Goal: Transaction & Acquisition: Purchase product/service

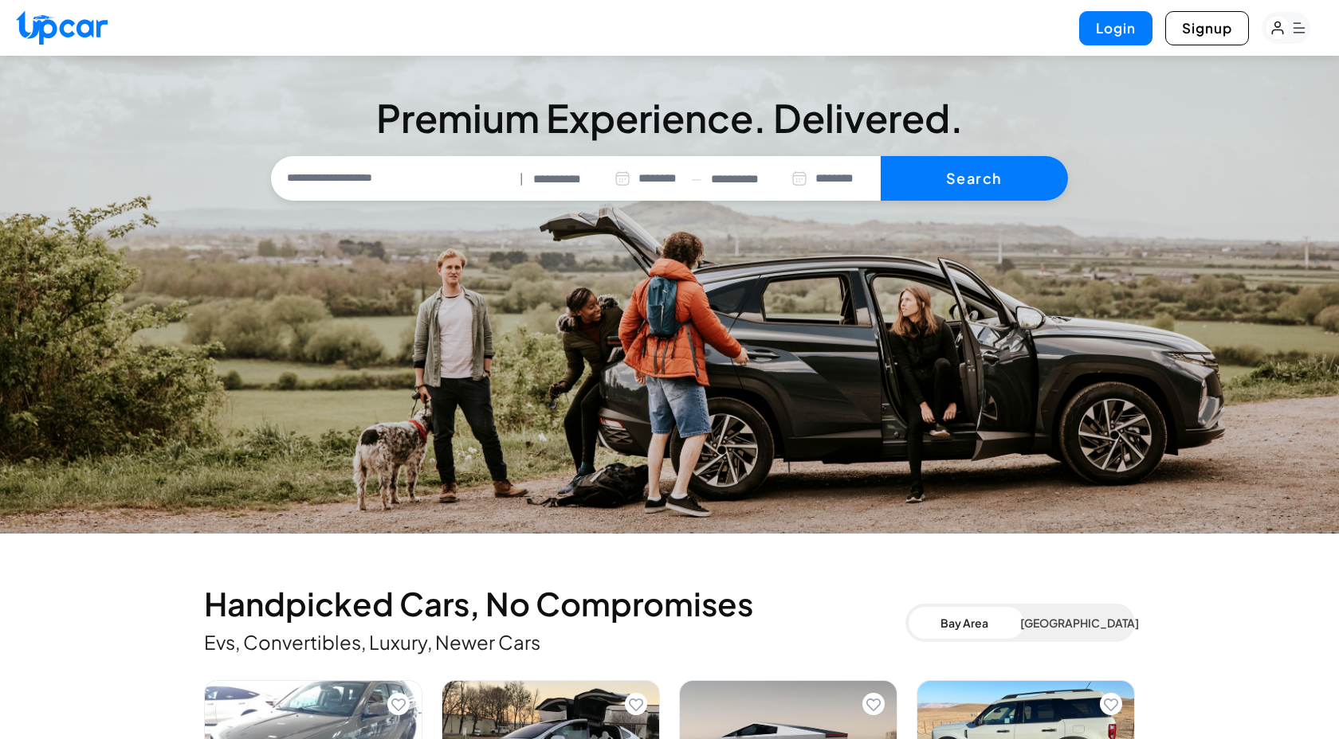
select select "********"
click at [394, 178] on input "text" at bounding box center [394, 178] width 239 height 33
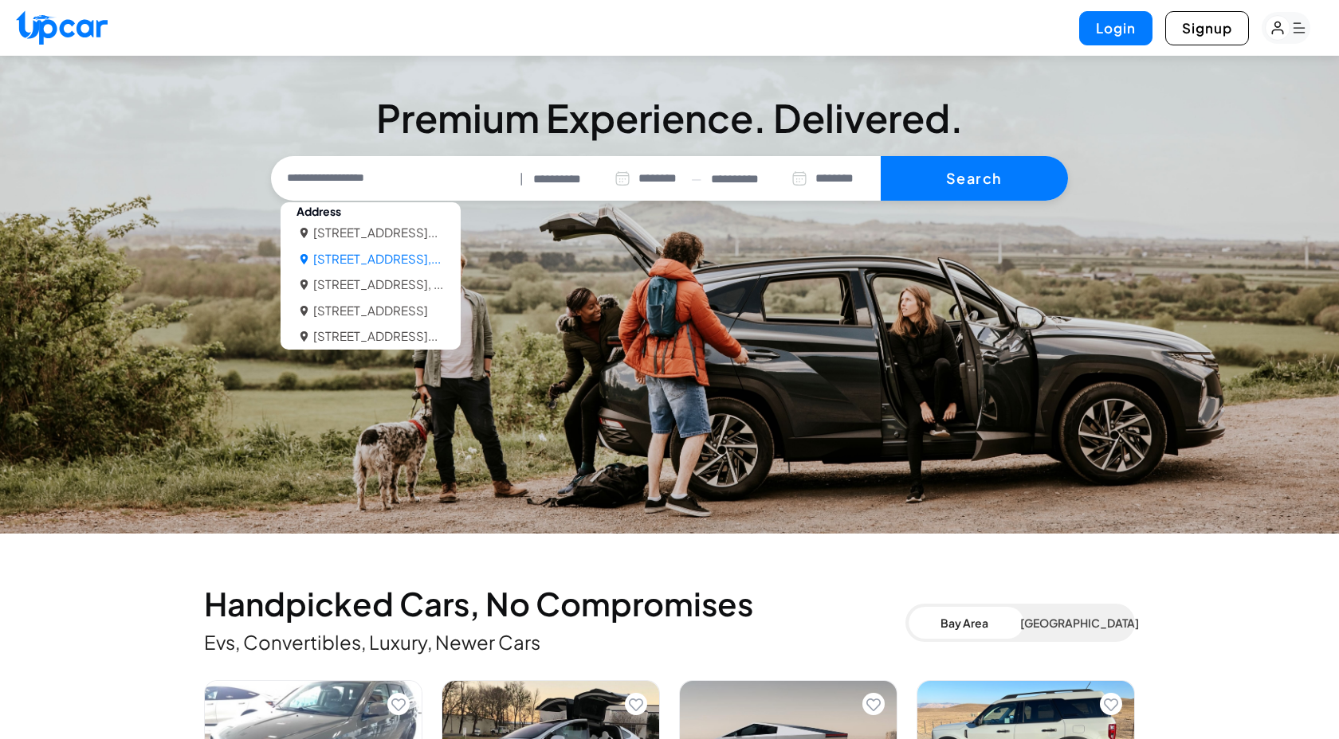
click at [441, 262] on li "101 University Ave, Palo Alto, CA 94301,..." at bounding box center [376, 259] width 127 height 18
type input "**********"
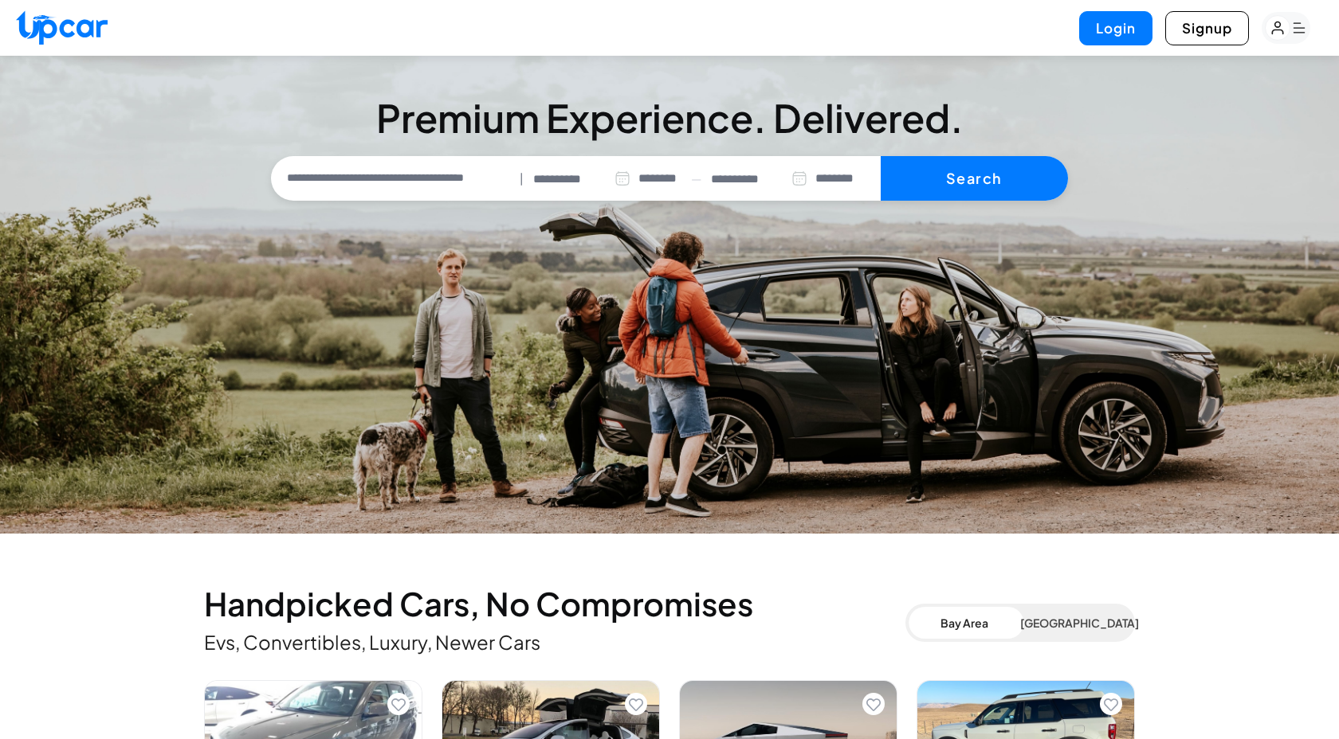
click at [618, 183] on icon at bounding box center [622, 179] width 16 height 16
click at [1104, 109] on div "**********" at bounding box center [669, 150] width 1339 height 102
click at [617, 181] on icon at bounding box center [622, 179] width 16 height 16
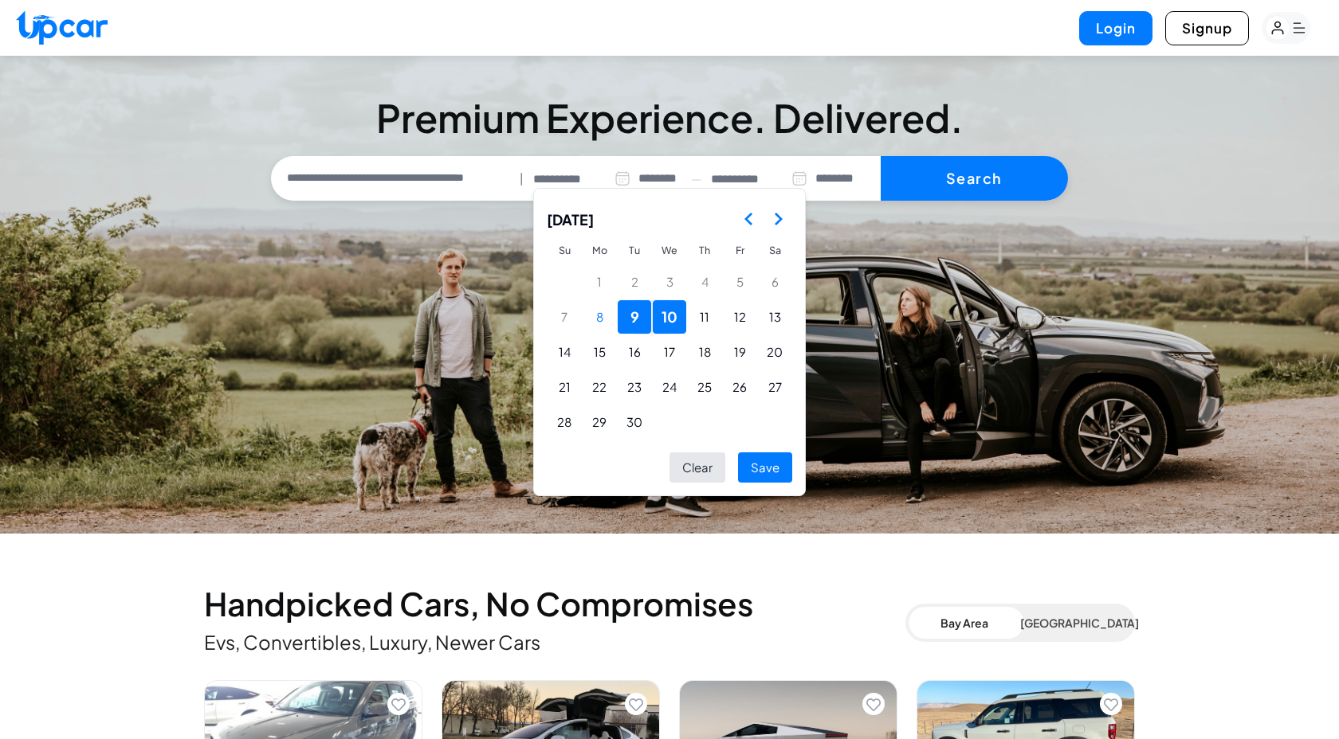
click at [777, 219] on icon "Go to the Next Month" at bounding box center [777, 219] width 19 height 19
click at [744, 225] on icon "Go to the Previous Month" at bounding box center [748, 219] width 19 height 19
click at [627, 318] on button "9" at bounding box center [634, 316] width 33 height 33
click at [768, 471] on button "Save" at bounding box center [765, 468] width 54 height 31
type input "**********"
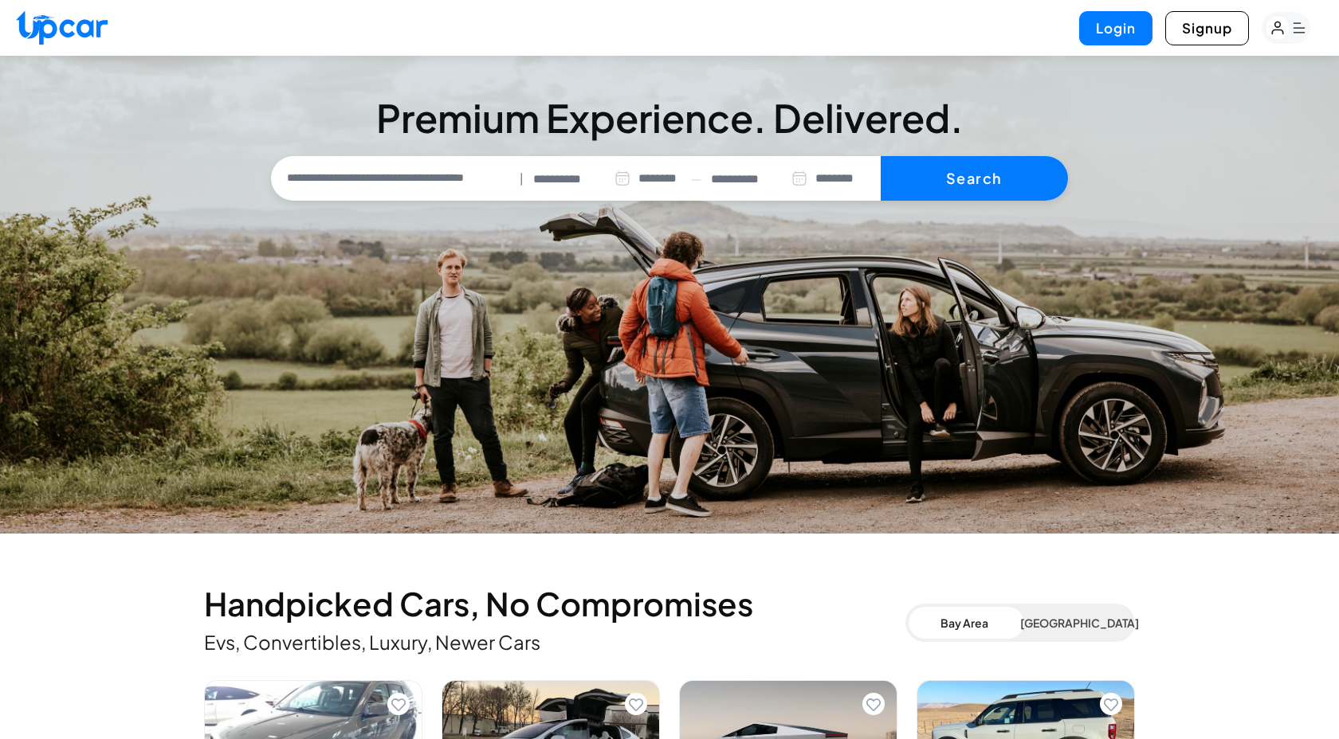
click at [665, 178] on select "********* ******** ******** ******* ******* ******* ******* ******* ******* ***…" at bounding box center [659, 179] width 43 height 34
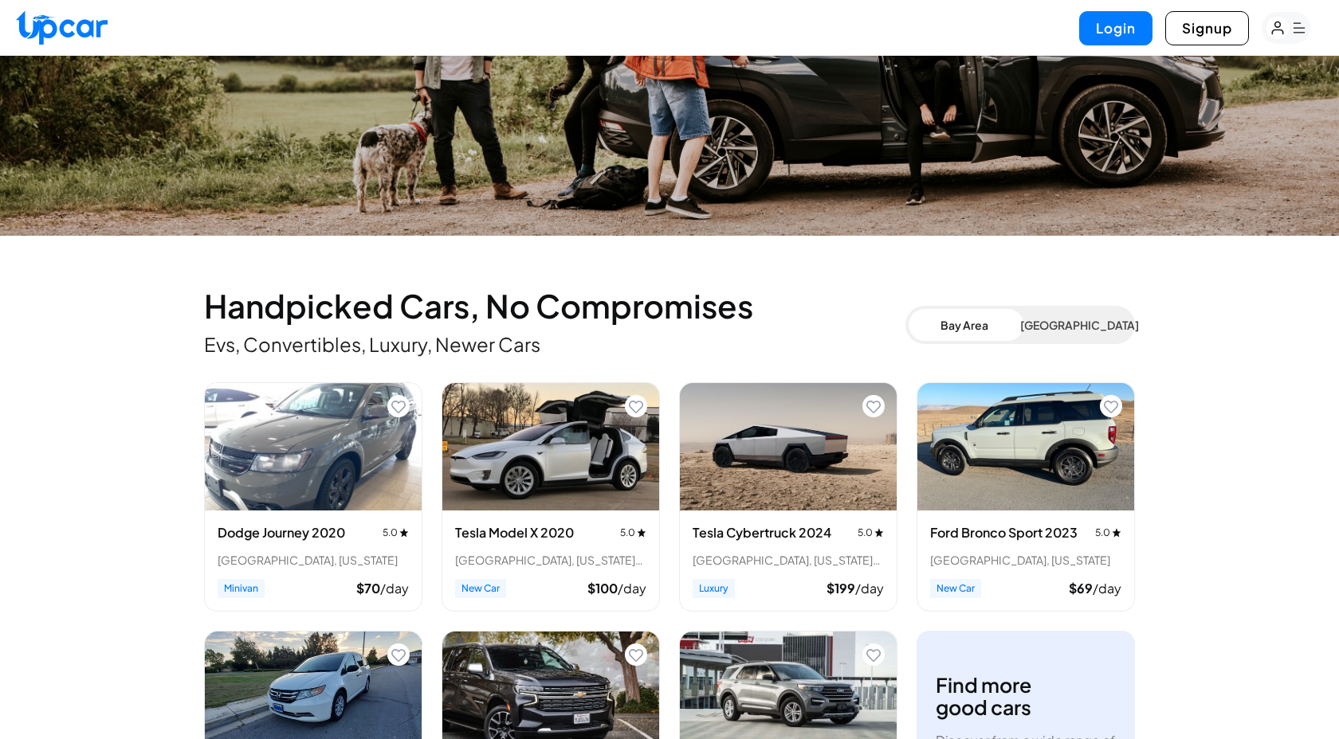
scroll to position [300, 0]
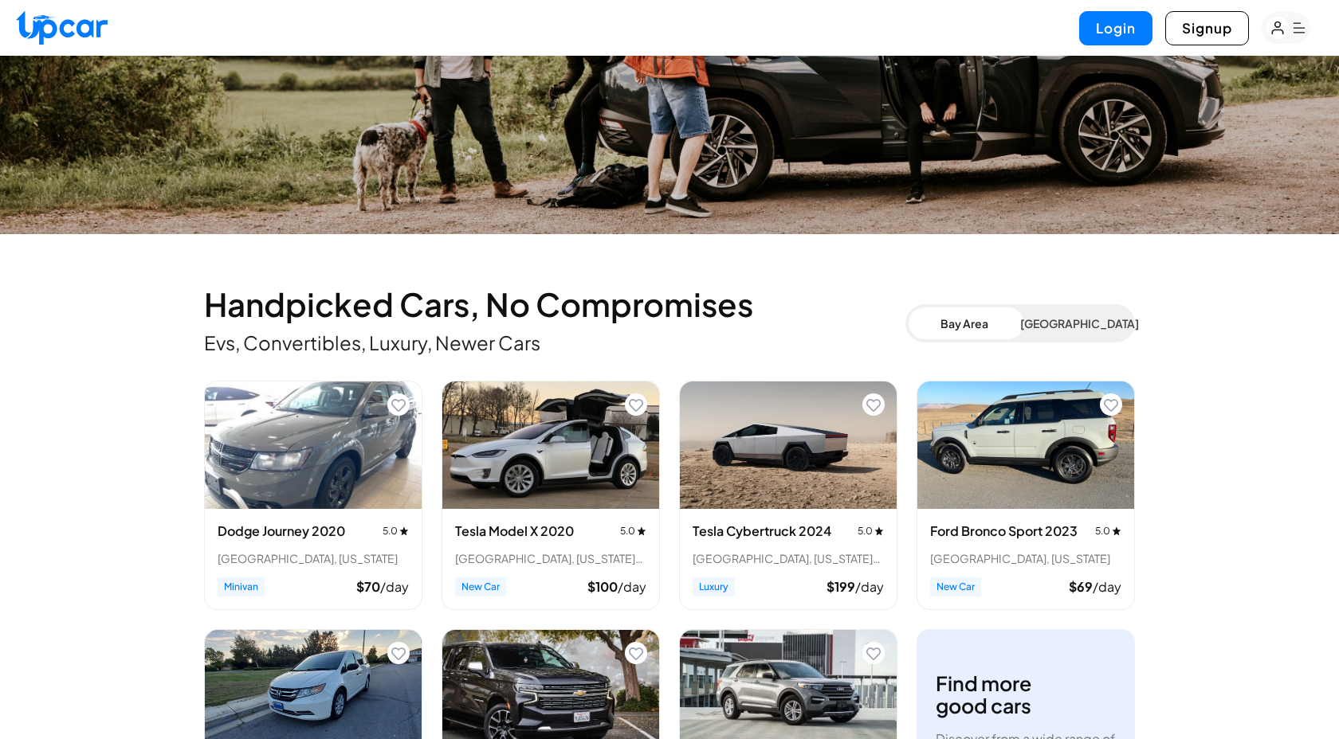
click at [1096, 332] on button "[GEOGRAPHIC_DATA]" at bounding box center [1076, 324] width 112 height 32
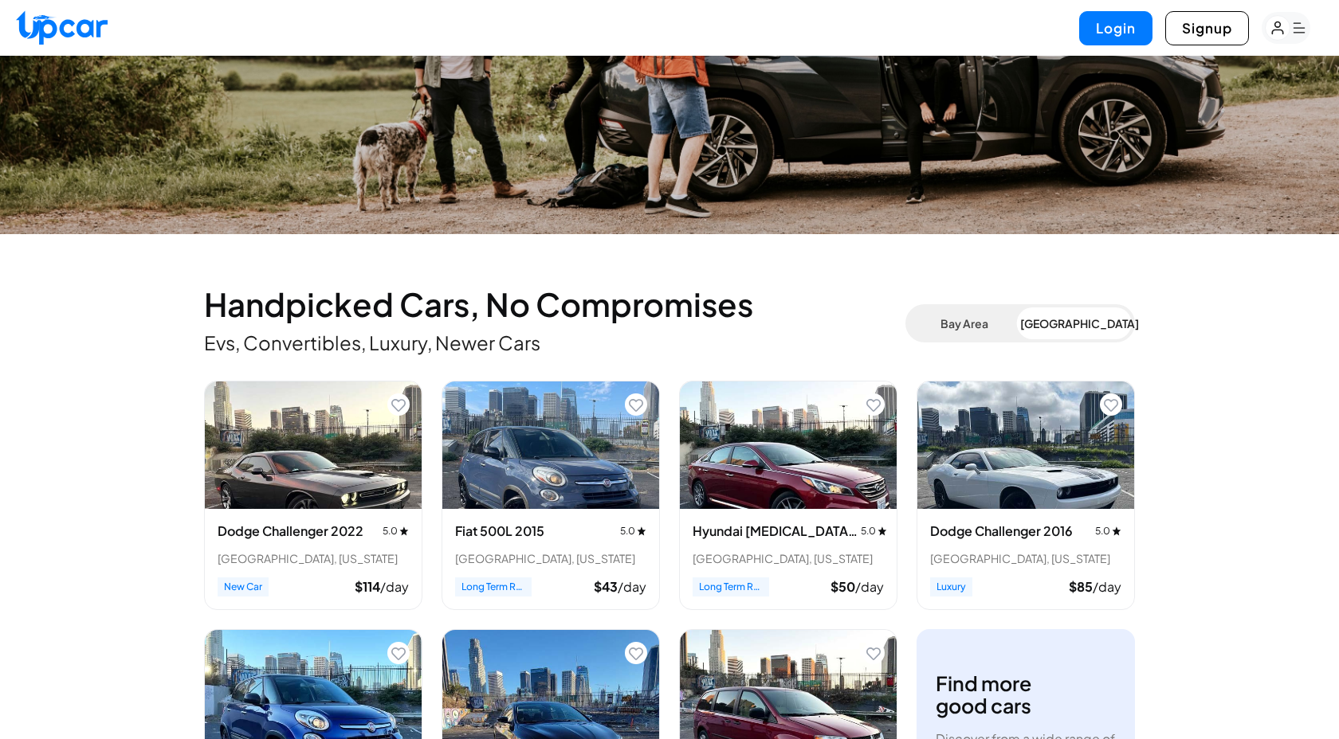
click at [989, 327] on button "Bay Area" at bounding box center [964, 324] width 112 height 32
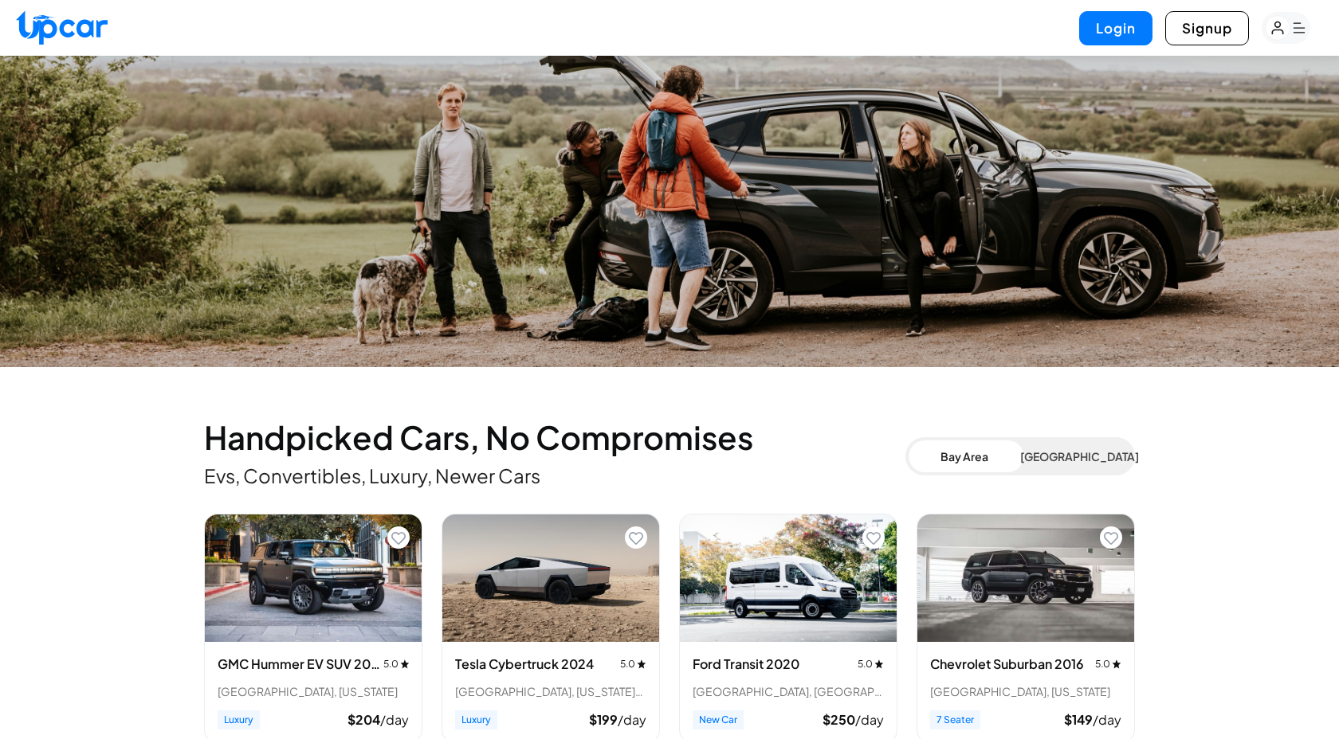
scroll to position [0, 0]
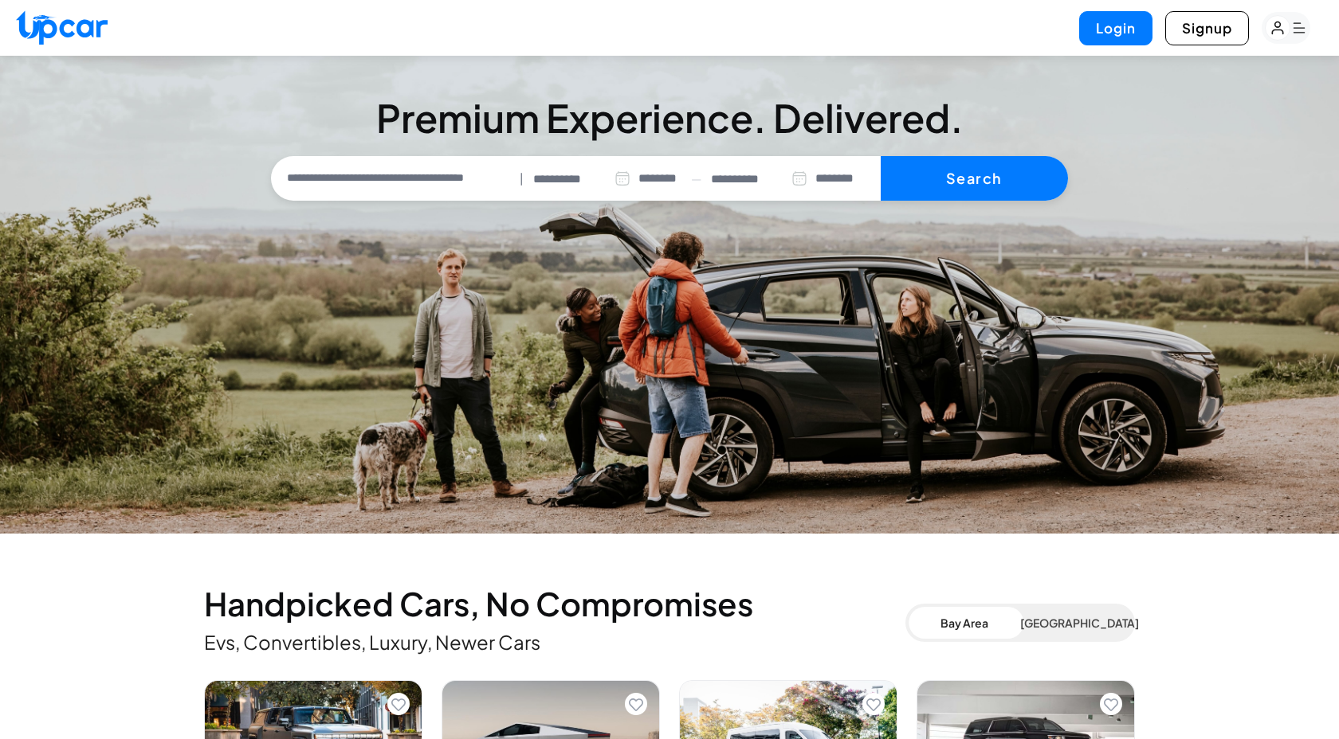
click at [404, 181] on input "**********" at bounding box center [394, 178] width 239 height 33
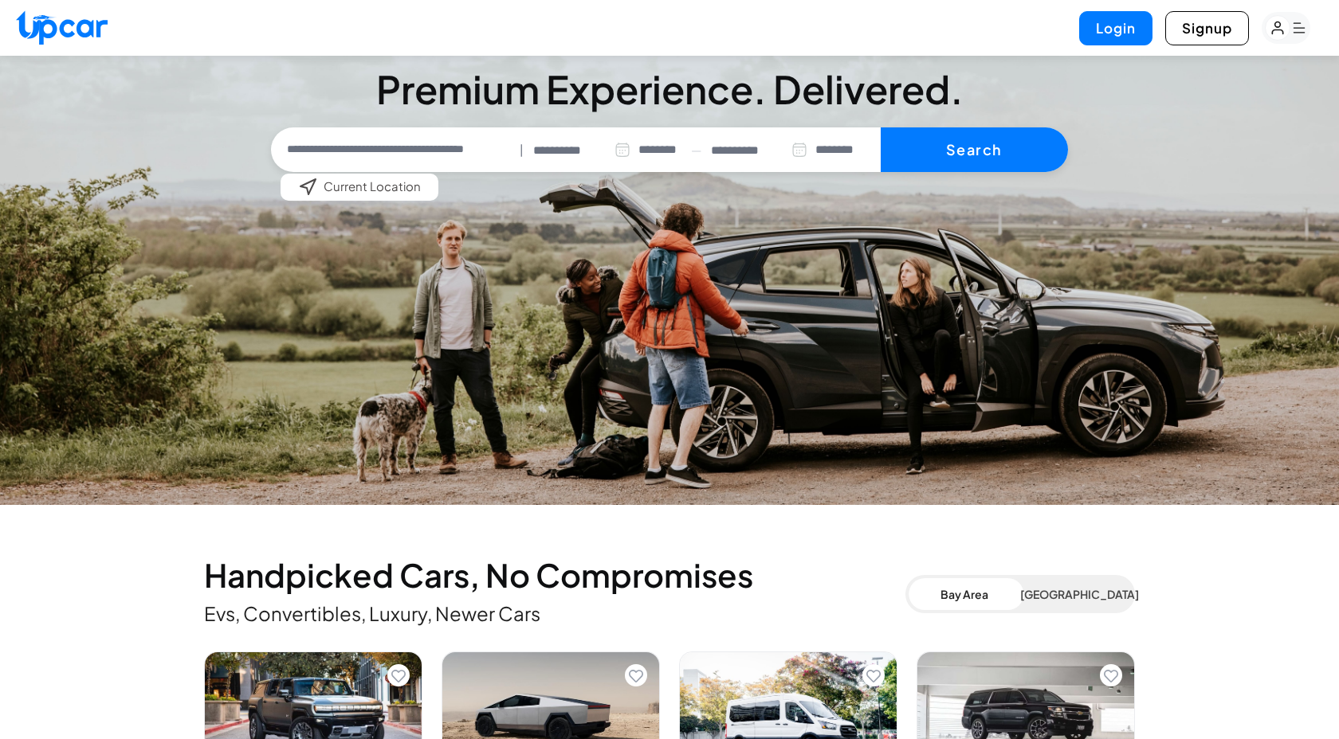
scroll to position [7, 0]
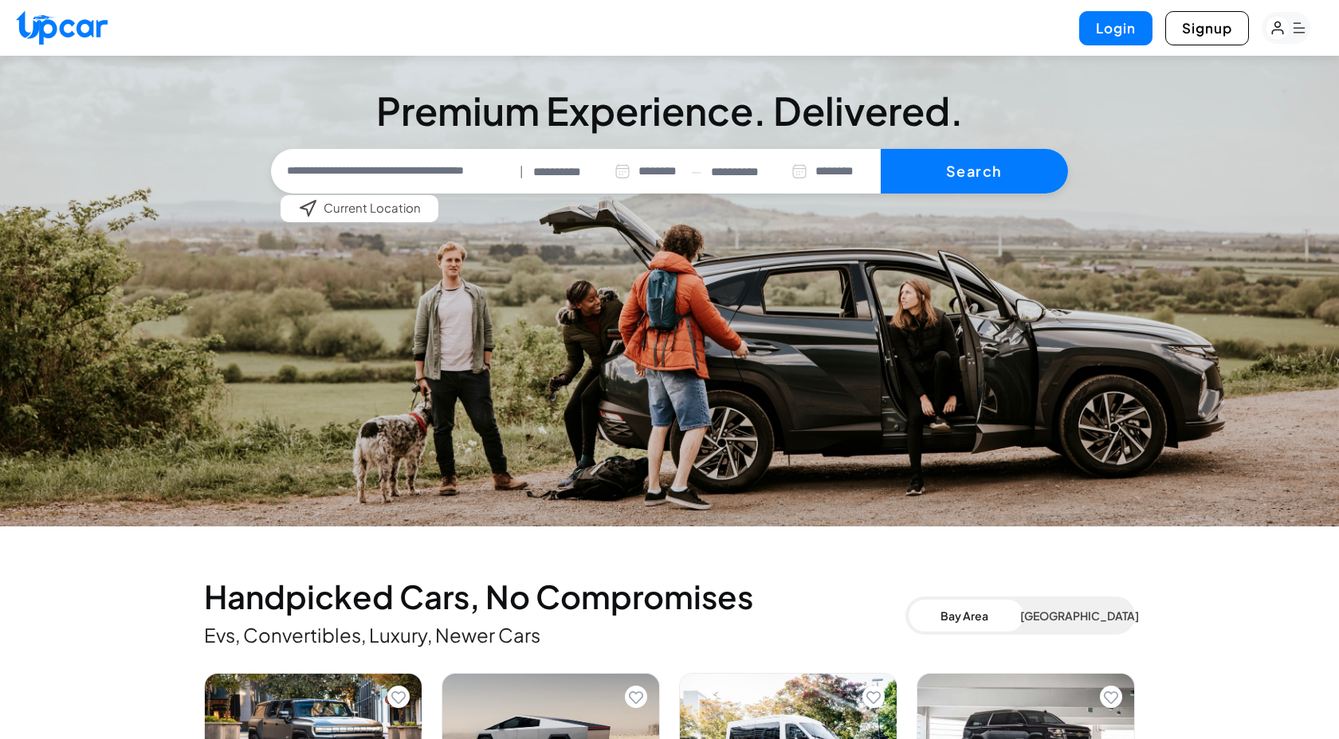
click at [1280, 29] on rect "button" at bounding box center [1277, 28] width 25 height 25
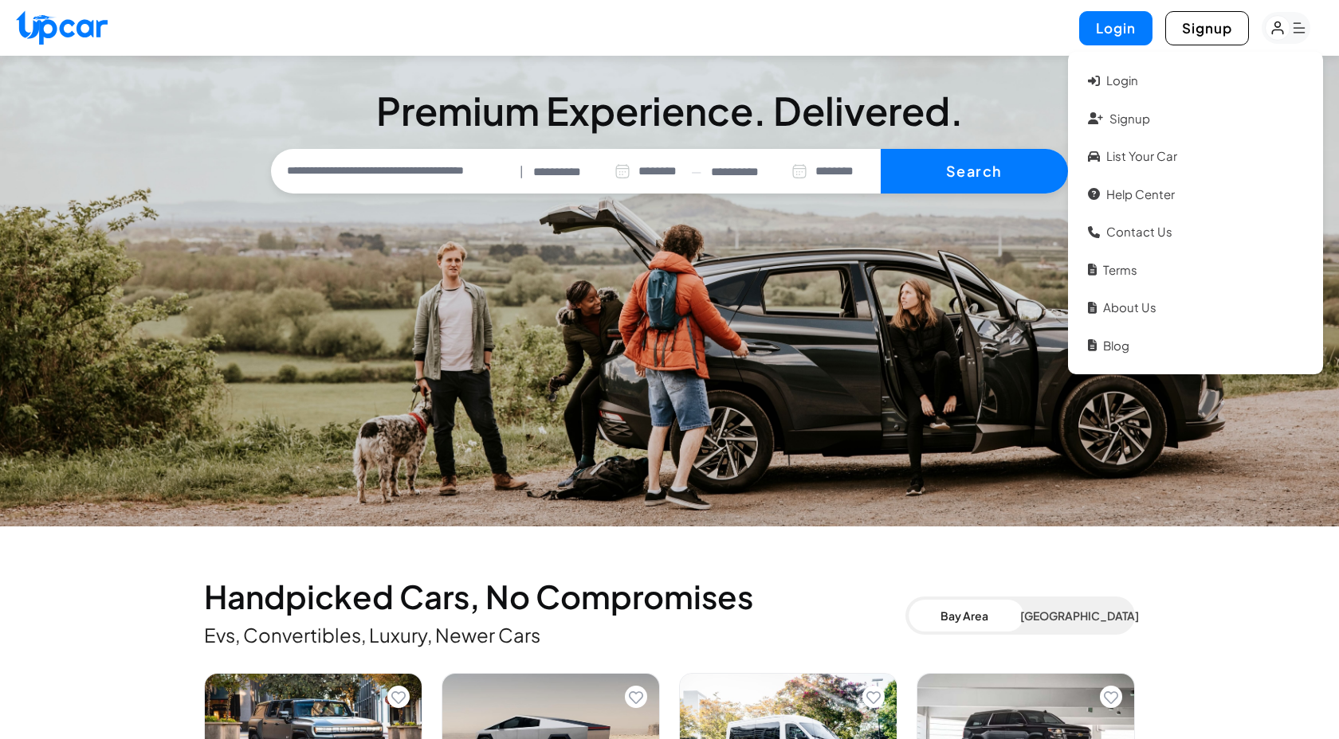
click at [989, 30] on div "Login Signup Login Signup List your car Help Center Contact Us Terms About Us B…" at bounding box center [669, 28] width 1339 height 56
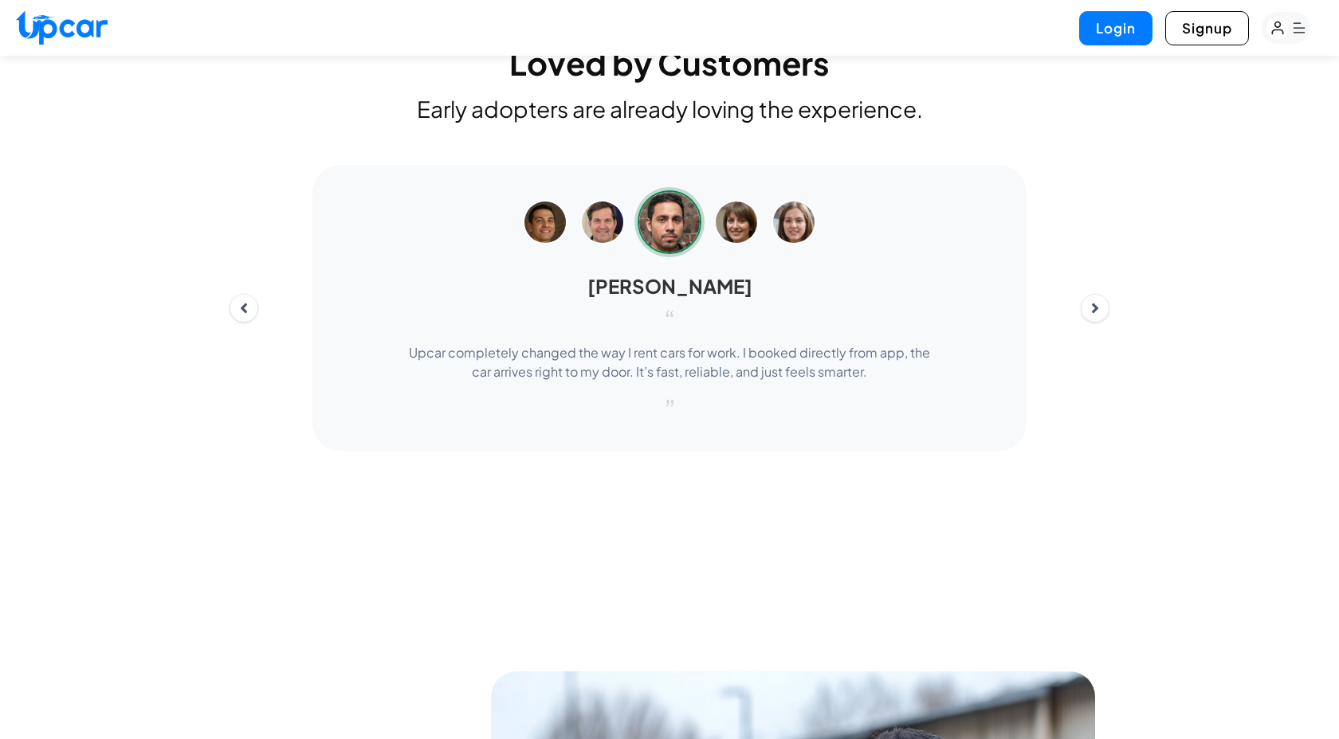
scroll to position [5024, 0]
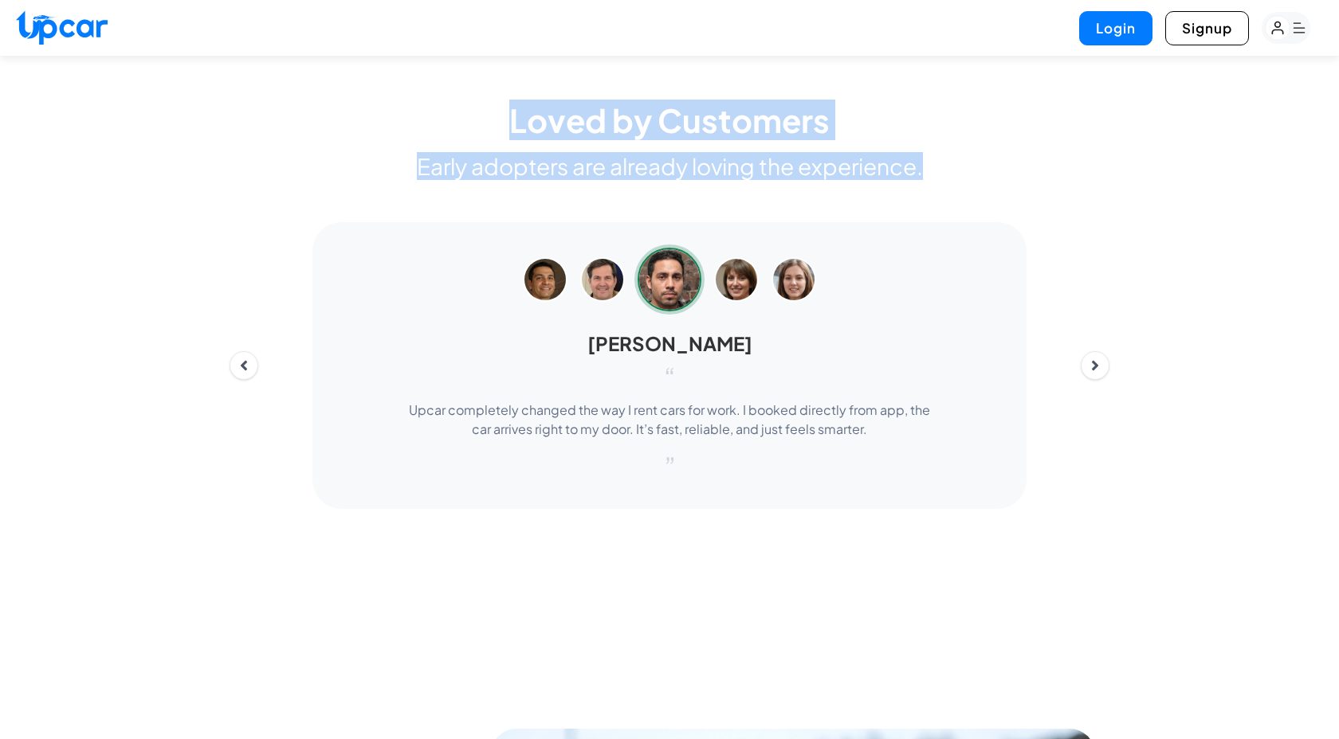
drag, startPoint x: 519, startPoint y: 109, endPoint x: 811, endPoint y: 187, distance: 302.7
click at [810, 189] on div "Loved by Customers Early adopters are already loving the experience. Alex Marti…" at bounding box center [669, 346] width 905 height 484
click at [811, 187] on div "Loved by Customers Early adopters are already loving the experience. Alex Marti…" at bounding box center [669, 346] width 905 height 484
drag, startPoint x: 872, startPoint y: 174, endPoint x: 609, endPoint y: 123, distance: 268.6
click at [609, 123] on div "Loved by Customers Early adopters are already loving the experience. Alex Marti…" at bounding box center [669, 346] width 905 height 484
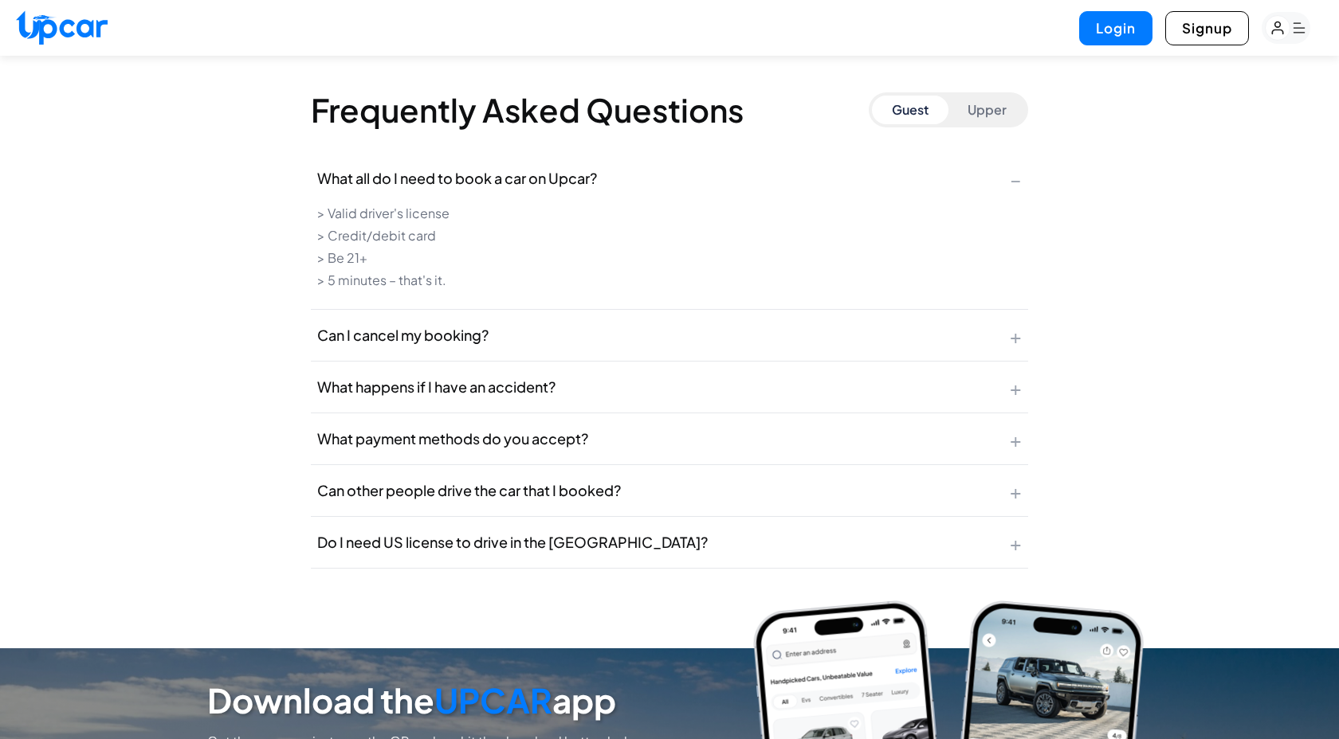
scroll to position [6231, 0]
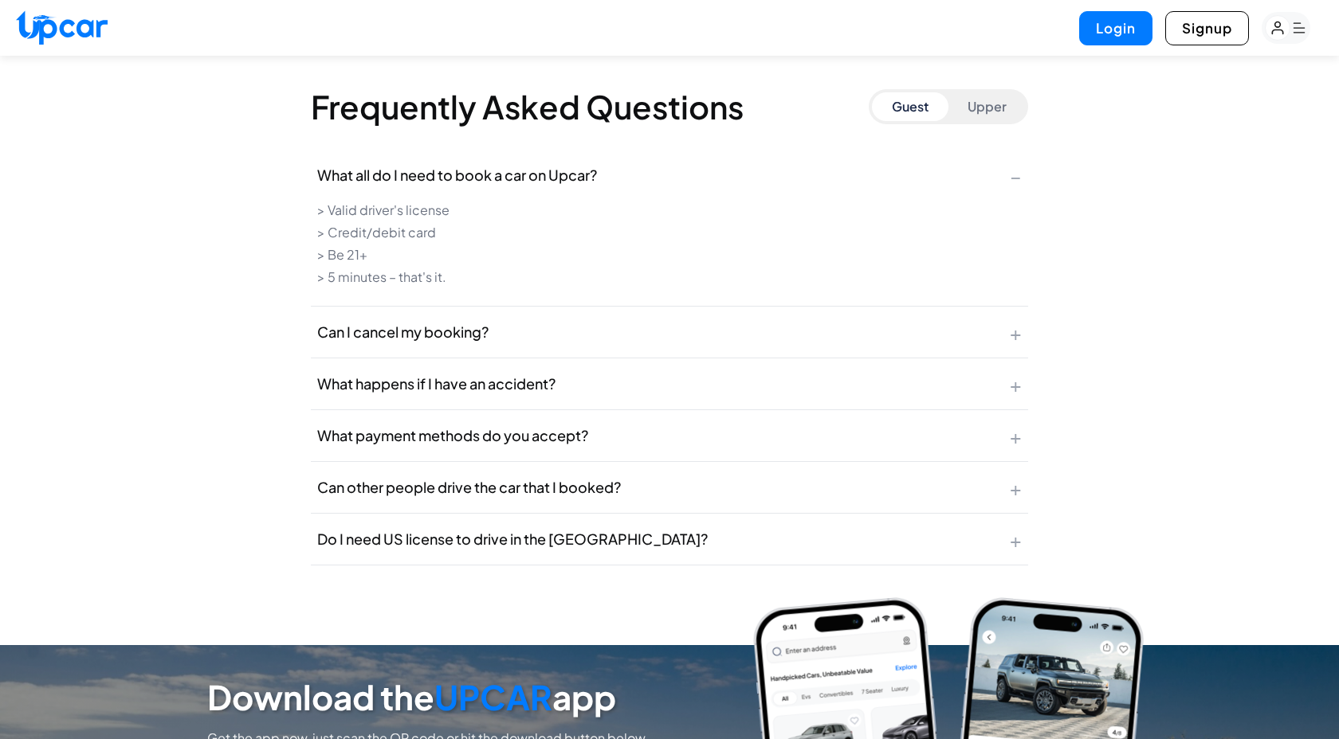
click at [522, 326] on button "Can I cancel my booking? +" at bounding box center [669, 332] width 717 height 51
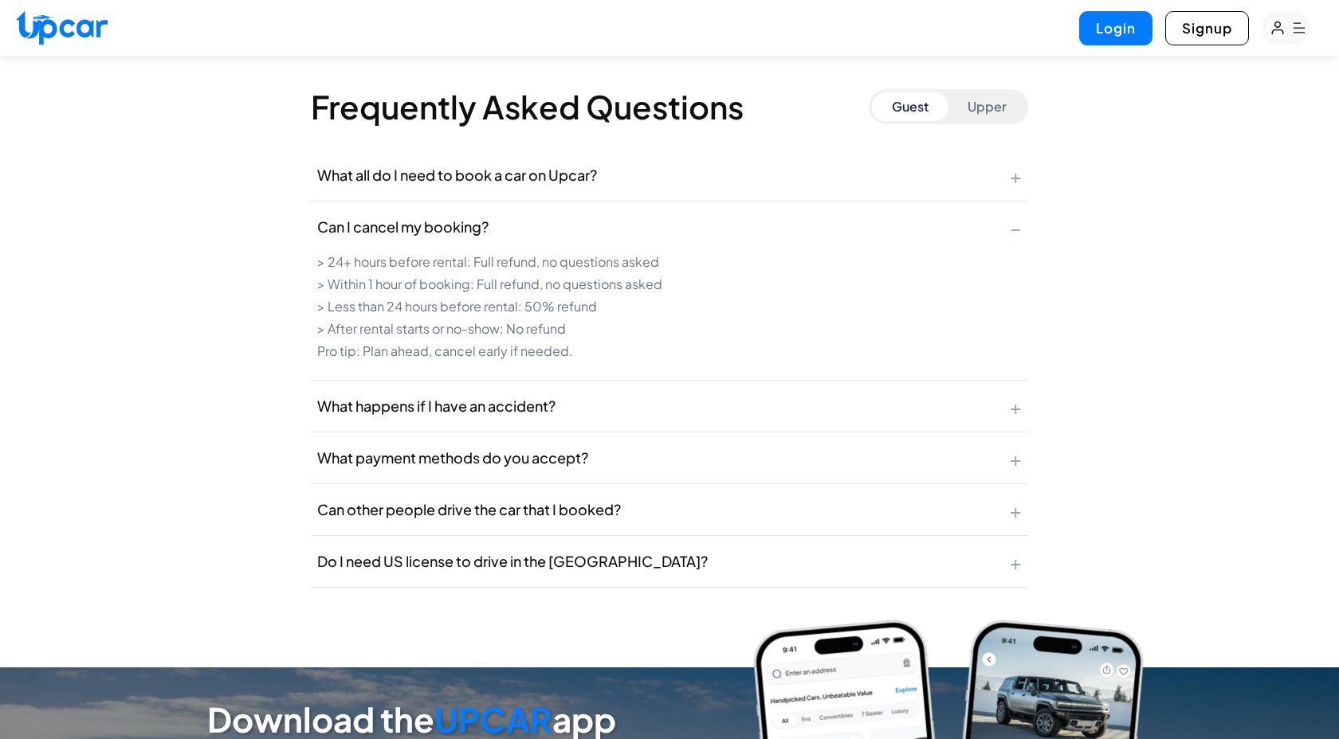
click at [578, 400] on button "What happens if I have an accident? +" at bounding box center [669, 406] width 717 height 51
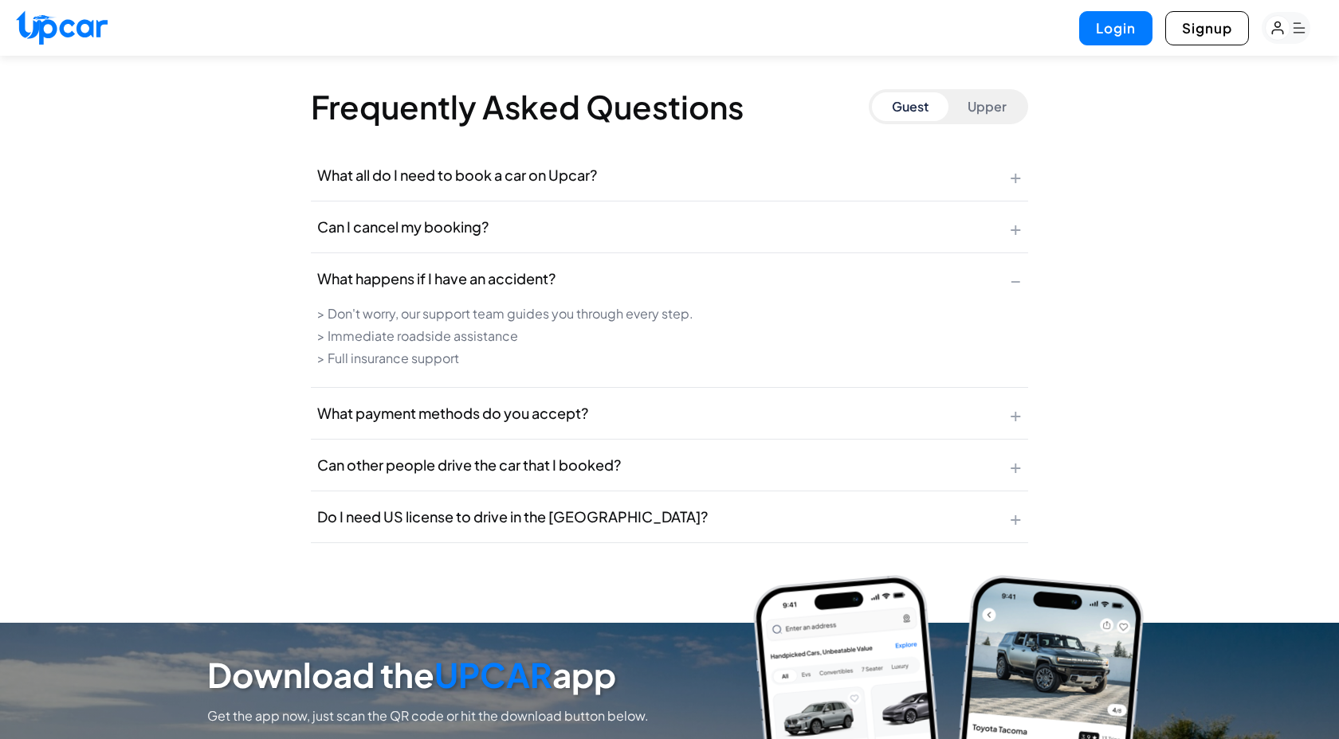
click at [572, 415] on span "What payment methods do you accept?" at bounding box center [452, 413] width 271 height 22
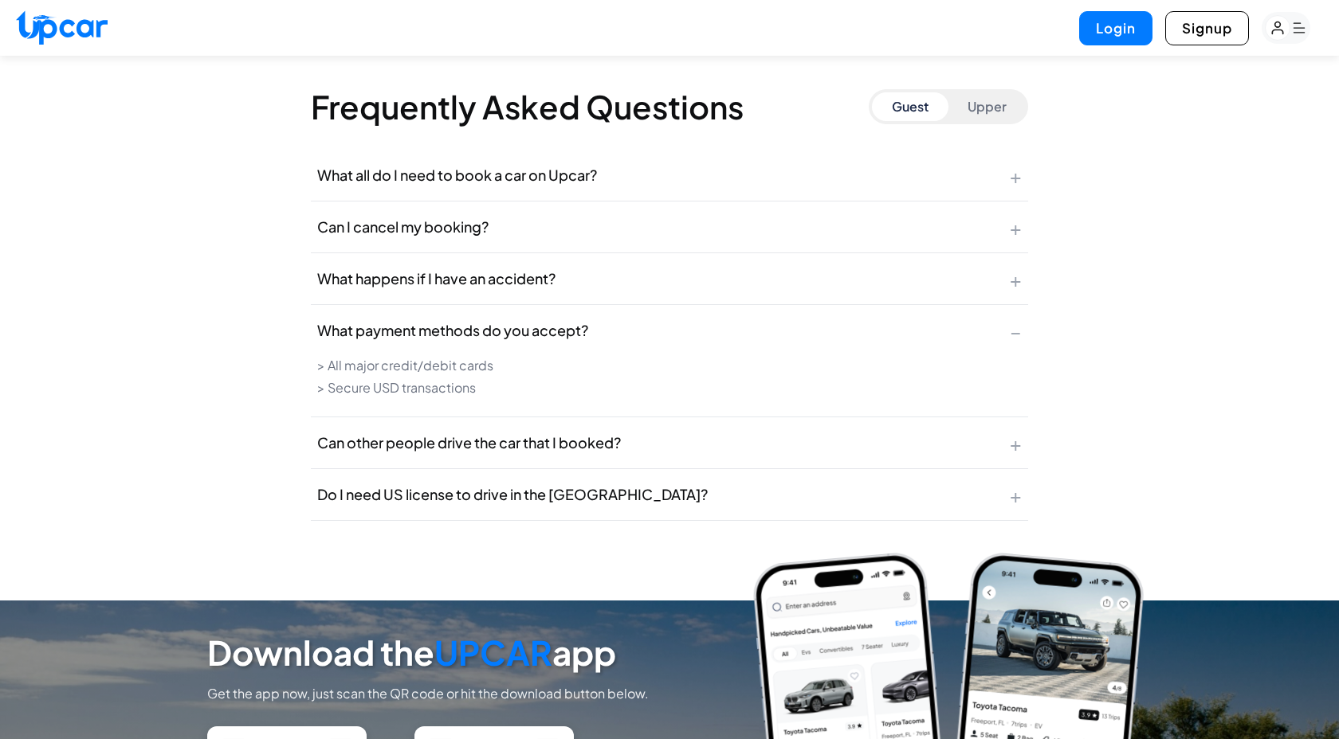
click at [565, 441] on span "Can other people drive the car that I booked?" at bounding box center [469, 443] width 304 height 22
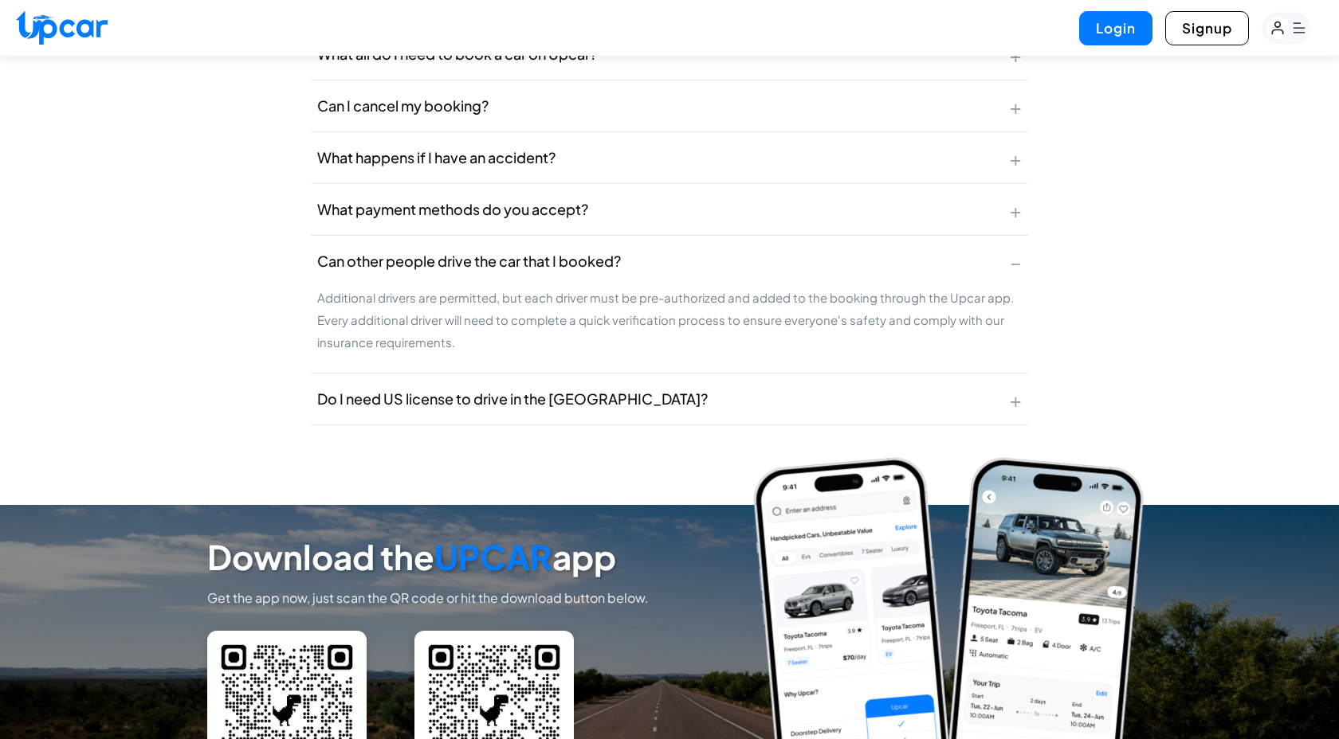
scroll to position [6443, 0]
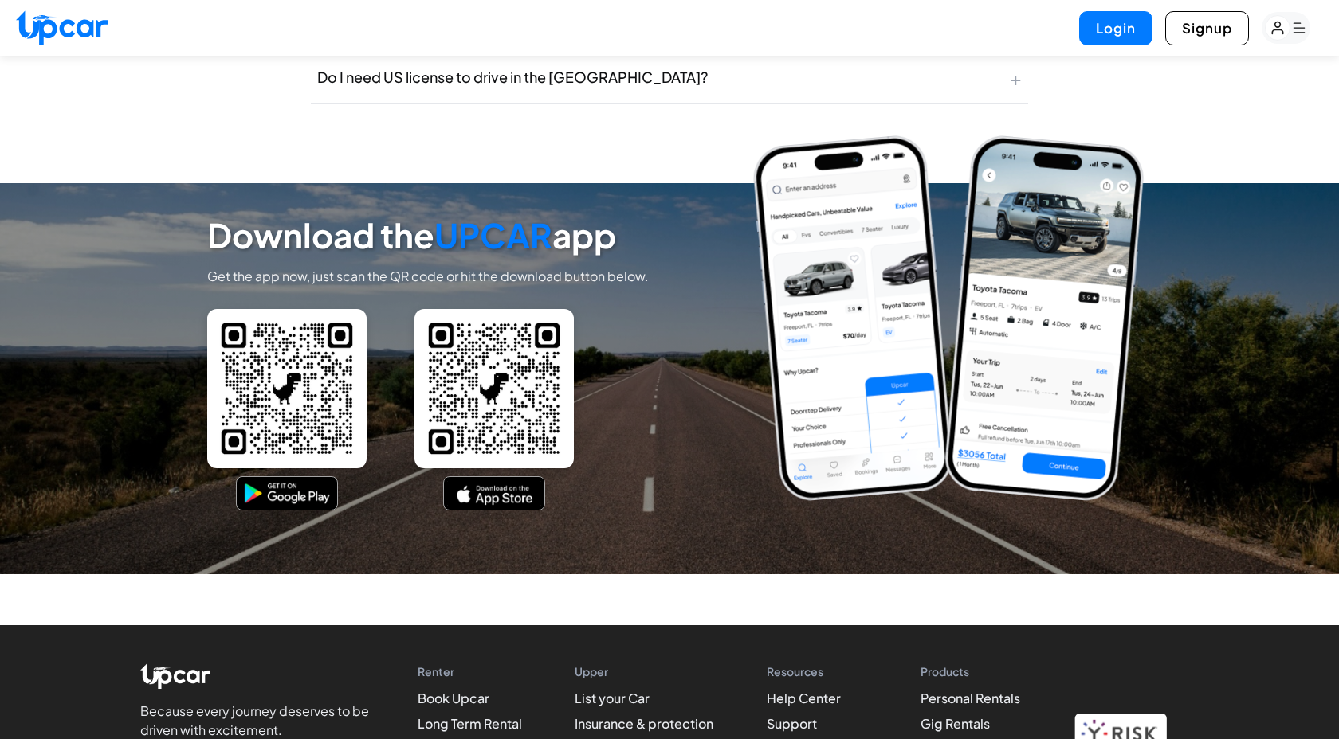
scroll to position [6840, 0]
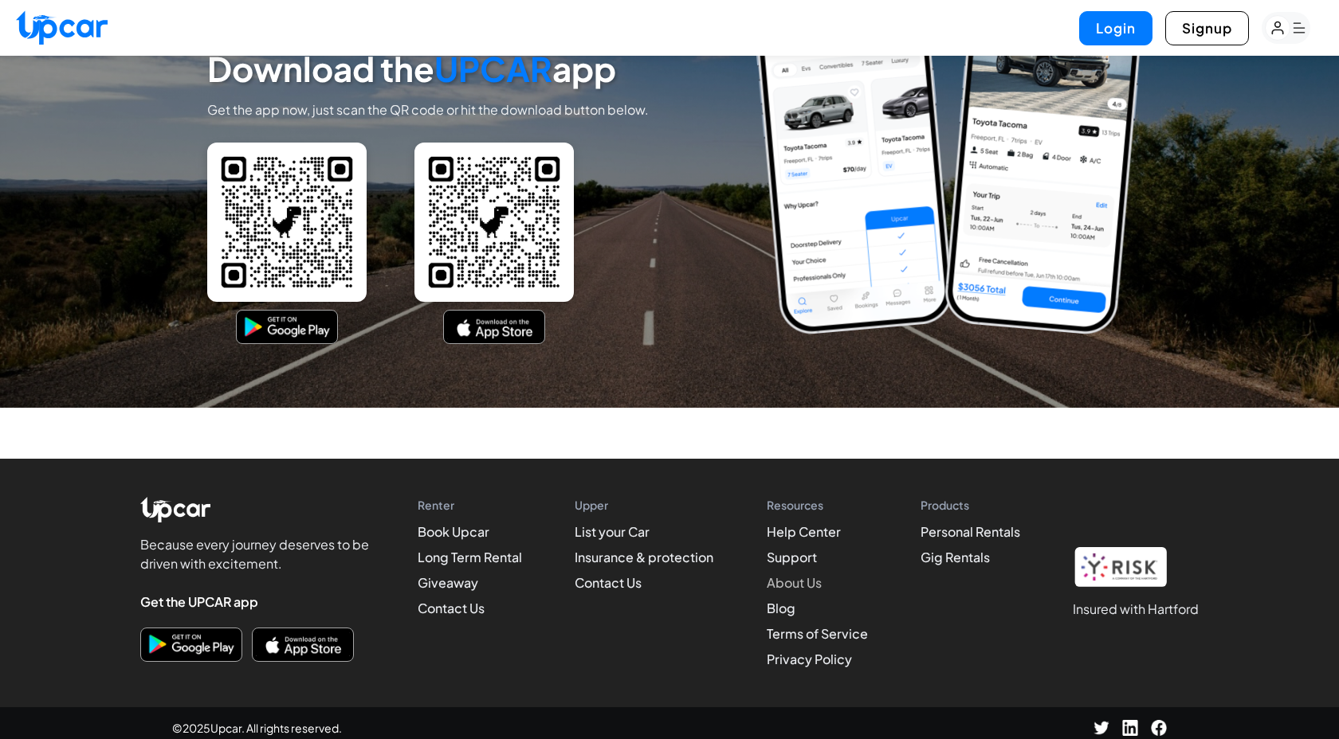
click at [802, 577] on link "About Us" at bounding box center [793, 582] width 55 height 17
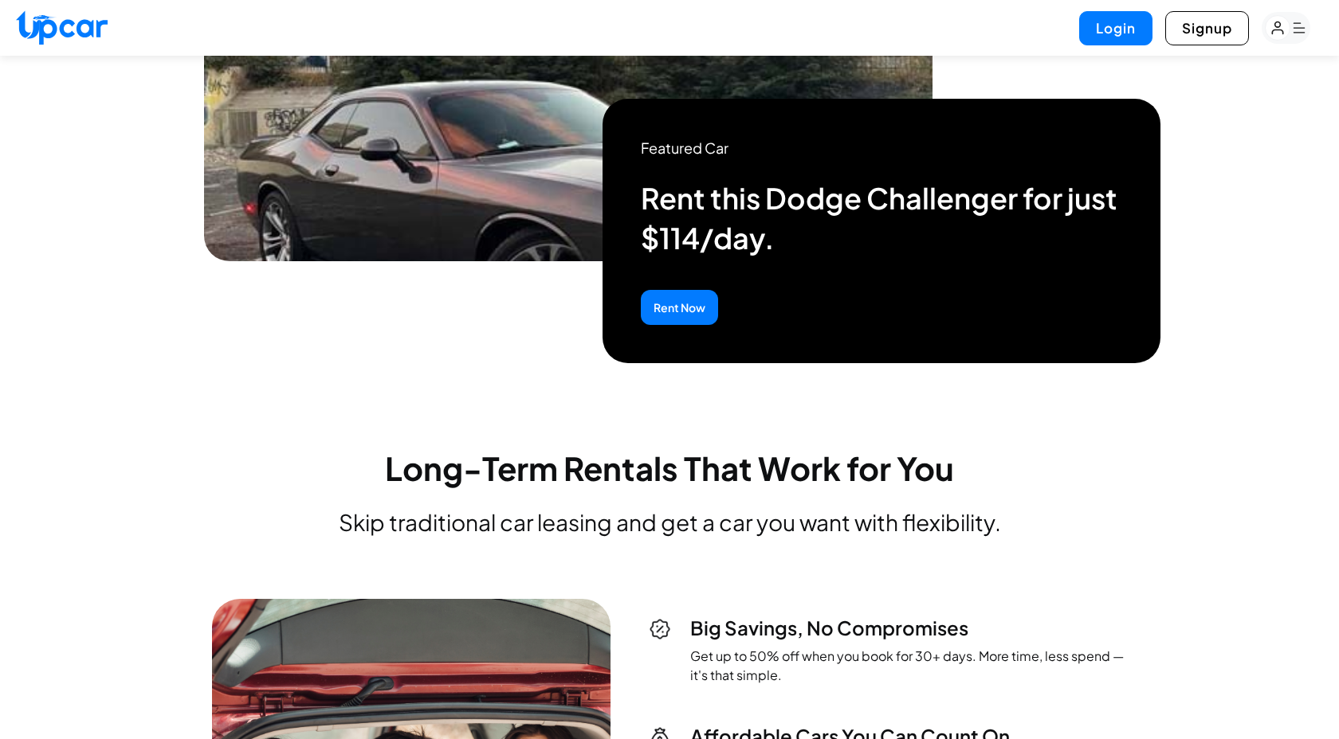
scroll to position [2813, 0]
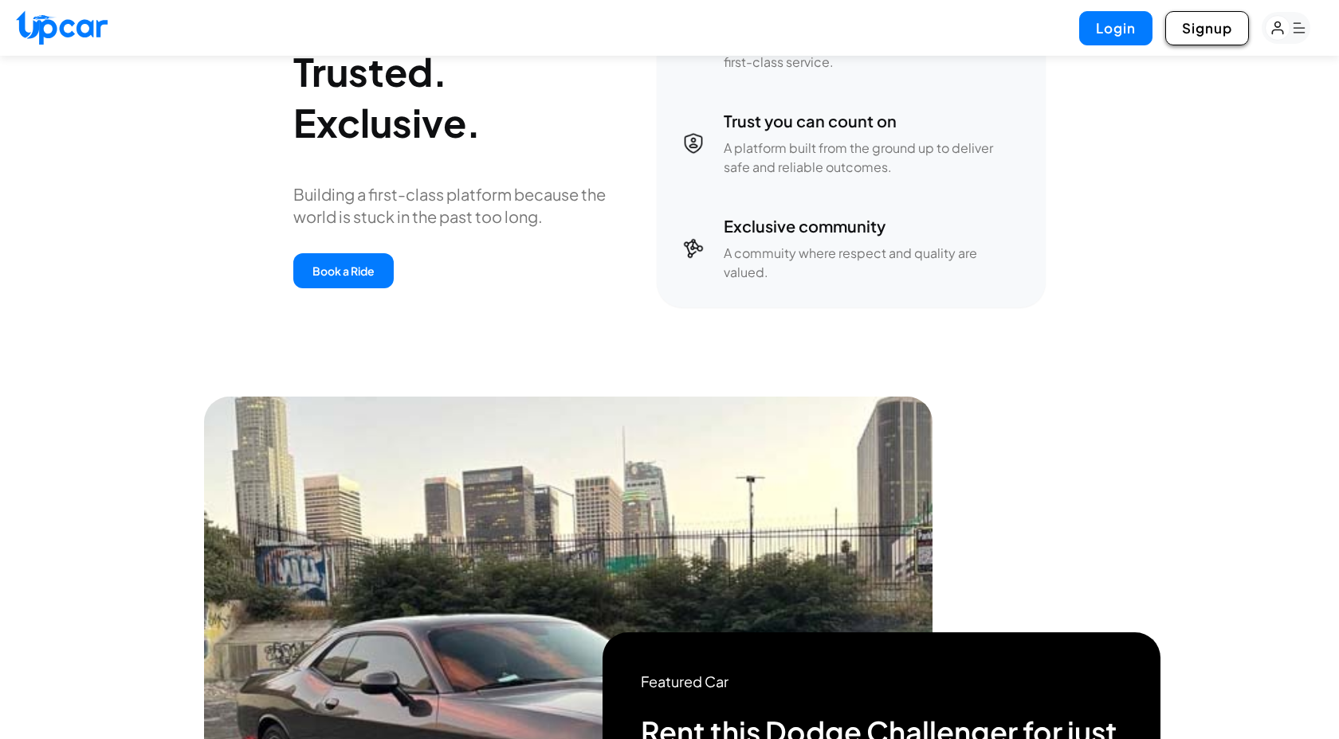
click at [1206, 29] on button "Signup" at bounding box center [1207, 28] width 84 height 34
select select "**"
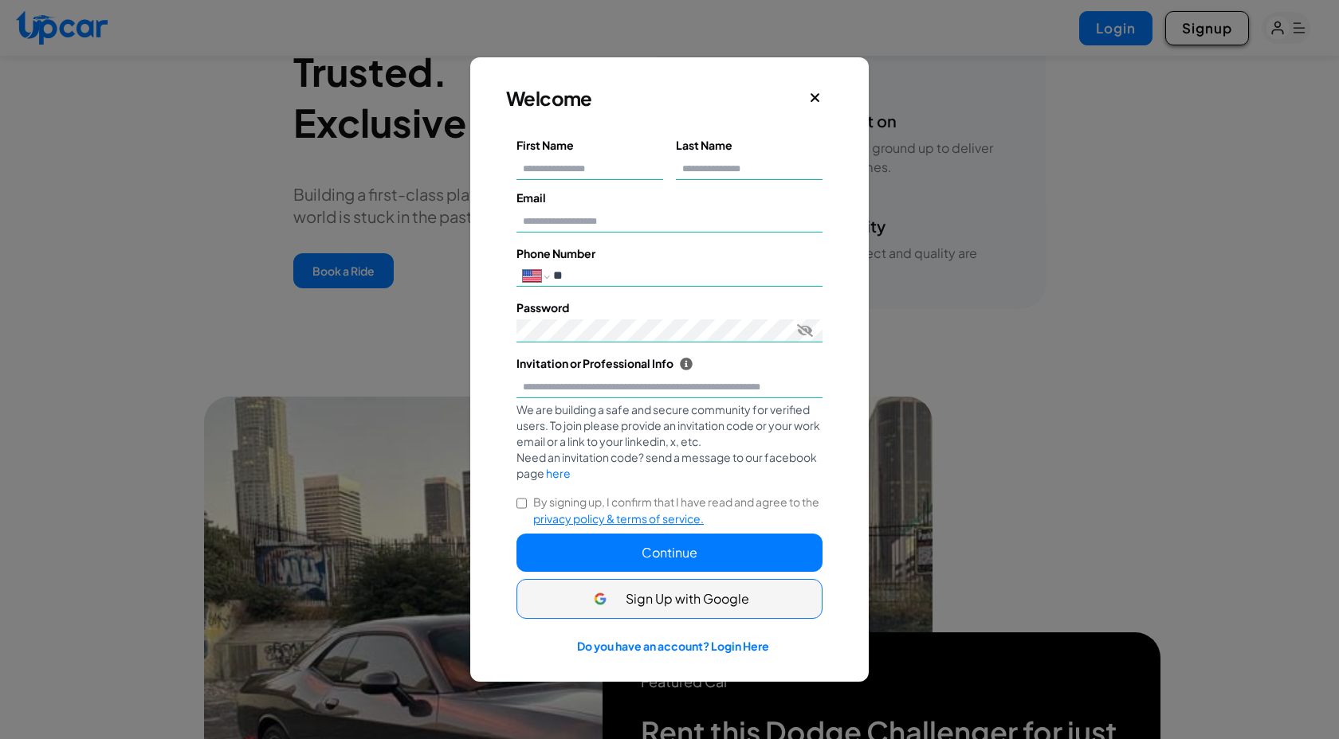
scroll to position [0, 0]
click at [686, 601] on span "Sign Up with Google" at bounding box center [687, 599] width 124 height 19
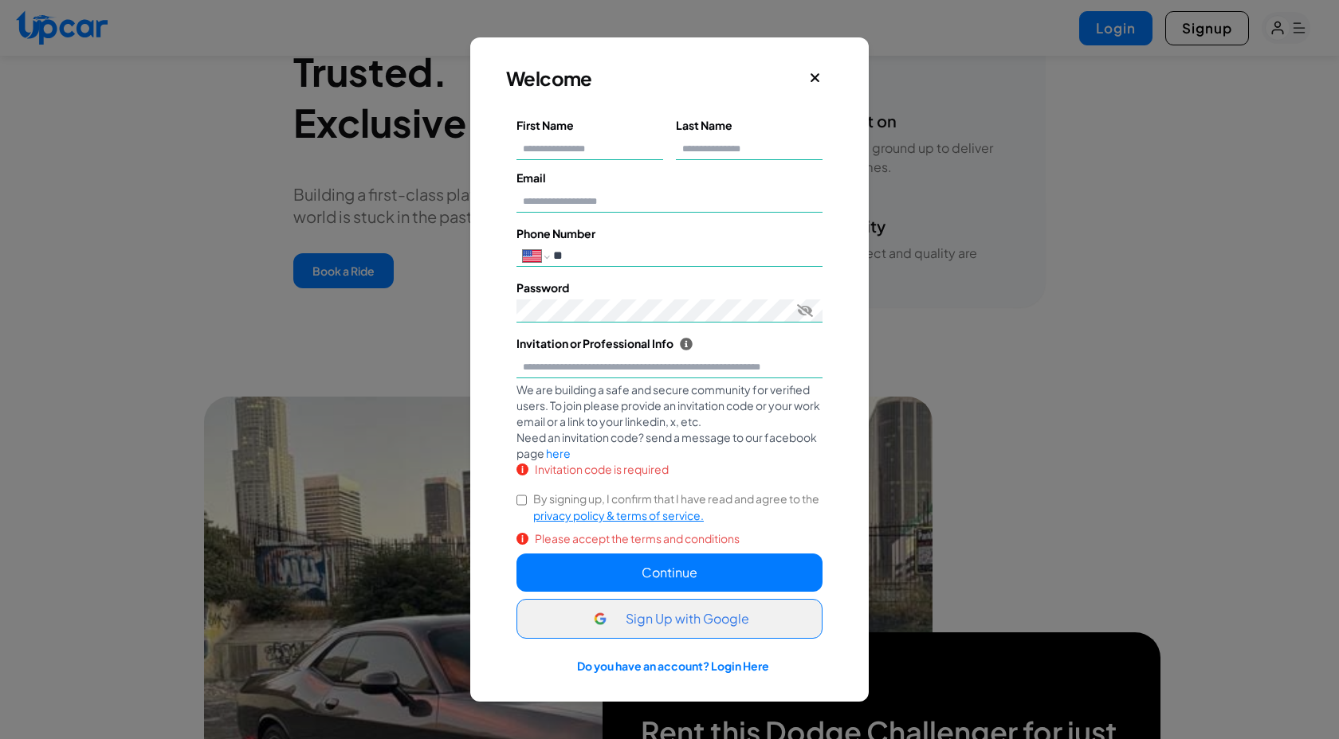
click at [692, 623] on span "Sign Up with Google" at bounding box center [687, 619] width 124 height 19
click at [814, 77] on icon "Close" at bounding box center [814, 77] width 9 height 9
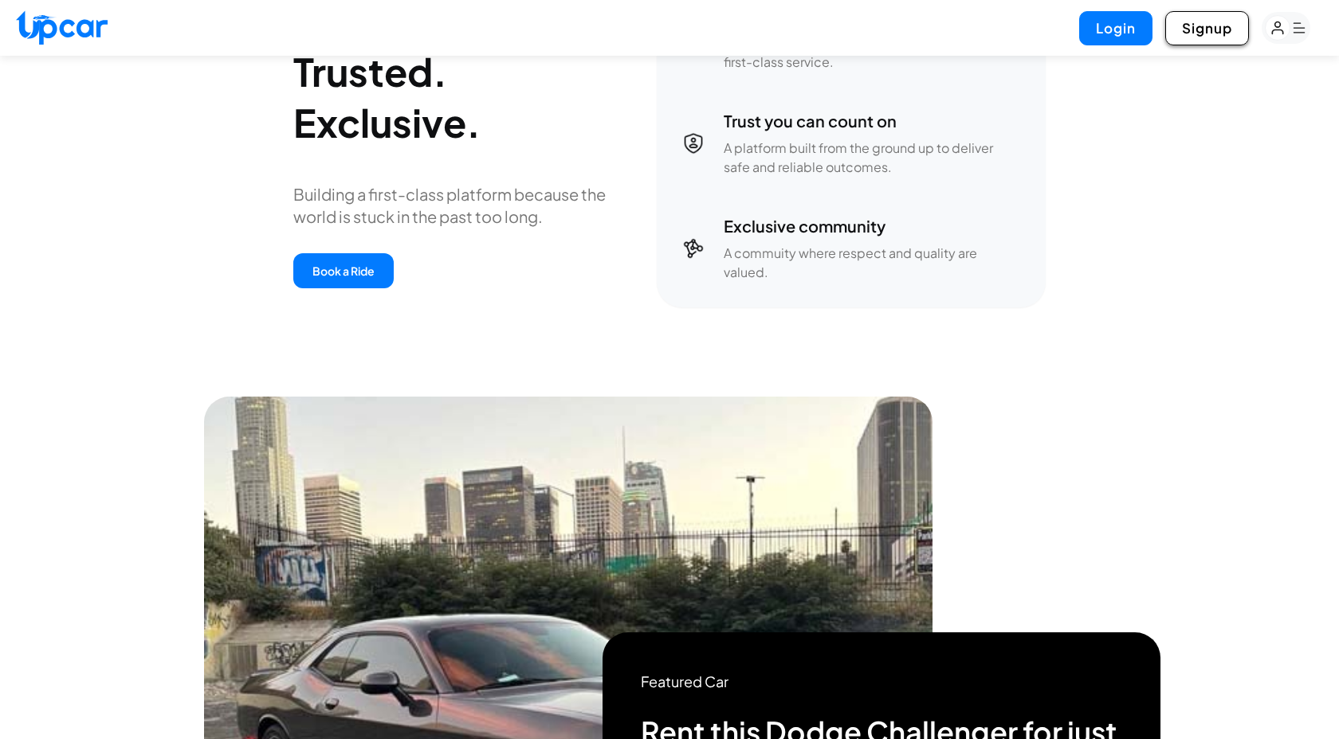
click at [1204, 29] on button "Signup" at bounding box center [1207, 28] width 84 height 34
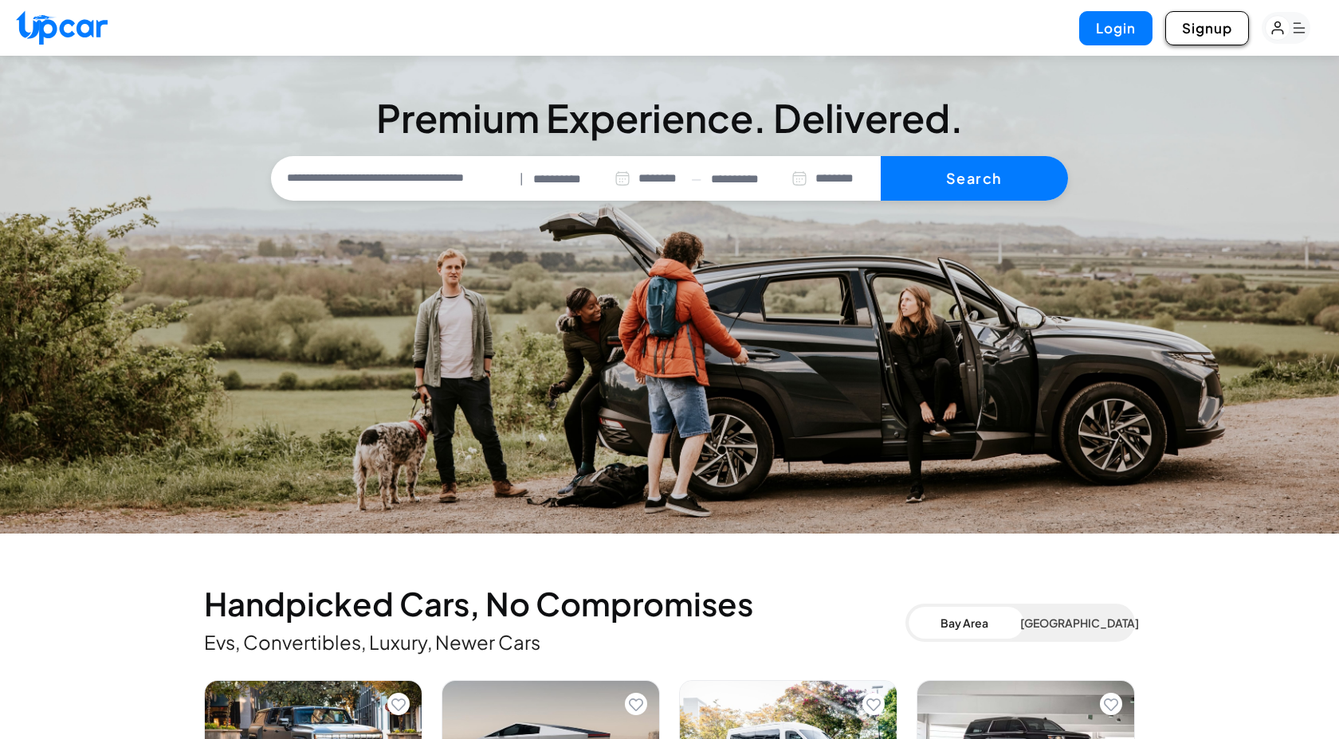
select select "**"
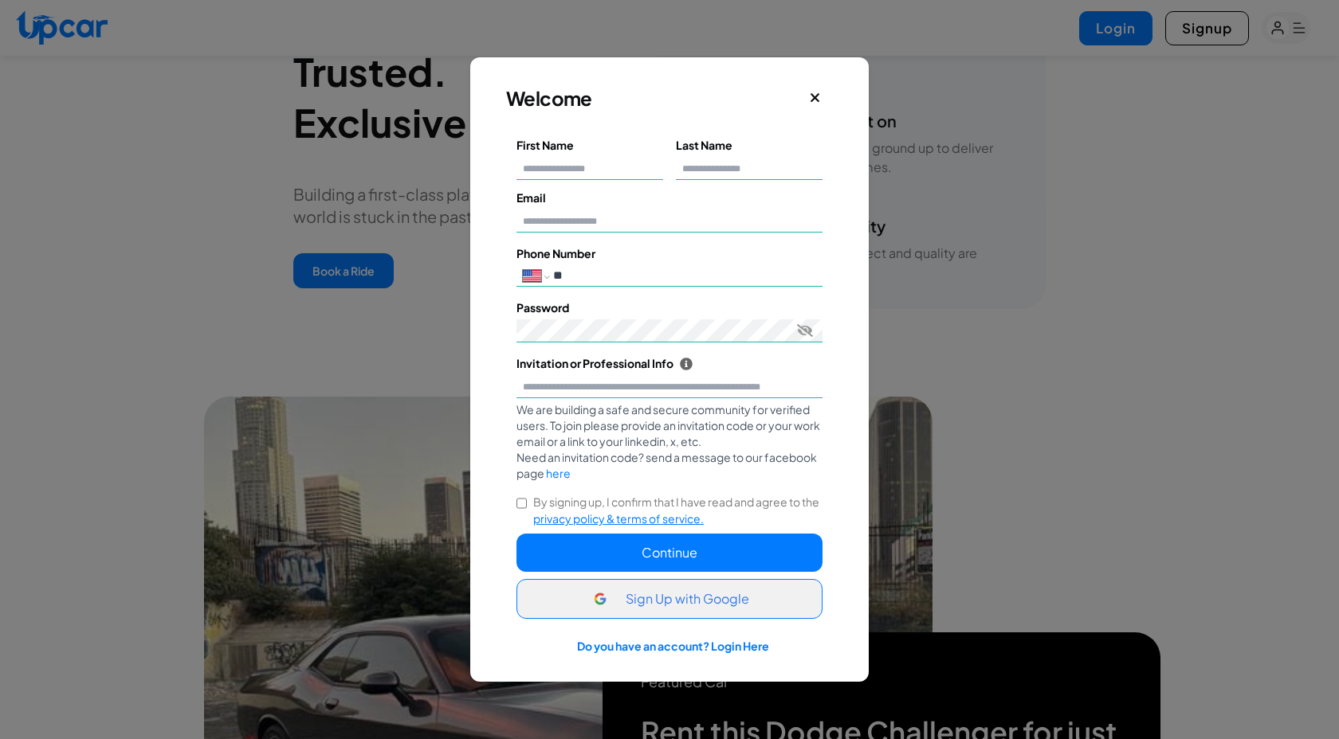
click at [696, 602] on span "Sign Up with Google" at bounding box center [687, 599] width 124 height 19
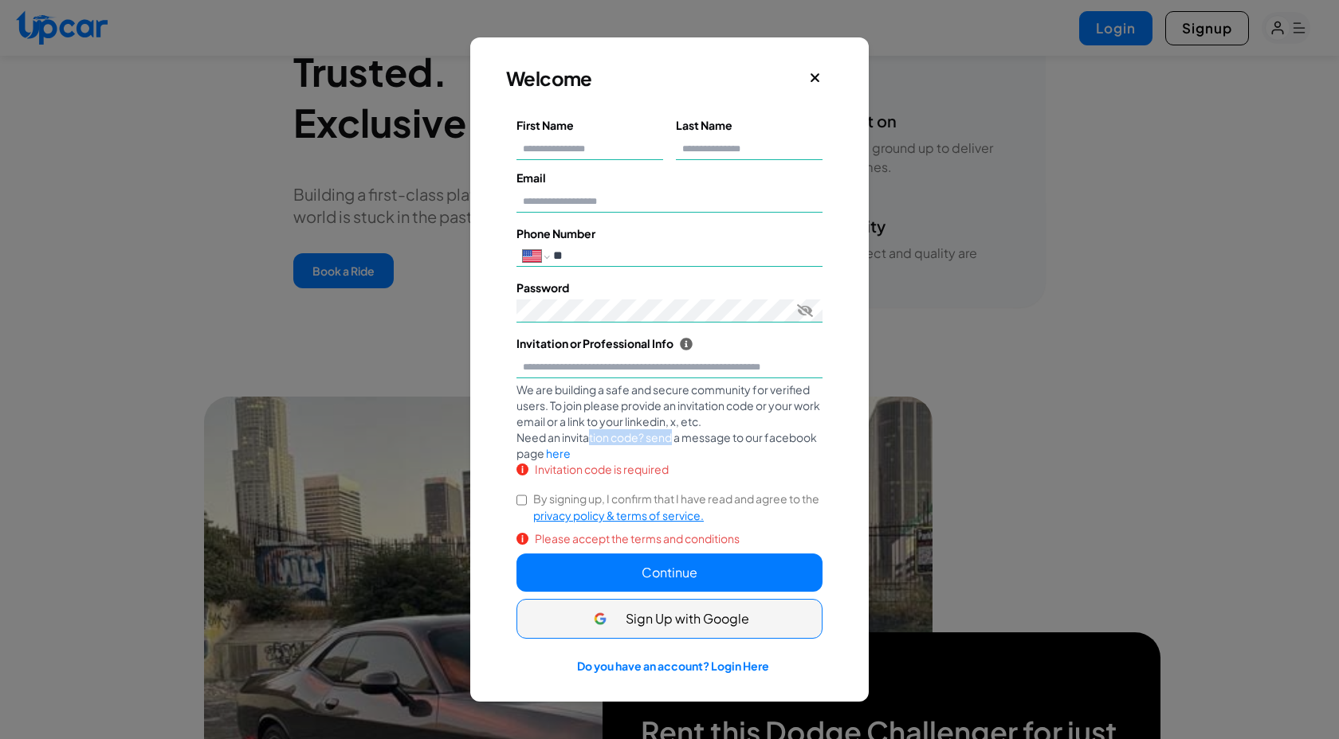
drag, startPoint x: 588, startPoint y: 438, endPoint x: 673, endPoint y: 442, distance: 85.3
click at [673, 442] on div "We are building a safe and secure community for verified users. To join please …" at bounding box center [669, 422] width 306 height 80
click at [527, 498] on div "By signing up, I confirm that I have read and agree to the privacy policy & ter…" at bounding box center [669, 507] width 306 height 33
click at [668, 610] on span "Sign Up with Google" at bounding box center [687, 619] width 124 height 19
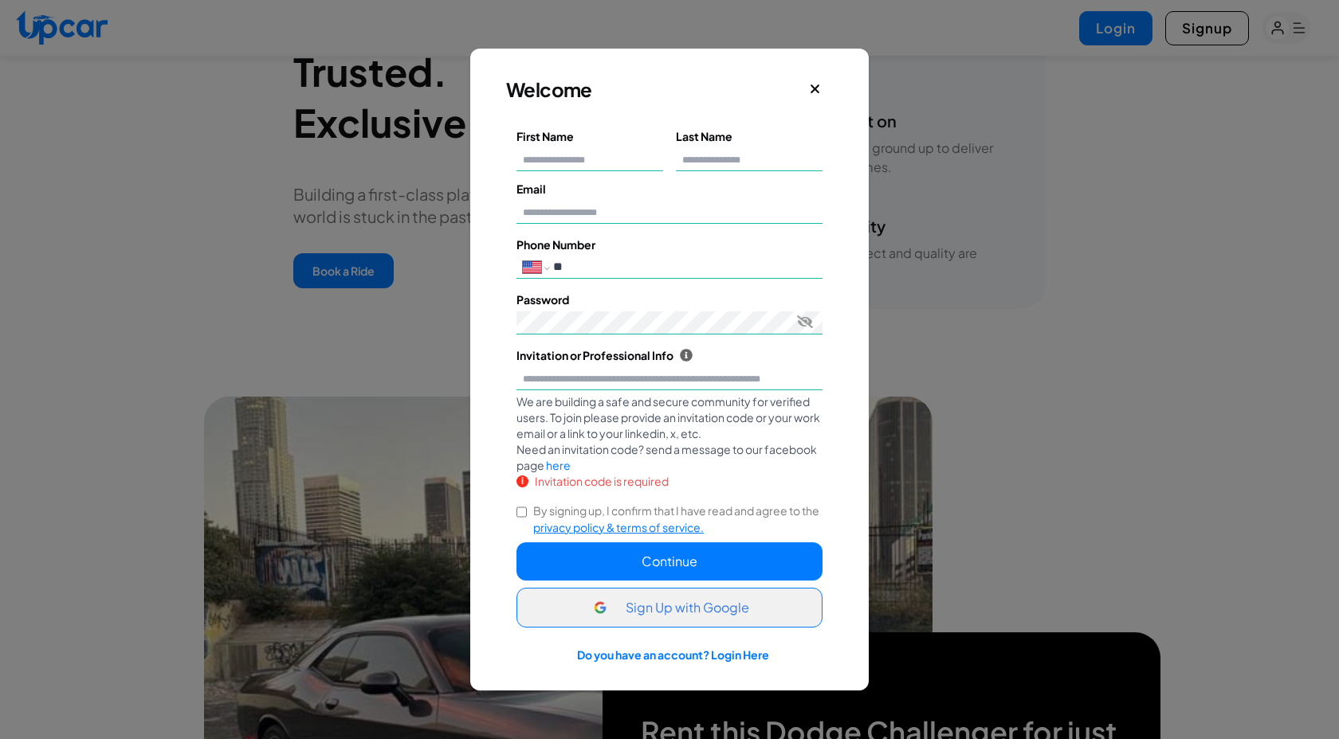
click at [712, 615] on span "Sign Up with Google" at bounding box center [687, 607] width 124 height 19
click at [604, 374] on input "Invitation or Professional Info Upcar is a community exclusively for verified p…" at bounding box center [669, 378] width 306 height 23
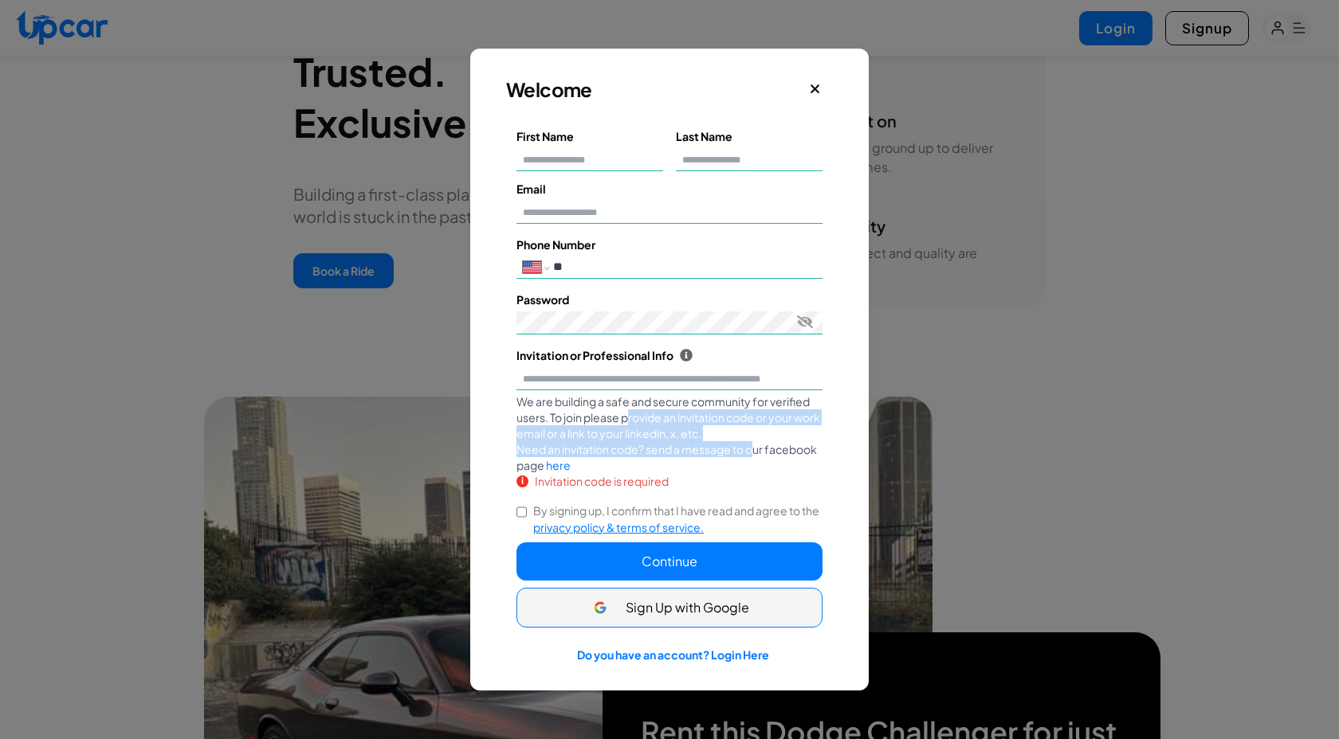
drag, startPoint x: 629, startPoint y: 418, endPoint x: 755, endPoint y: 449, distance: 129.9
click at [755, 450] on div "We are building a safe and secure community for verified users. To join please …" at bounding box center [669, 434] width 306 height 80
click at [755, 449] on div "We are building a safe and secure community for verified users. To join please …" at bounding box center [669, 434] width 306 height 80
drag, startPoint x: 759, startPoint y: 457, endPoint x: 667, endPoint y: 401, distance: 108.0
click at [667, 401] on div "We are building a safe and secure community for verified users. To join please …" at bounding box center [669, 434] width 306 height 80
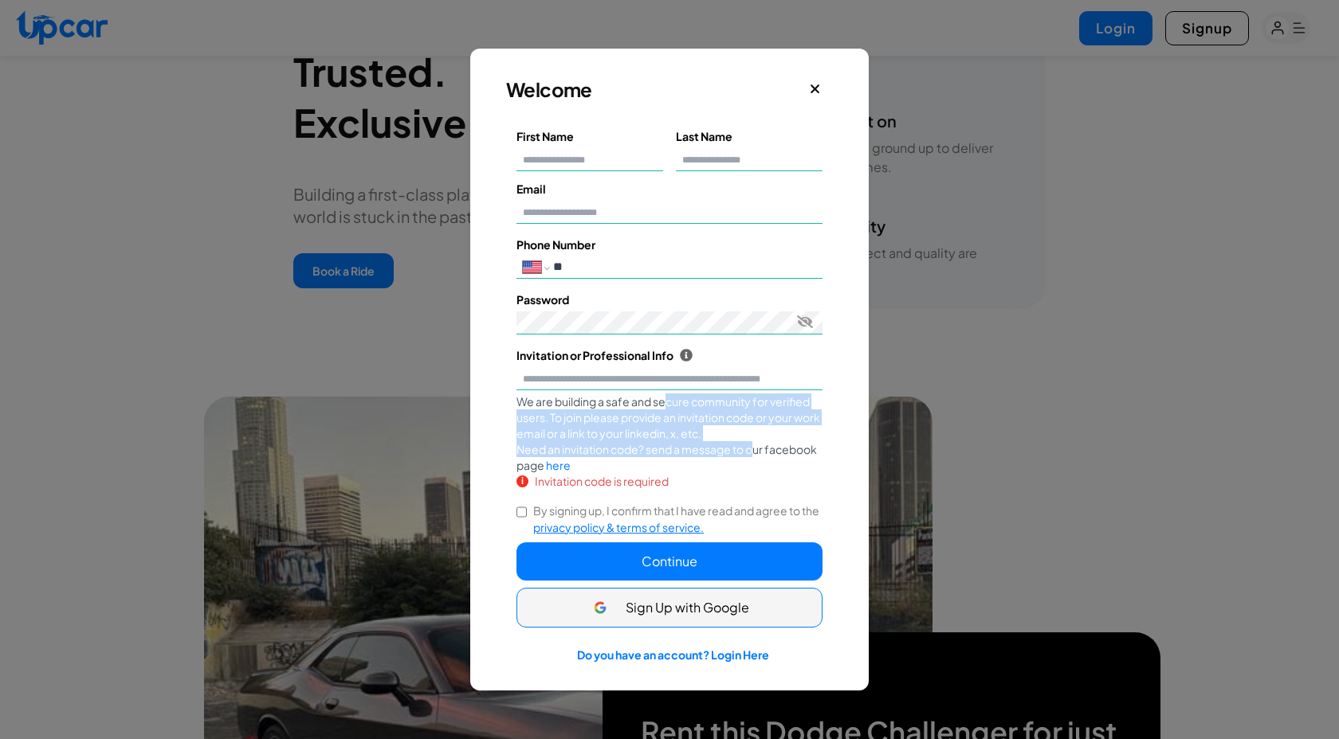
click at [667, 401] on div "We are building a safe and secure community for verified users. To join please …" at bounding box center [669, 434] width 306 height 80
drag, startPoint x: 636, startPoint y: 399, endPoint x: 716, endPoint y: 479, distance: 112.7
click at [716, 480] on div "Invitation or Professional Info Upcar is a community exclusively for verified p…" at bounding box center [669, 418] width 306 height 143
click at [729, 465] on div "We are building a safe and secure community for verified users. To join please …" at bounding box center [669, 434] width 306 height 80
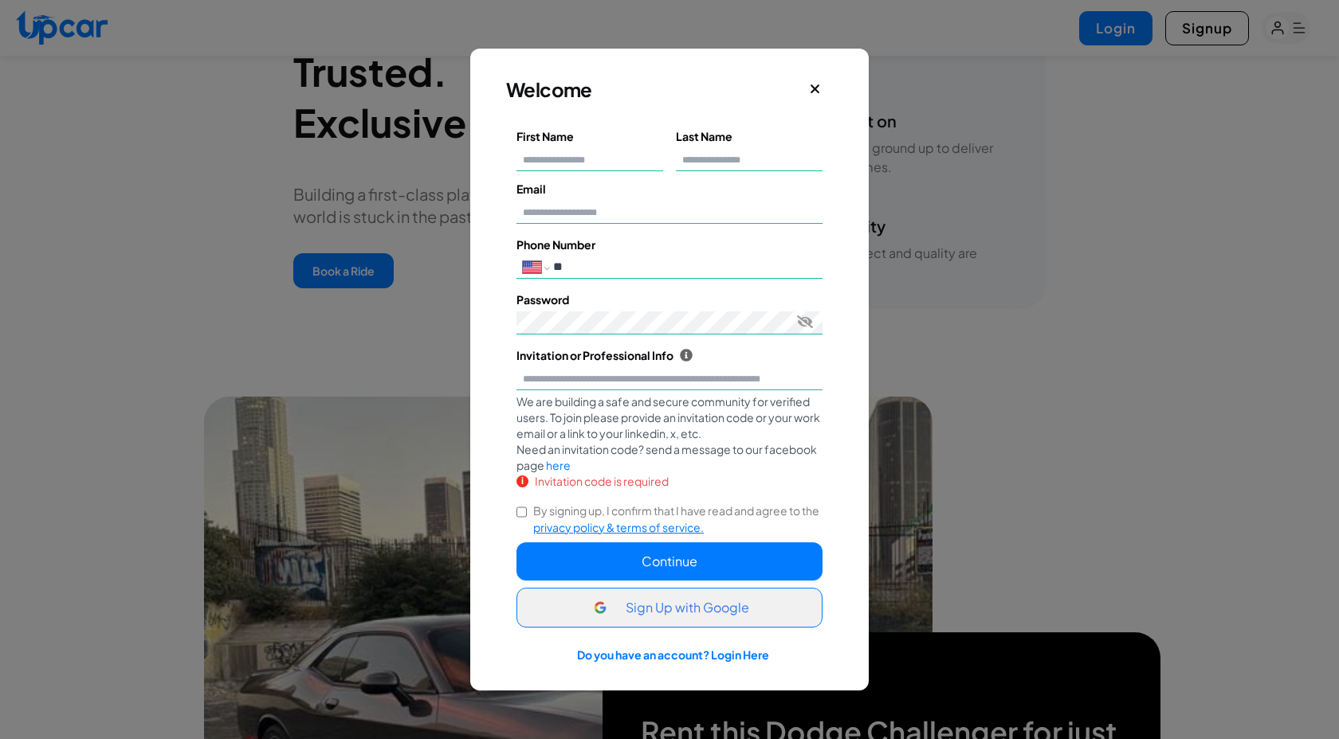
click at [687, 609] on span "Sign Up with Google" at bounding box center [687, 607] width 124 height 19
click at [726, 653] on link "Do you have an account? Login Here" at bounding box center [673, 655] width 192 height 14
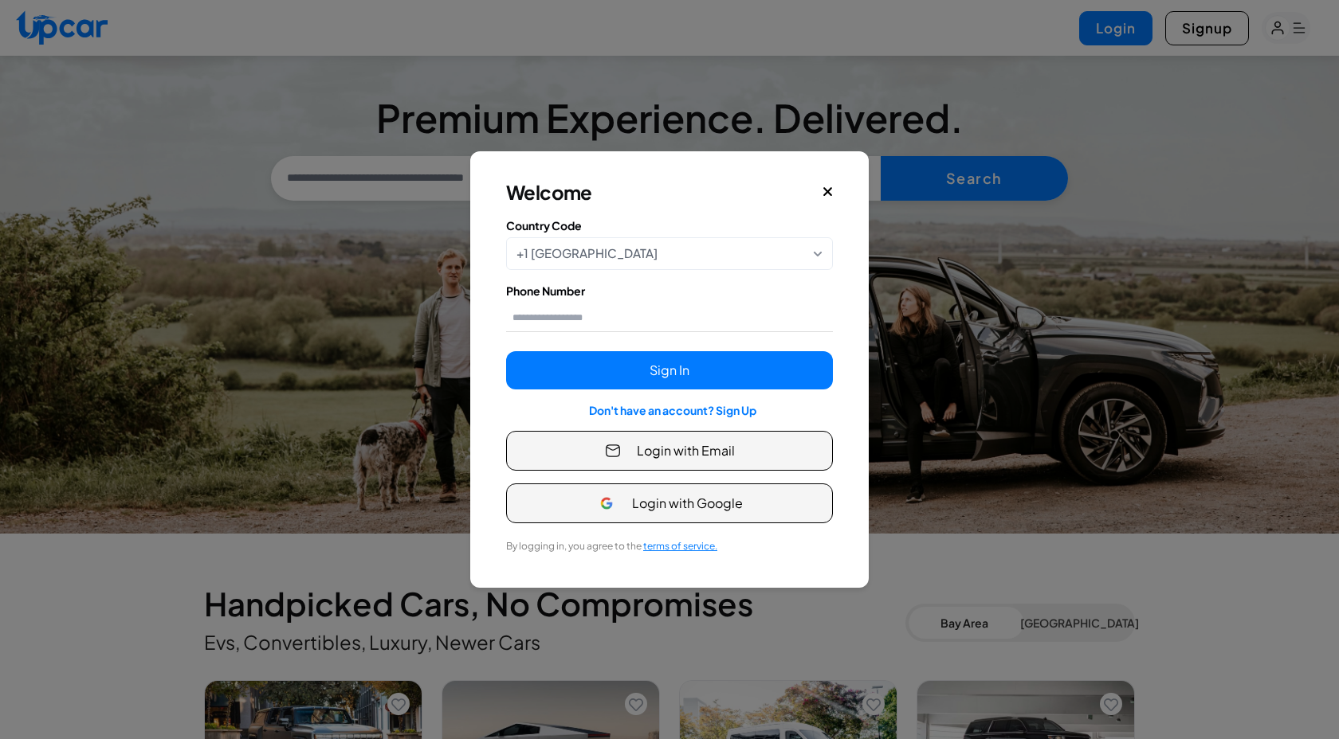
scroll to position [2813, 0]
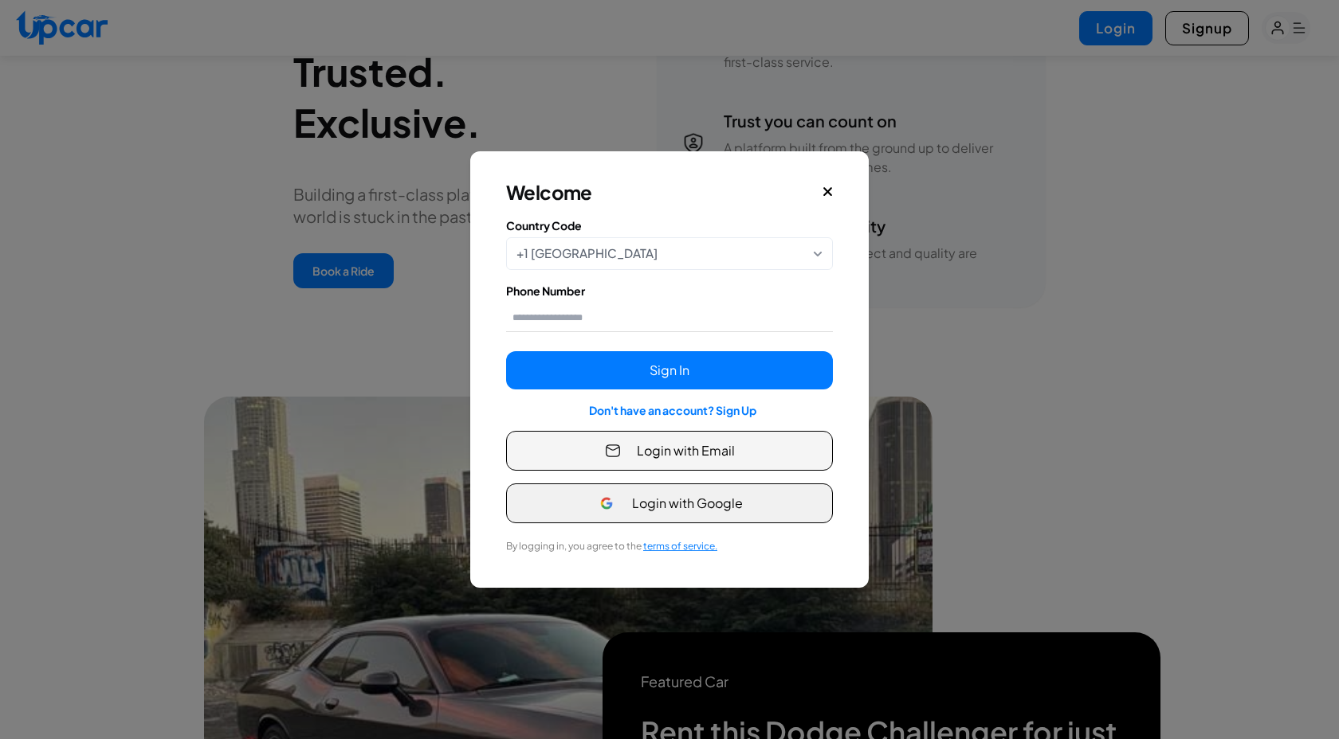
click at [704, 509] on span "Login with Google" at bounding box center [687, 503] width 111 height 19
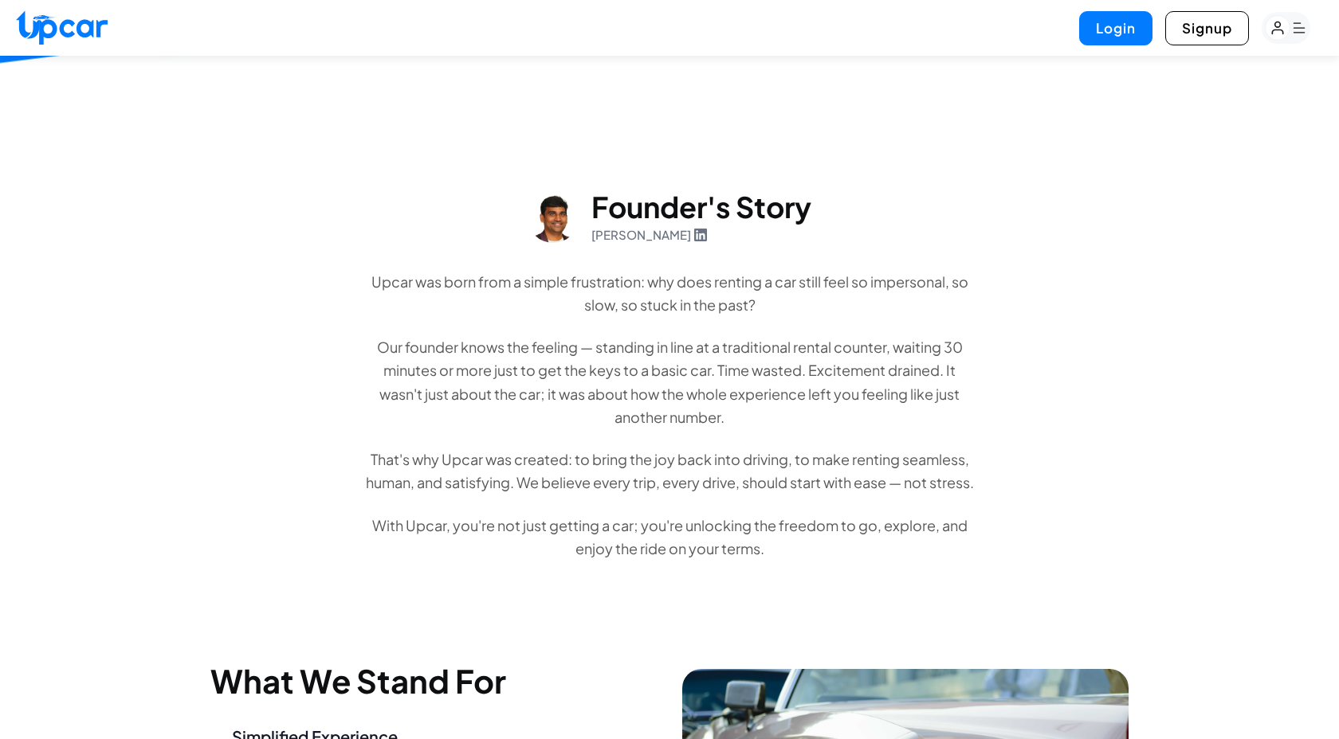
scroll to position [512, 0]
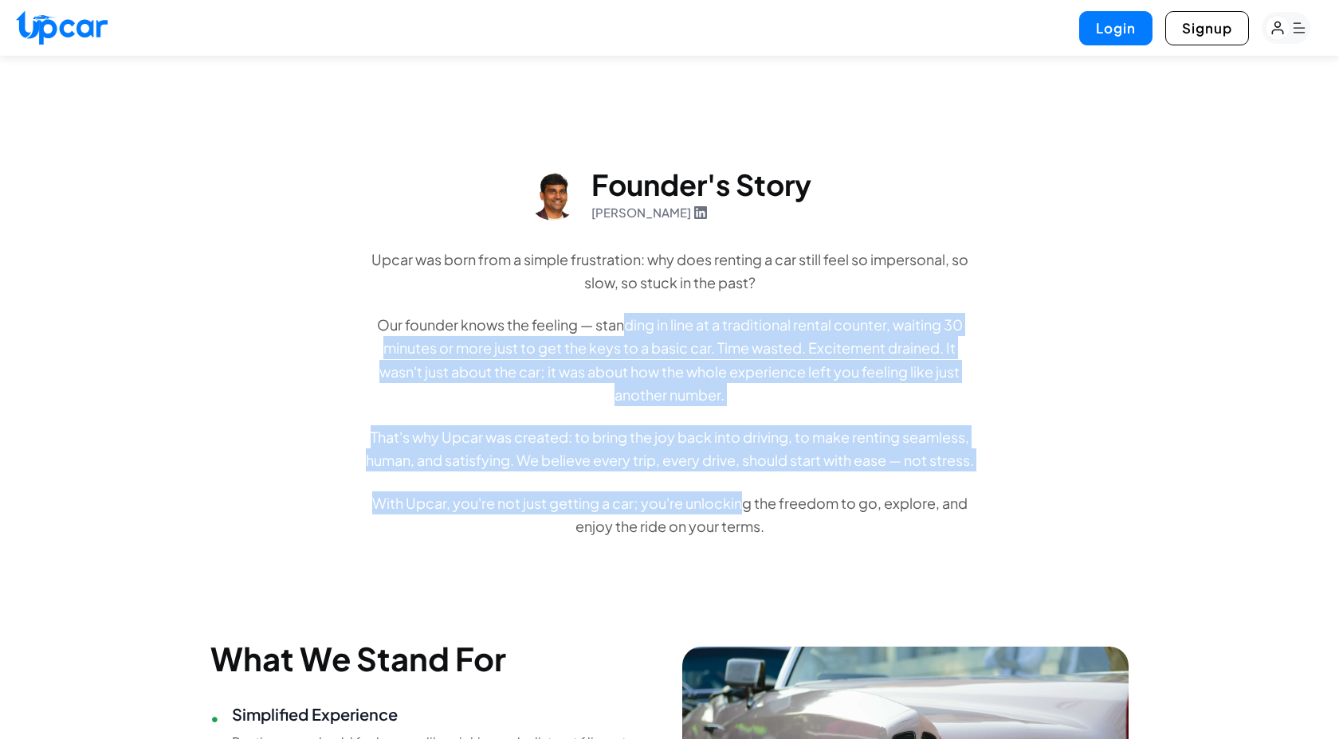
drag, startPoint x: 620, startPoint y: 320, endPoint x: 738, endPoint y: 531, distance: 242.5
click at [738, 532] on div "Upcar was born from a simple frustration: why does renting a car still feel so …" at bounding box center [669, 393] width 612 height 291
click at [738, 531] on p "With Upcar, you're not just getting a car; you're unlocking the freedom to go, …" at bounding box center [669, 515] width 612 height 47
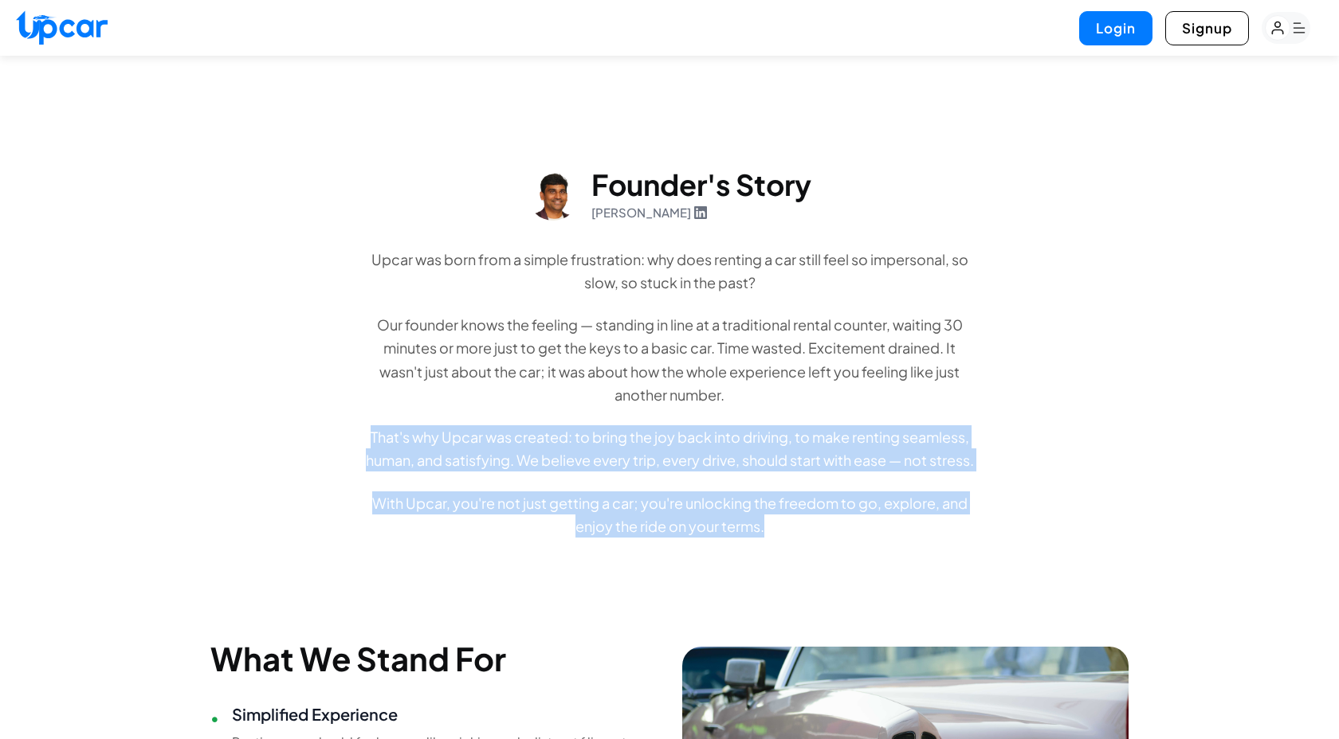
drag, startPoint x: 770, startPoint y: 563, endPoint x: 625, endPoint y: 408, distance: 212.5
click at [625, 408] on div "Effortless, secure, and premium car rental experience. Even with all the innova…" at bounding box center [669, 413] width 1339 height 1362
click at [625, 408] on div "Upcar was born from a simple frustration: why does renting a car still feel so …" at bounding box center [669, 393] width 612 height 291
drag, startPoint x: 625, startPoint y: 408, endPoint x: 756, endPoint y: 555, distance: 197.0
click at [756, 539] on div "Upcar was born from a simple frustration: why does renting a car still feel so …" at bounding box center [669, 393] width 612 height 291
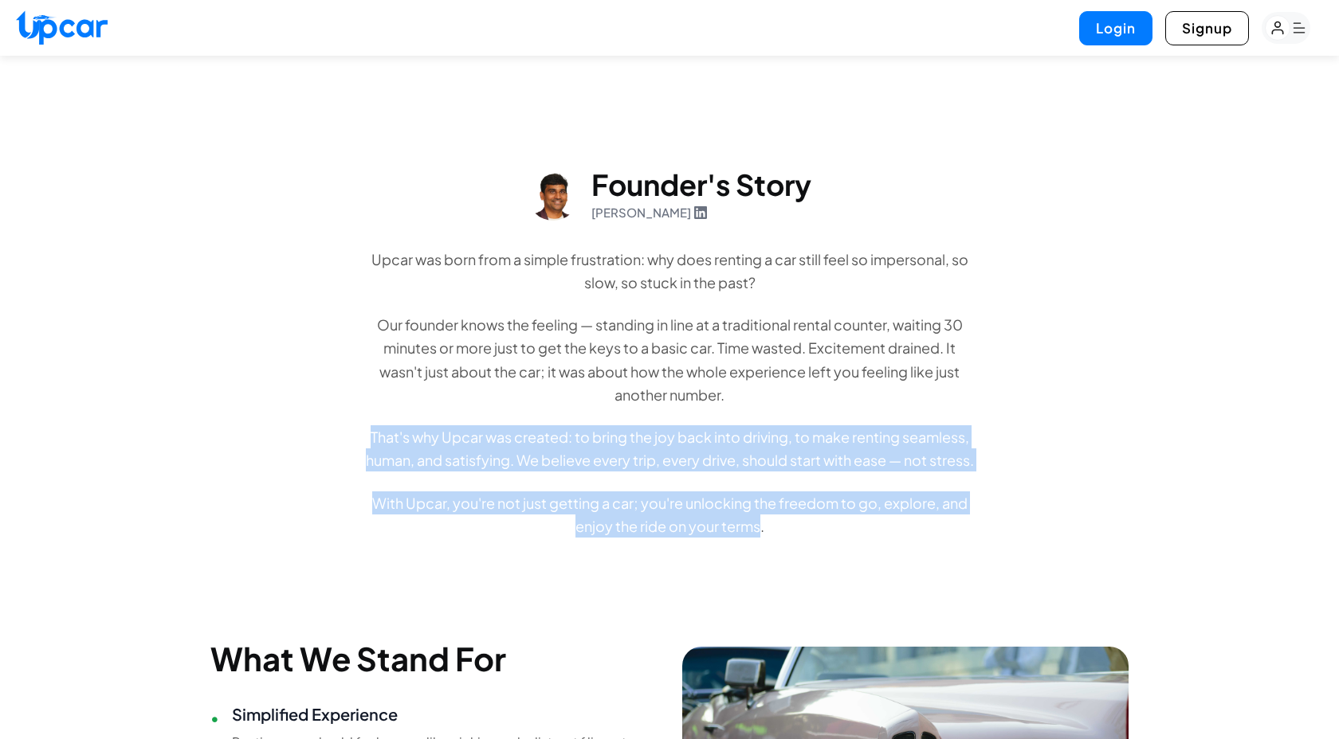
click at [756, 539] on p "With Upcar, you're not just getting a car; you're unlocking the freedom to go, …" at bounding box center [669, 515] width 612 height 47
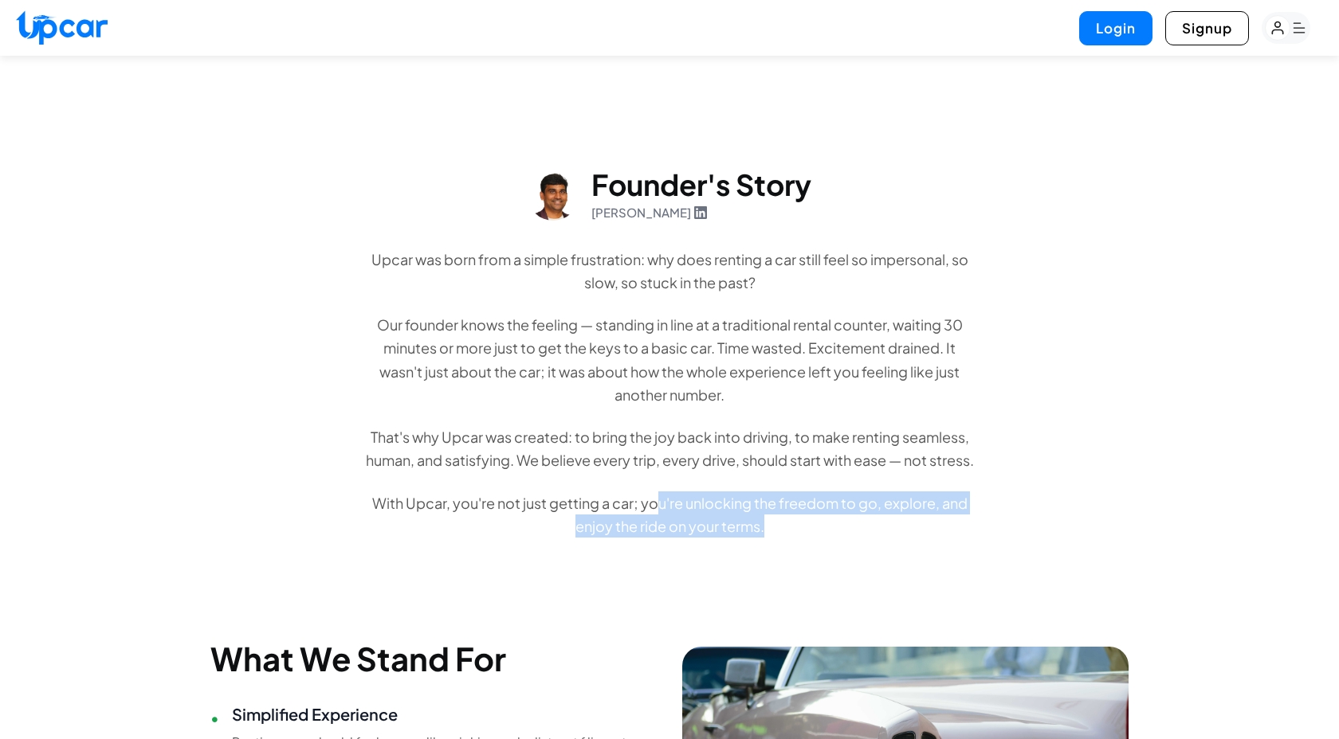
drag, startPoint x: 774, startPoint y: 562, endPoint x: 653, endPoint y: 527, distance: 125.9
click at [652, 528] on div "Effortless, secure, and premium car rental experience. Even with all the innova…" at bounding box center [669, 413] width 1339 height 1362
click at [653, 527] on p "With Upcar, you're not just getting a car; you're unlocking the freedom to go, …" at bounding box center [669, 515] width 612 height 47
drag, startPoint x: 653, startPoint y: 527, endPoint x: 759, endPoint y: 566, distance: 113.4
click at [759, 566] on div "Effortless, secure, and premium car rental experience. Even with all the innova…" at bounding box center [669, 413] width 1339 height 1362
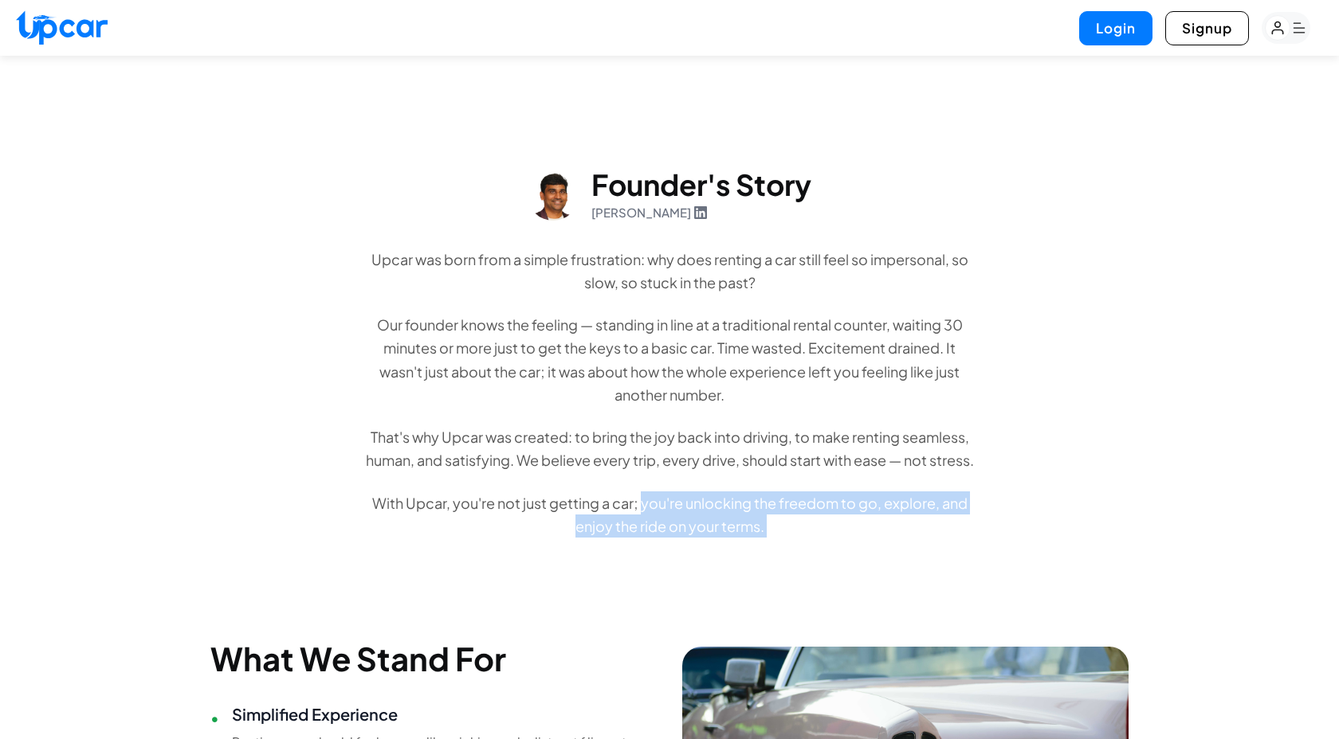
click at [759, 566] on div "Effortless, secure, and premium car rental experience. Even with all the innova…" at bounding box center [669, 413] width 1339 height 1362
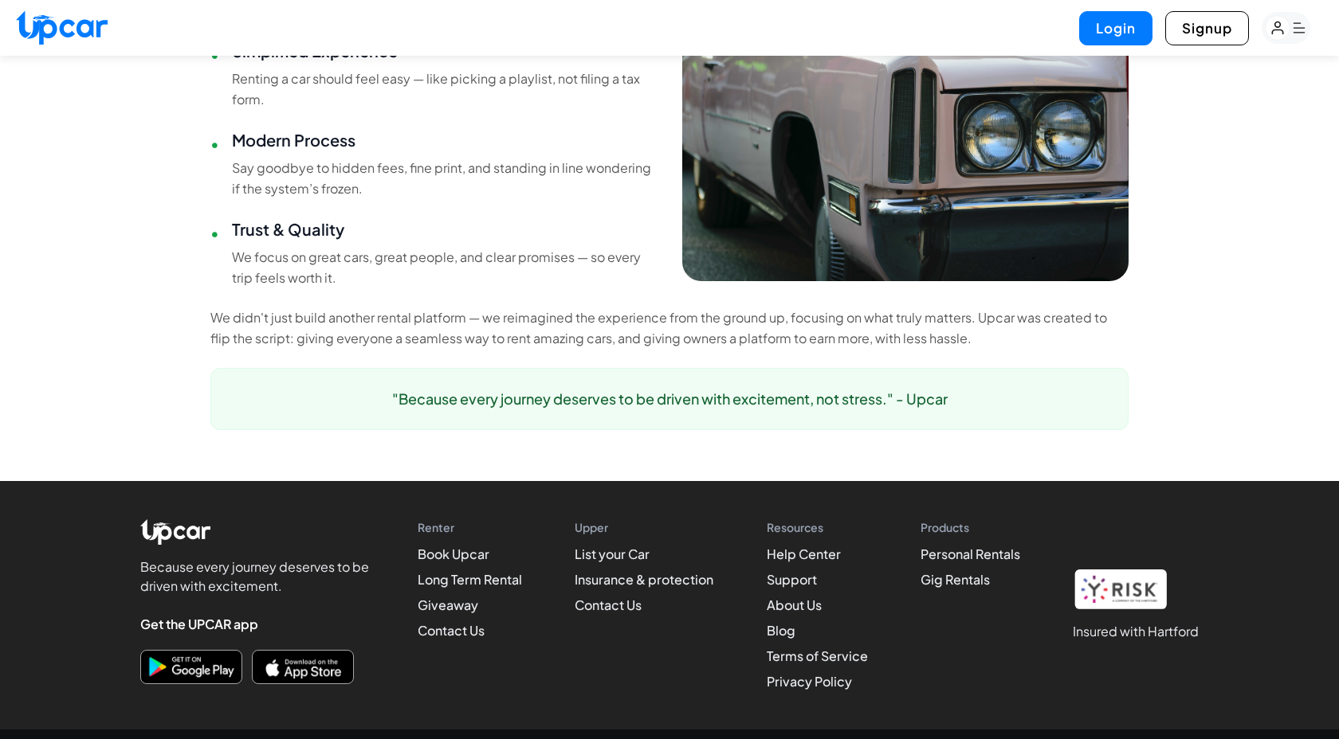
scroll to position [1230, 0]
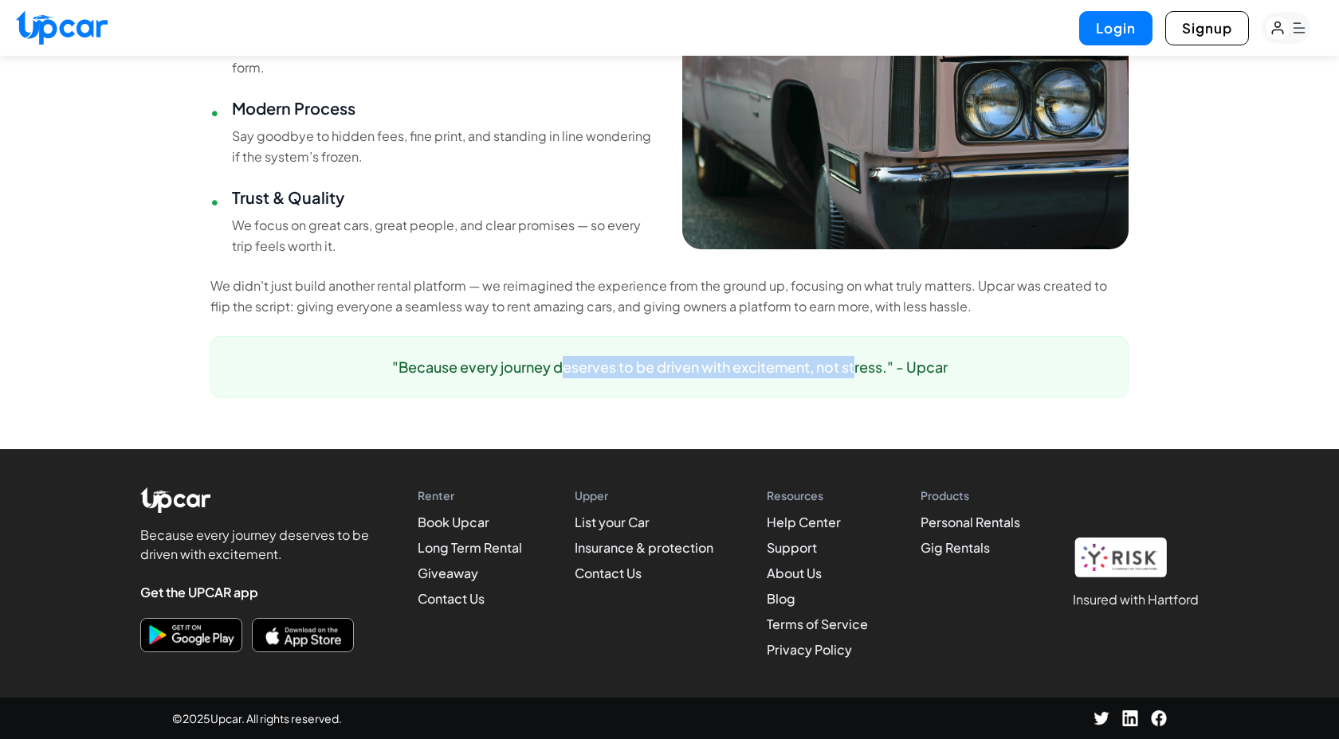
drag, startPoint x: 562, startPoint y: 367, endPoint x: 855, endPoint y: 369, distance: 293.2
click at [855, 369] on p ""Because every journey deserves to be driven with excitement, not stress." - Up…" at bounding box center [669, 367] width 878 height 22
click at [783, 573] on link "About Us" at bounding box center [793, 573] width 55 height 17
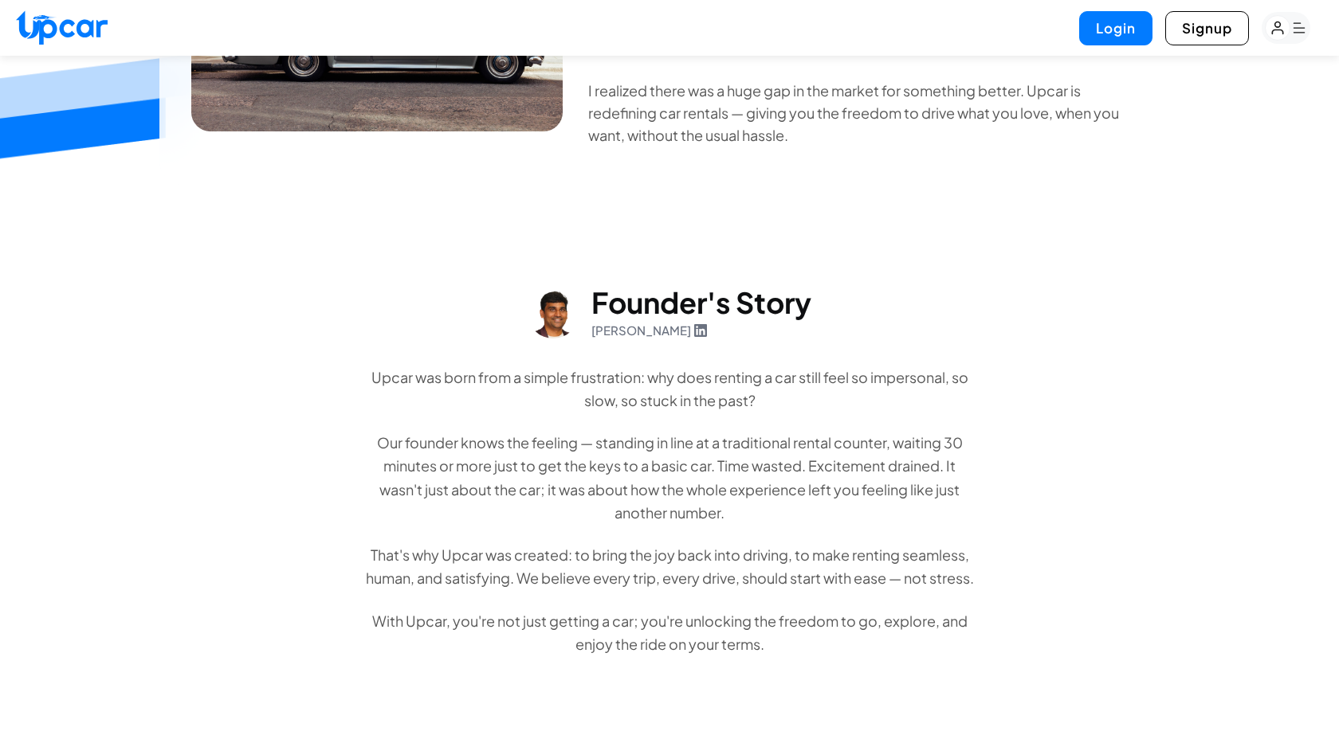
scroll to position [518, 0]
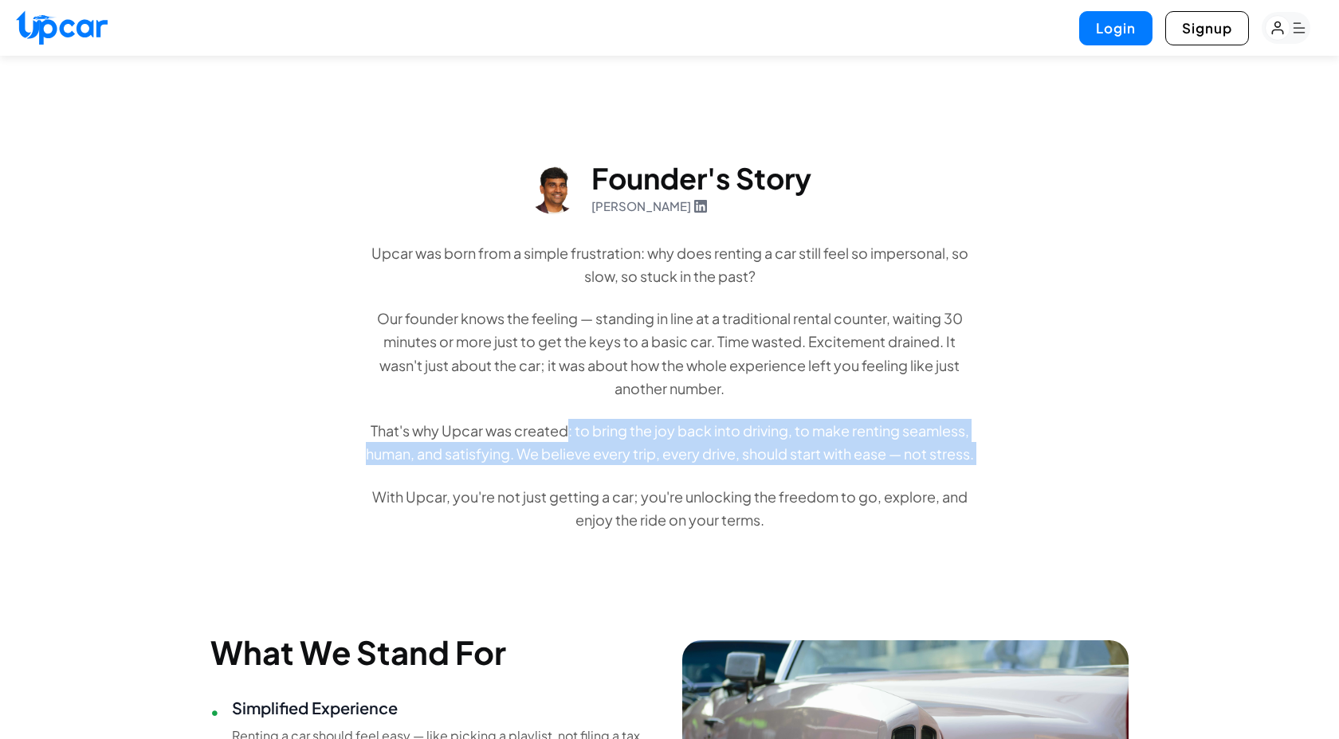
drag, startPoint x: 567, startPoint y: 419, endPoint x: 719, endPoint y: 504, distance: 174.7
click at [719, 504] on div "Upcar was born from a simple frustration: why does renting a car still feel so …" at bounding box center [669, 386] width 612 height 291
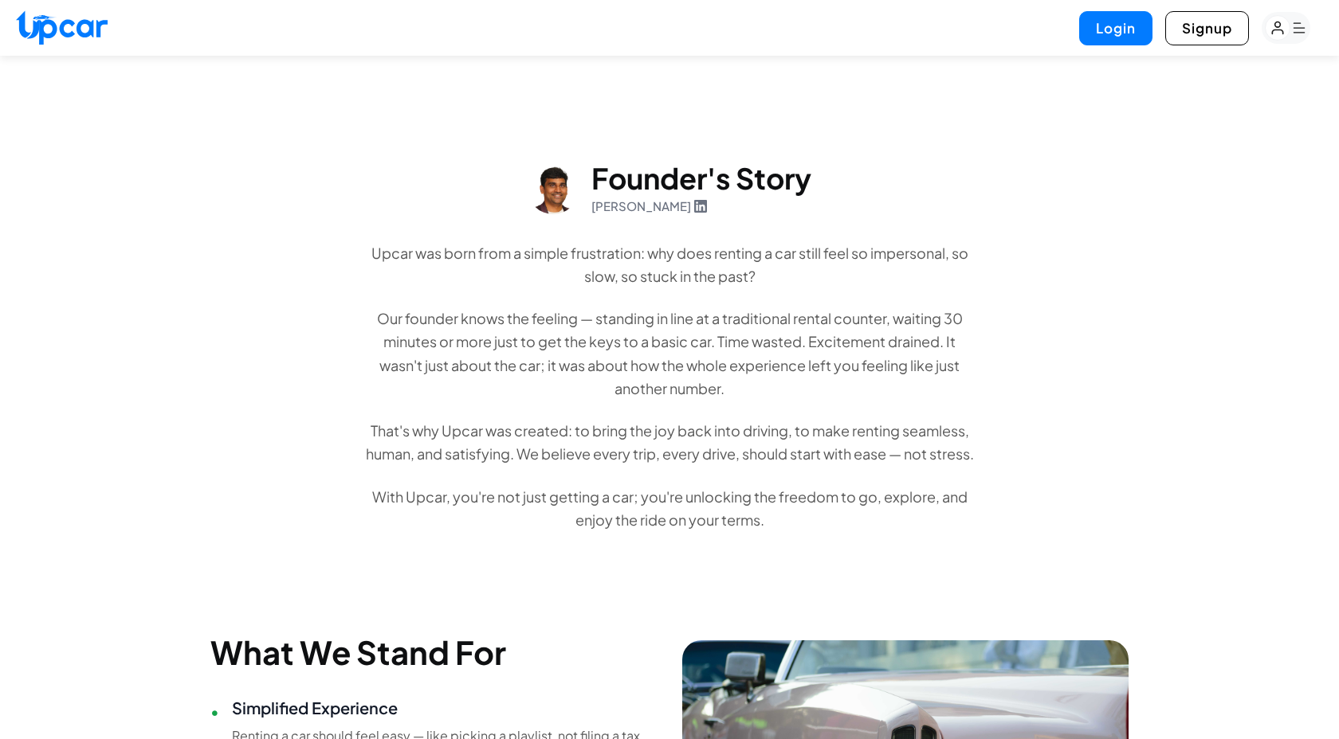
scroll to position [0, 0]
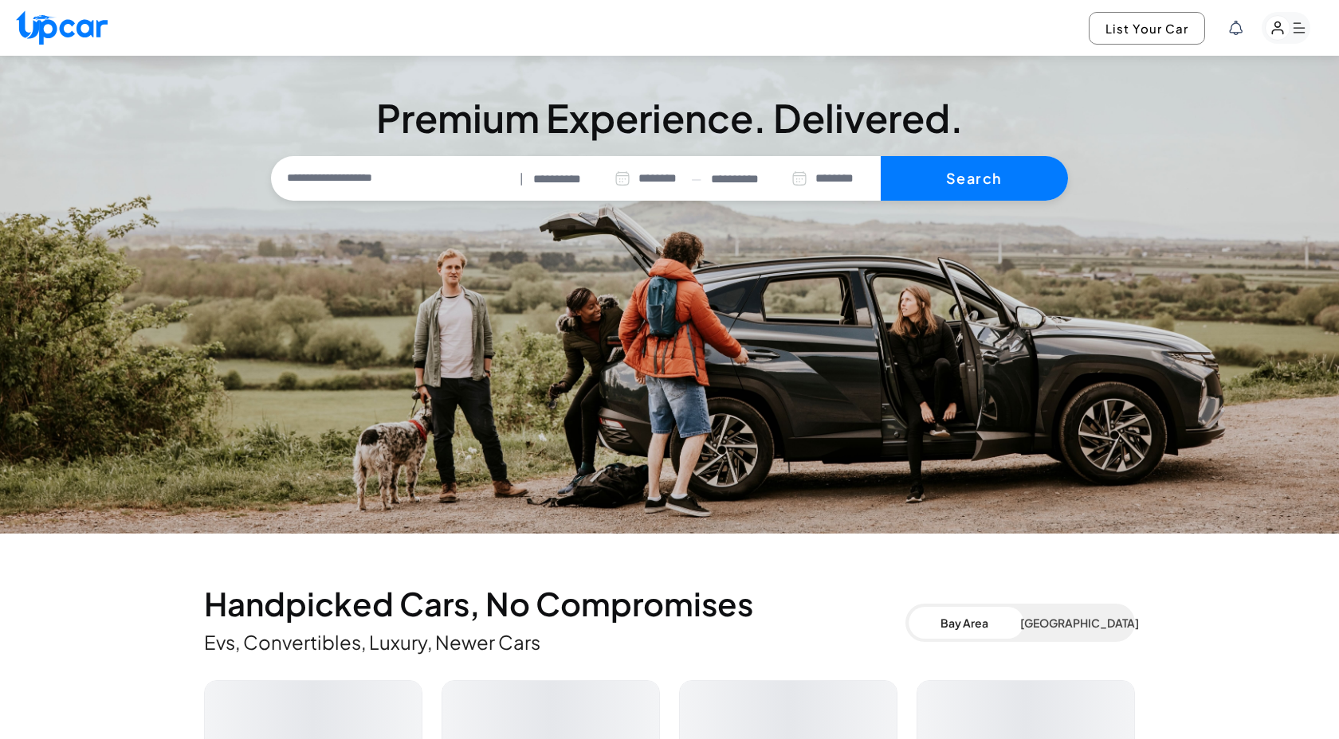
select select "********"
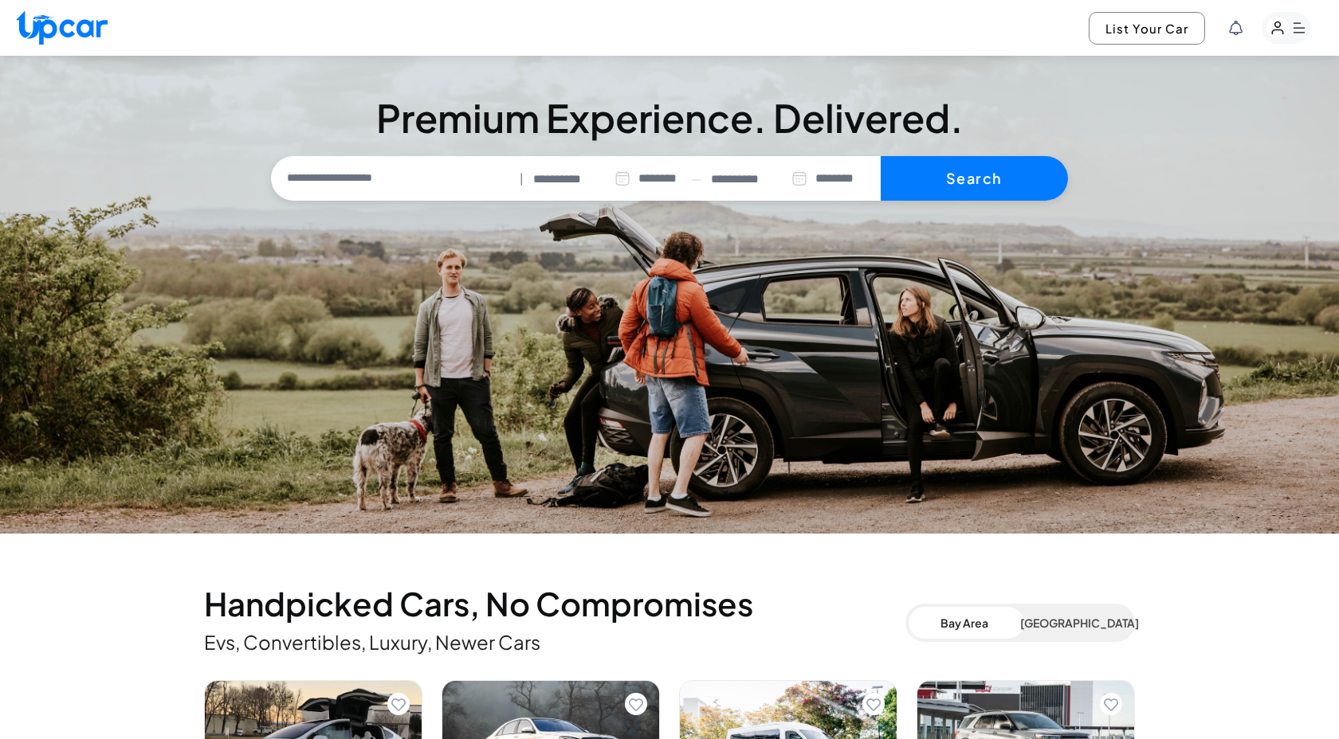
scroll to position [2, 0]
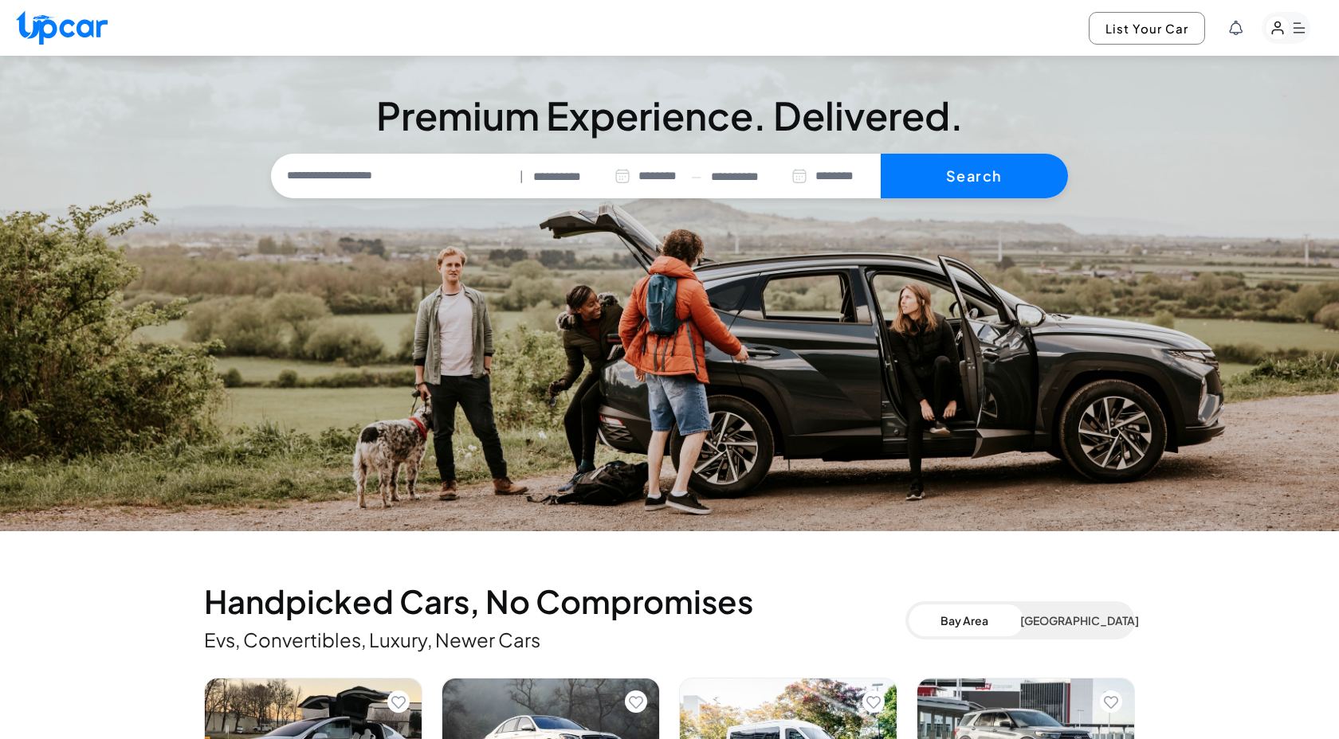
click at [1281, 32] on icon "button" at bounding box center [1277, 28] width 10 height 12
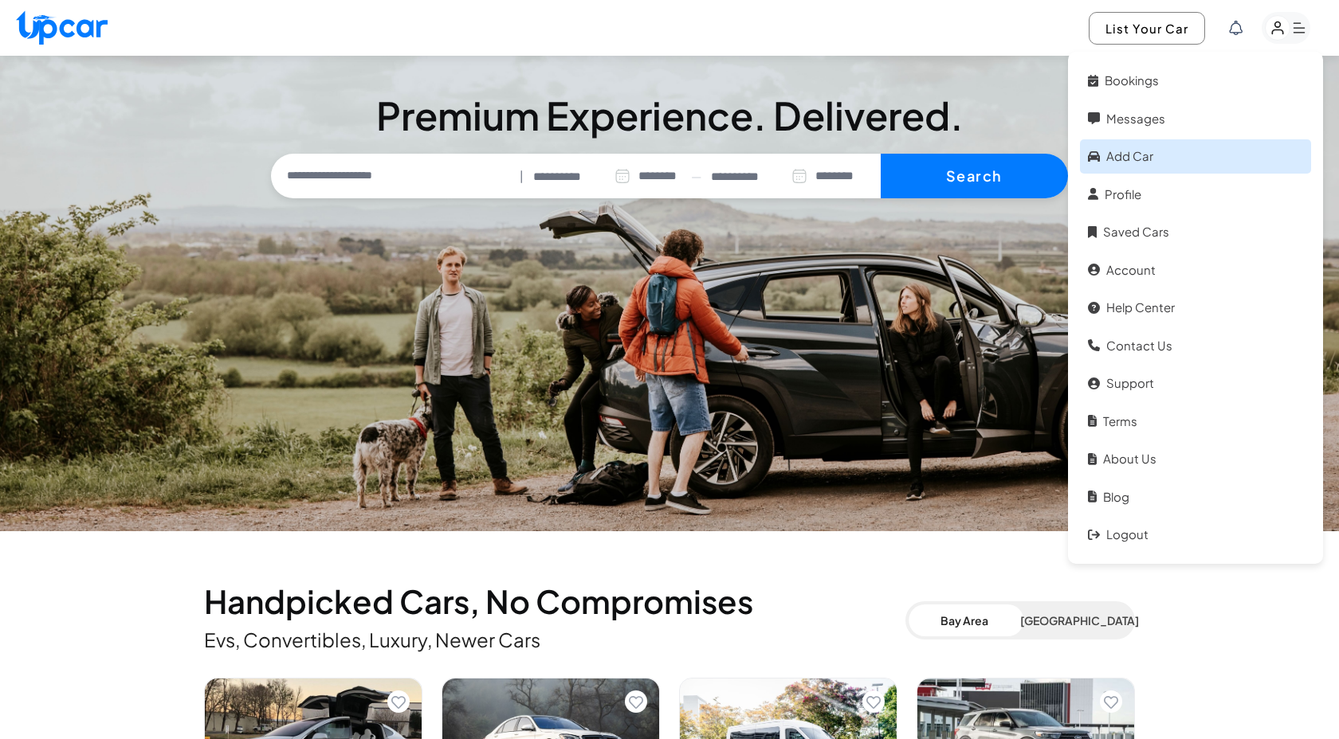
click at [1126, 153] on link "Add car" at bounding box center [1195, 156] width 231 height 34
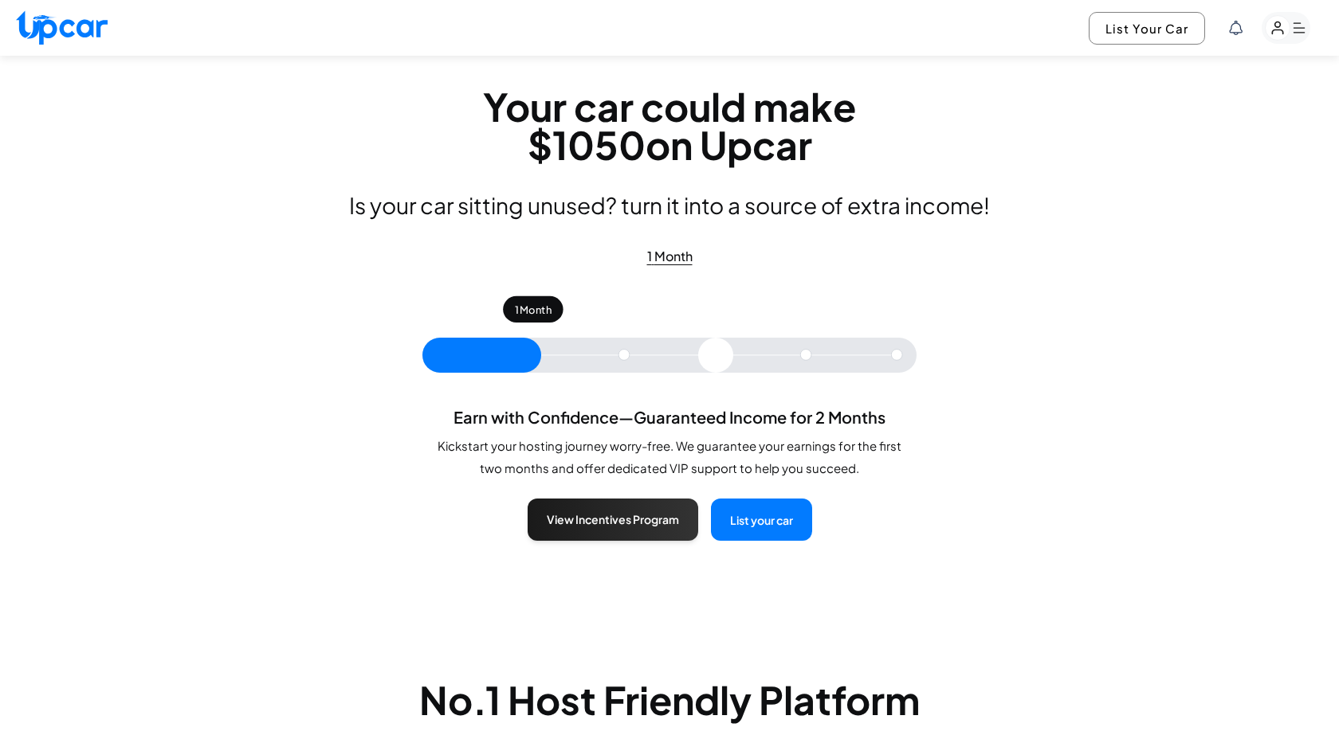
click at [622, 358] on input "range" at bounding box center [669, 355] width 494 height 35
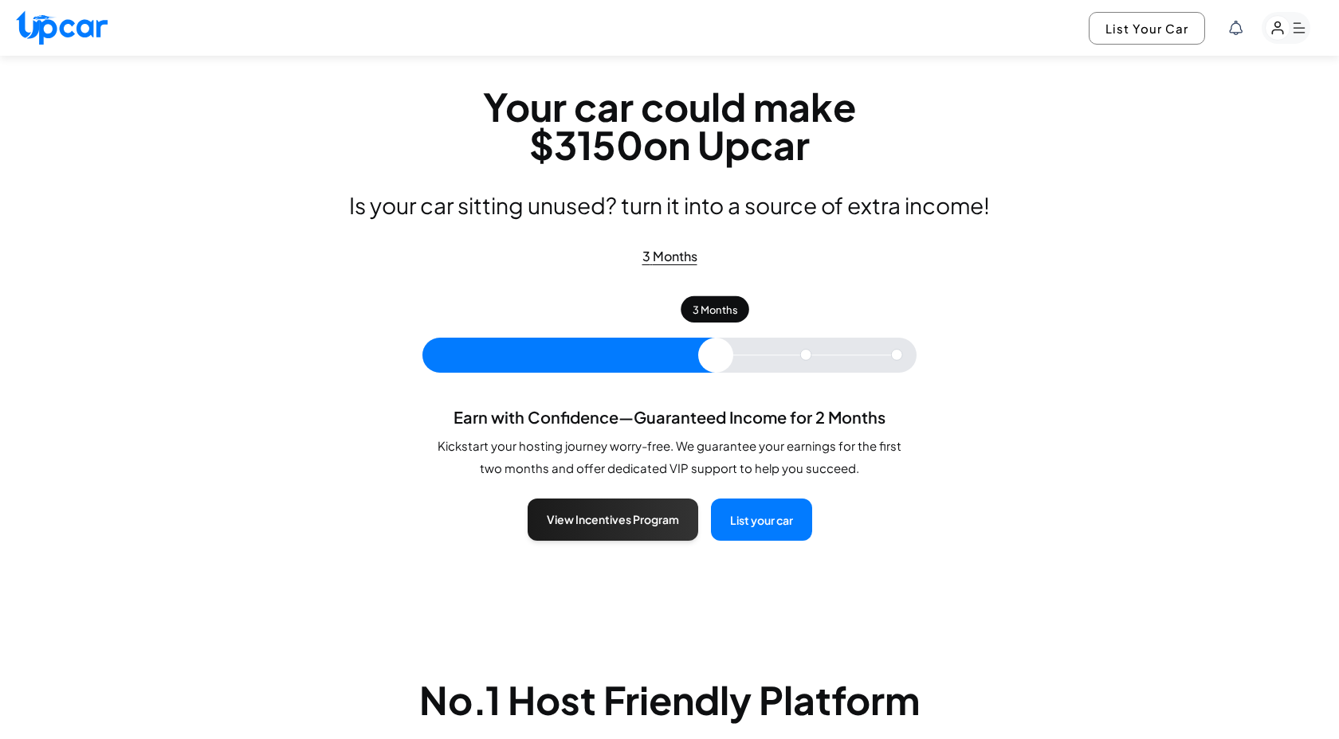
click at [716, 356] on input "range" at bounding box center [669, 355] width 494 height 35
click at [805, 359] on input "range" at bounding box center [669, 355] width 494 height 35
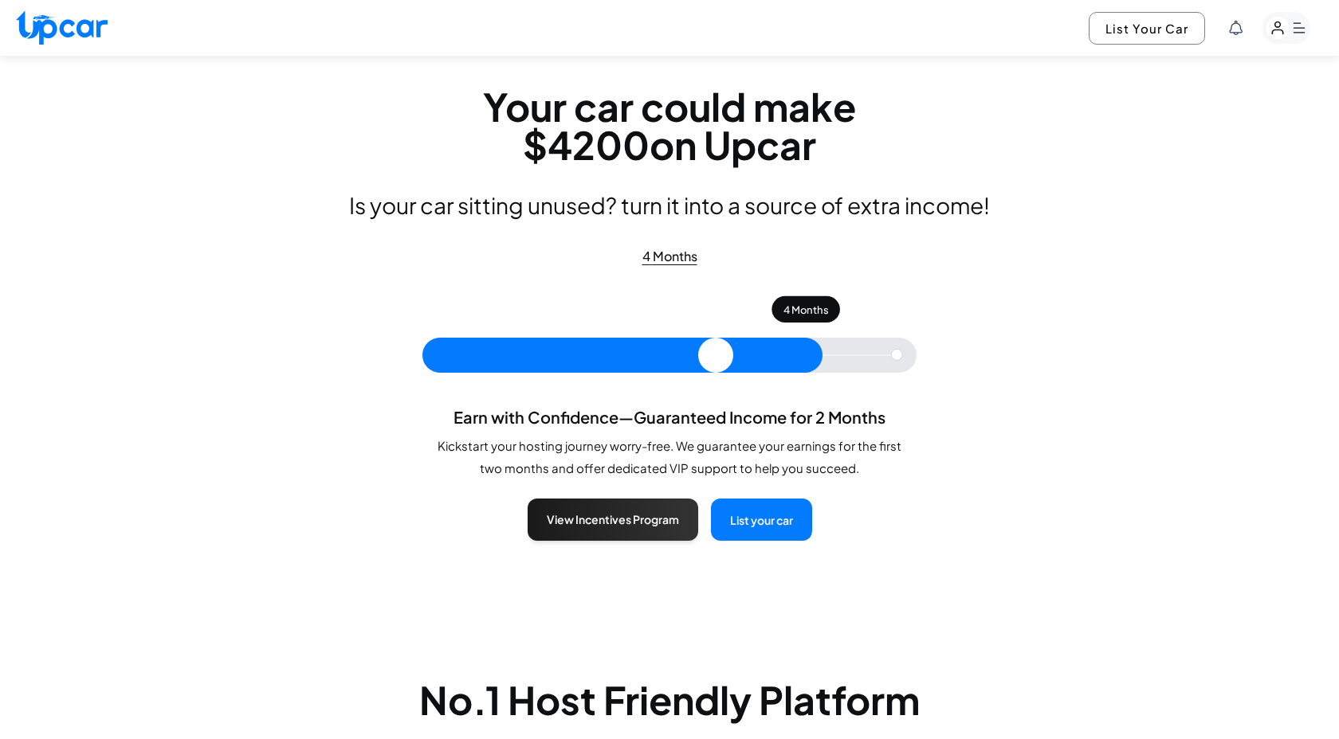
click at [872, 360] on input "range" at bounding box center [669, 355] width 494 height 35
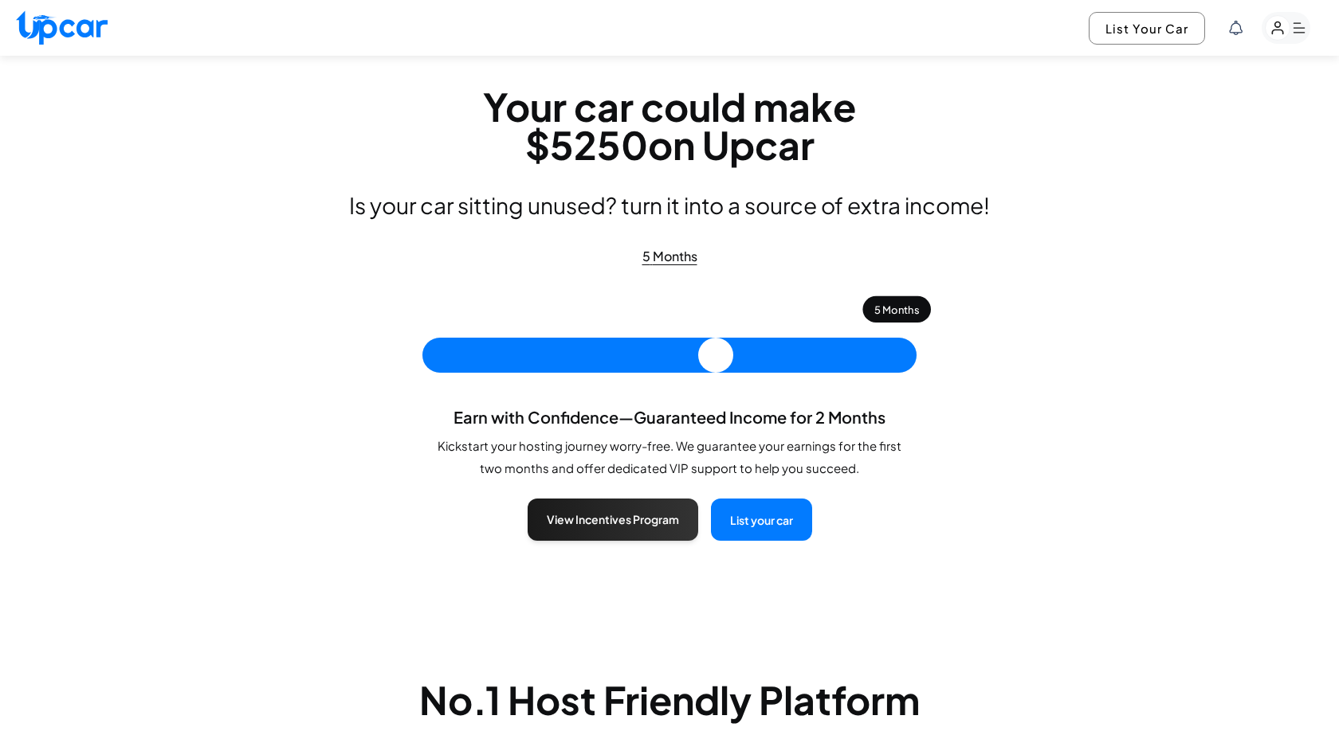
type input "*"
click at [508, 360] on input "range" at bounding box center [669, 355] width 494 height 35
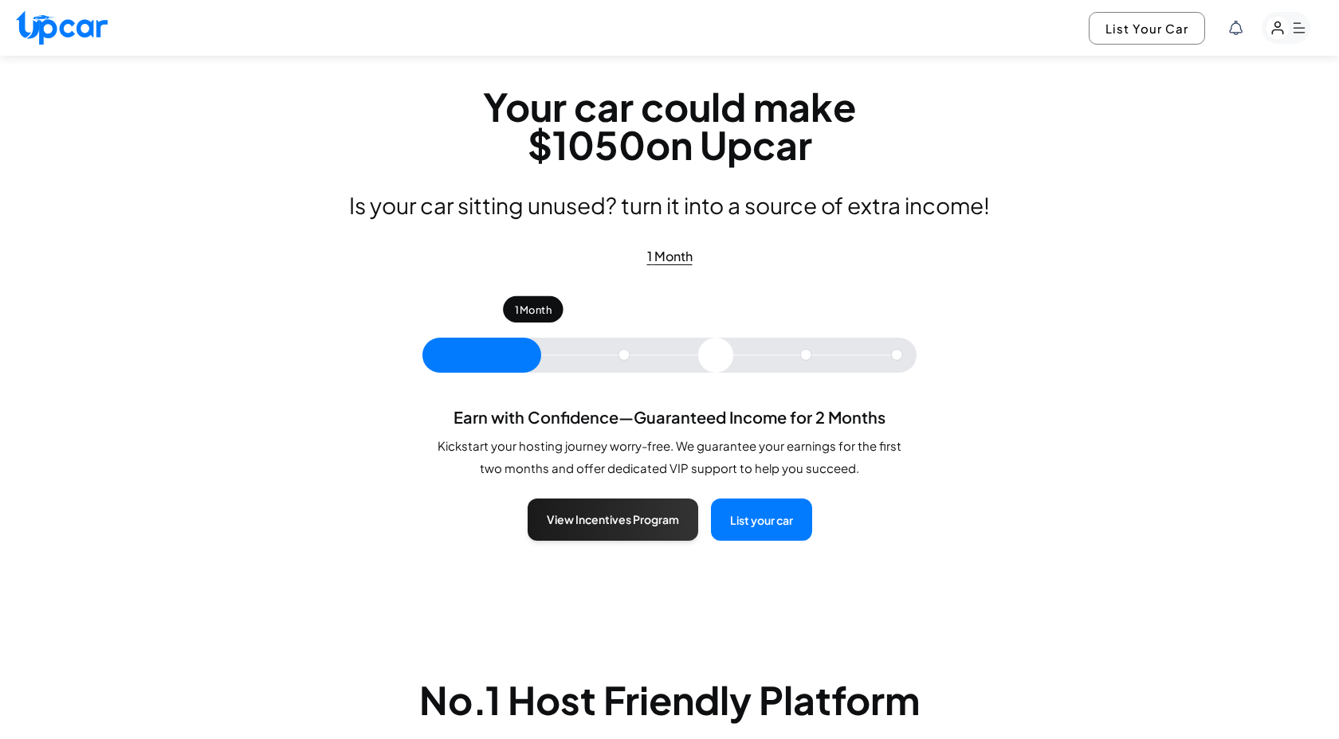
click at [508, 360] on input "range" at bounding box center [669, 355] width 494 height 35
click at [600, 520] on button "View Incentives Program" at bounding box center [612, 518] width 171 height 42
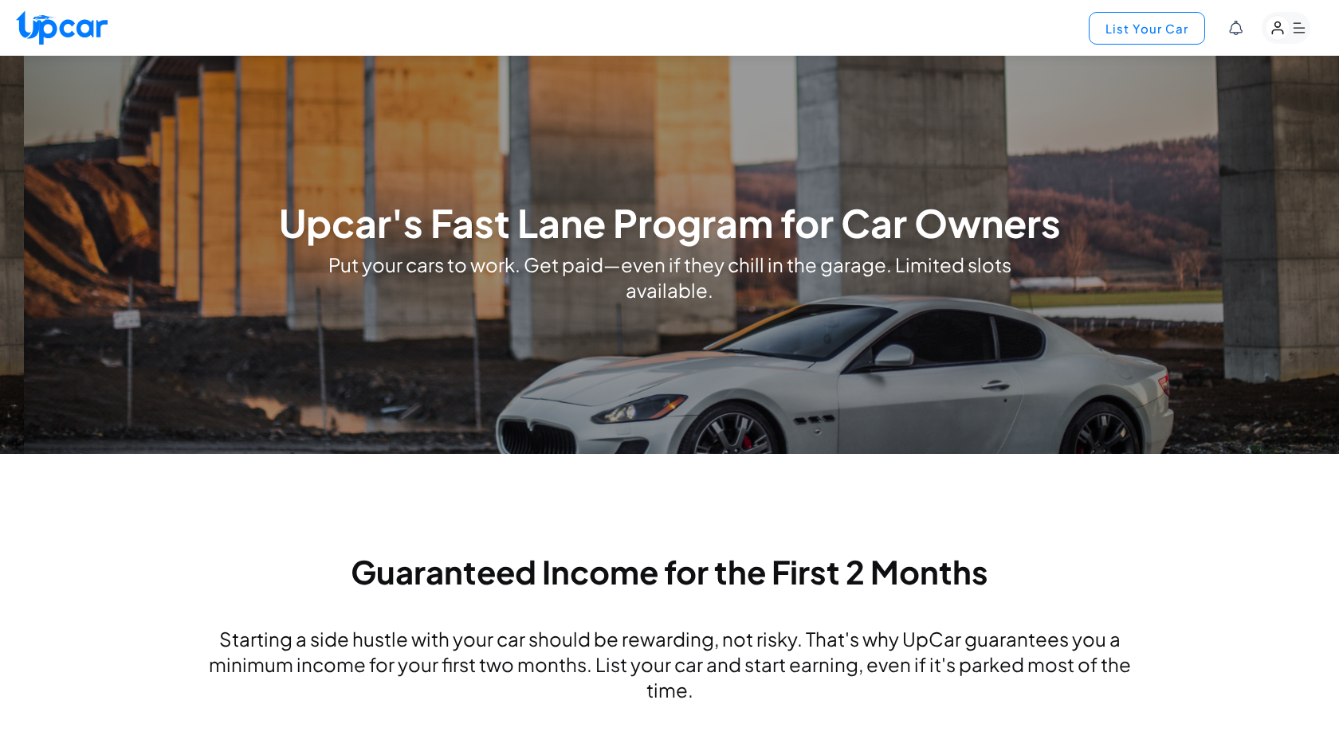
click at [1164, 32] on button "List Your Car" at bounding box center [1146, 28] width 116 height 33
click at [410, 232] on h1 "Upcar's Fast Lane Program for Car Owners" at bounding box center [670, 223] width 782 height 32
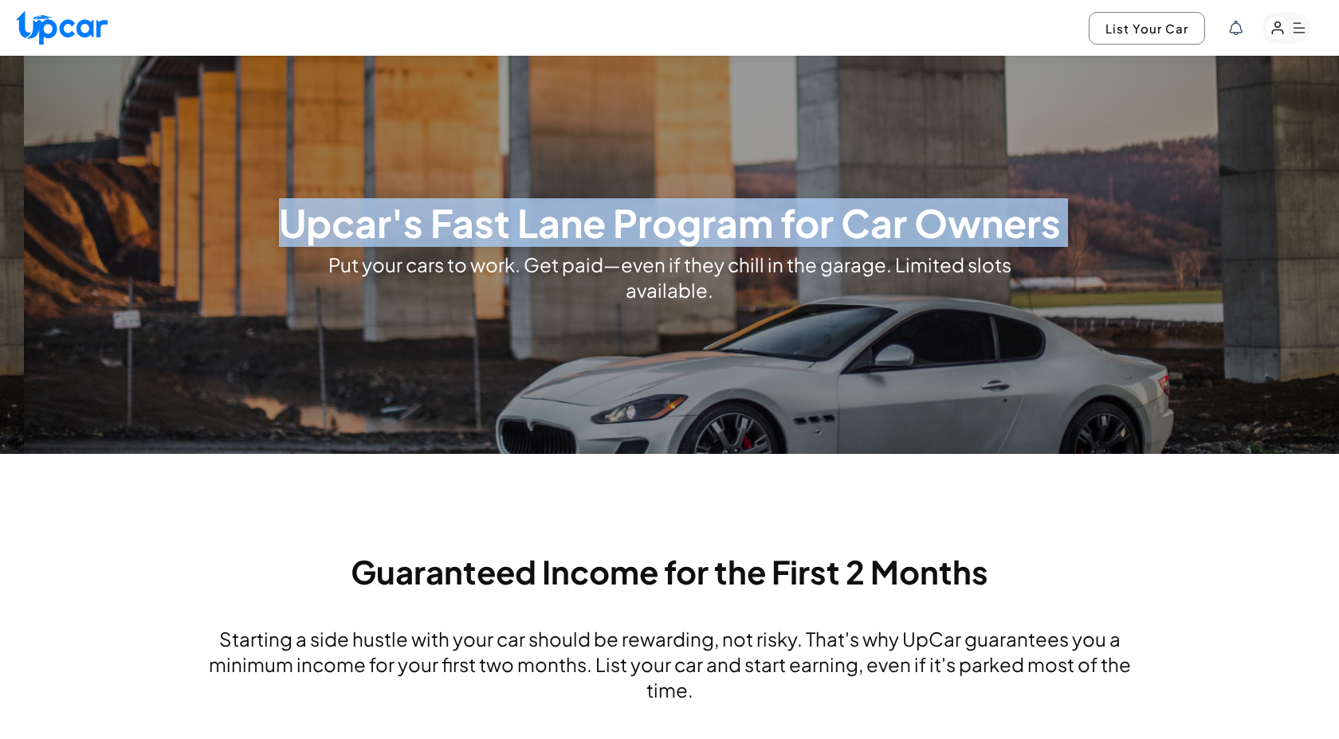
click at [410, 232] on h1 "Upcar's Fast Lane Program for Car Owners" at bounding box center [670, 223] width 782 height 32
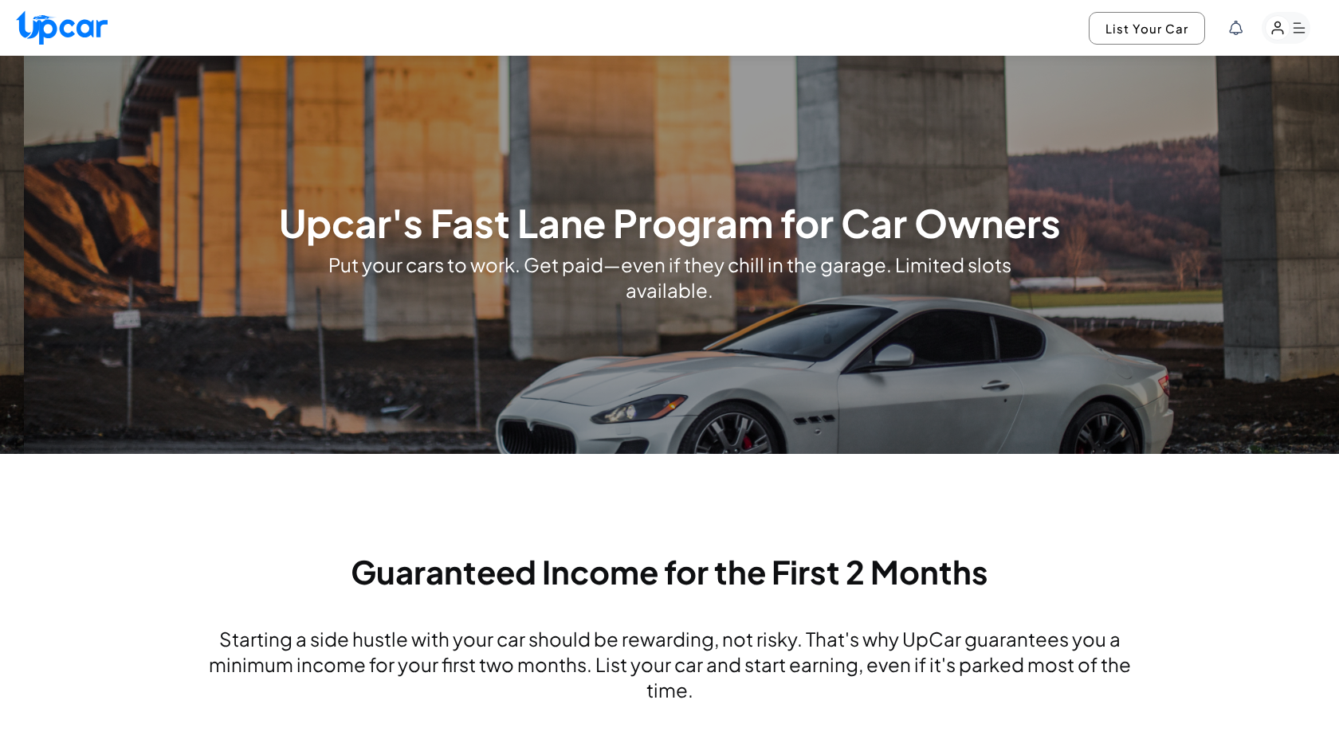
click at [464, 356] on div "Upcar's Fast Lane Program for Car Owners Put your cars to work. Get paid—even i…" at bounding box center [669, 255] width 1339 height 398
click at [1279, 31] on rect "button" at bounding box center [1277, 28] width 25 height 25
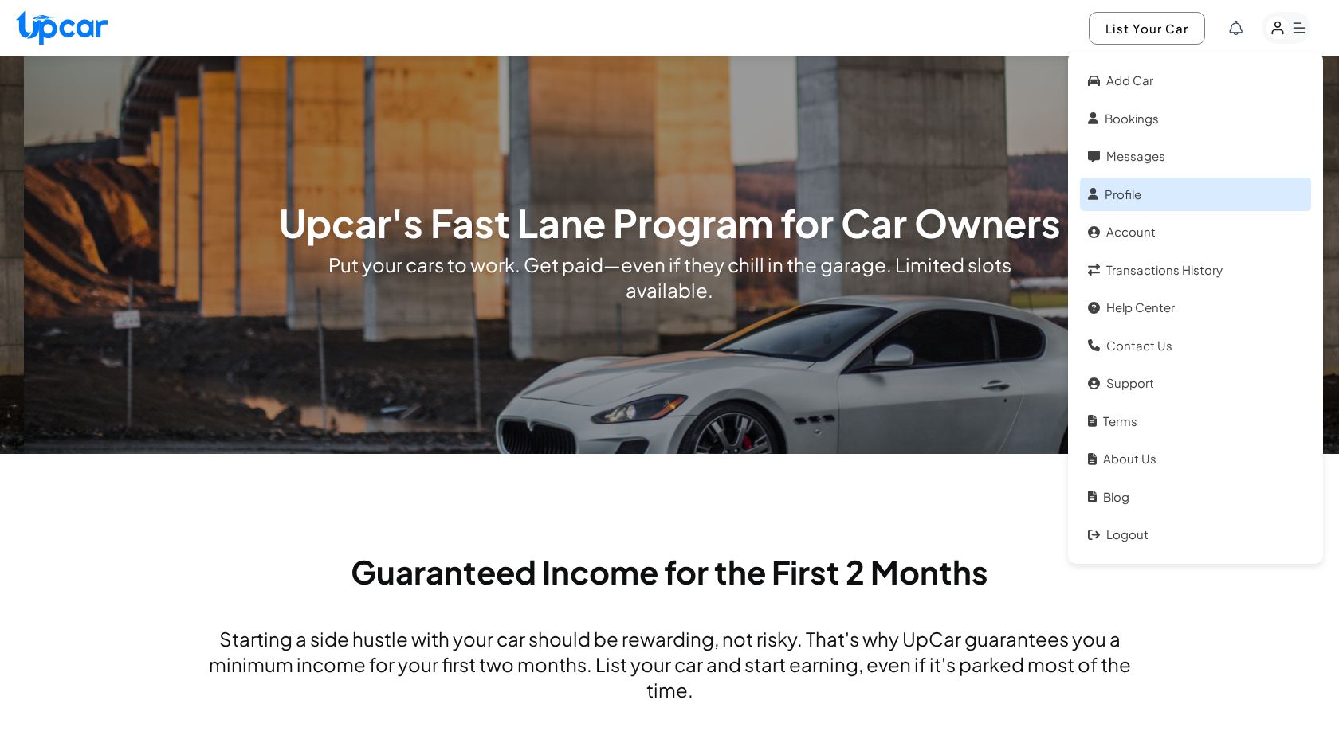
click at [1120, 199] on link "Profile" at bounding box center [1195, 195] width 231 height 34
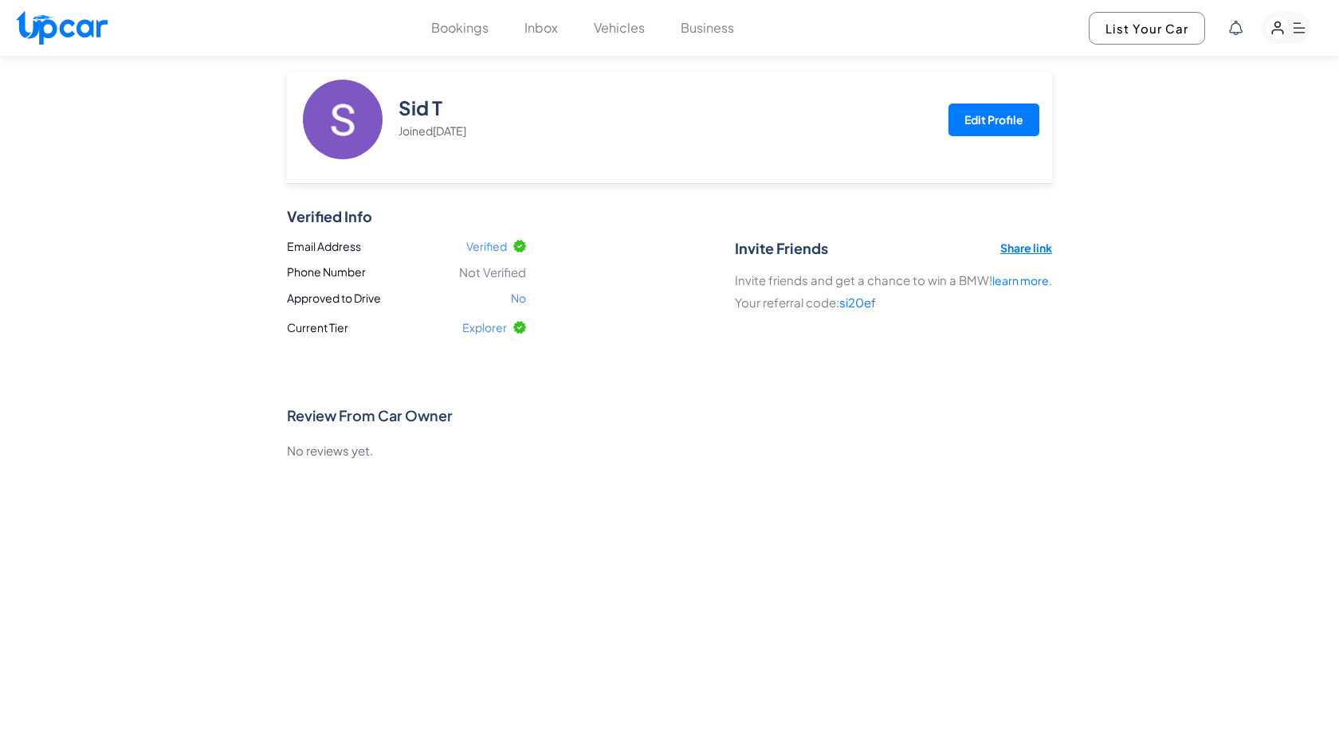
drag, startPoint x: 113, startPoint y: 34, endPoint x: 5, endPoint y: 34, distance: 108.4
click at [5, 34] on div "Bookings Inbox Vehicles Business List Your Car" at bounding box center [669, 28] width 1339 height 56
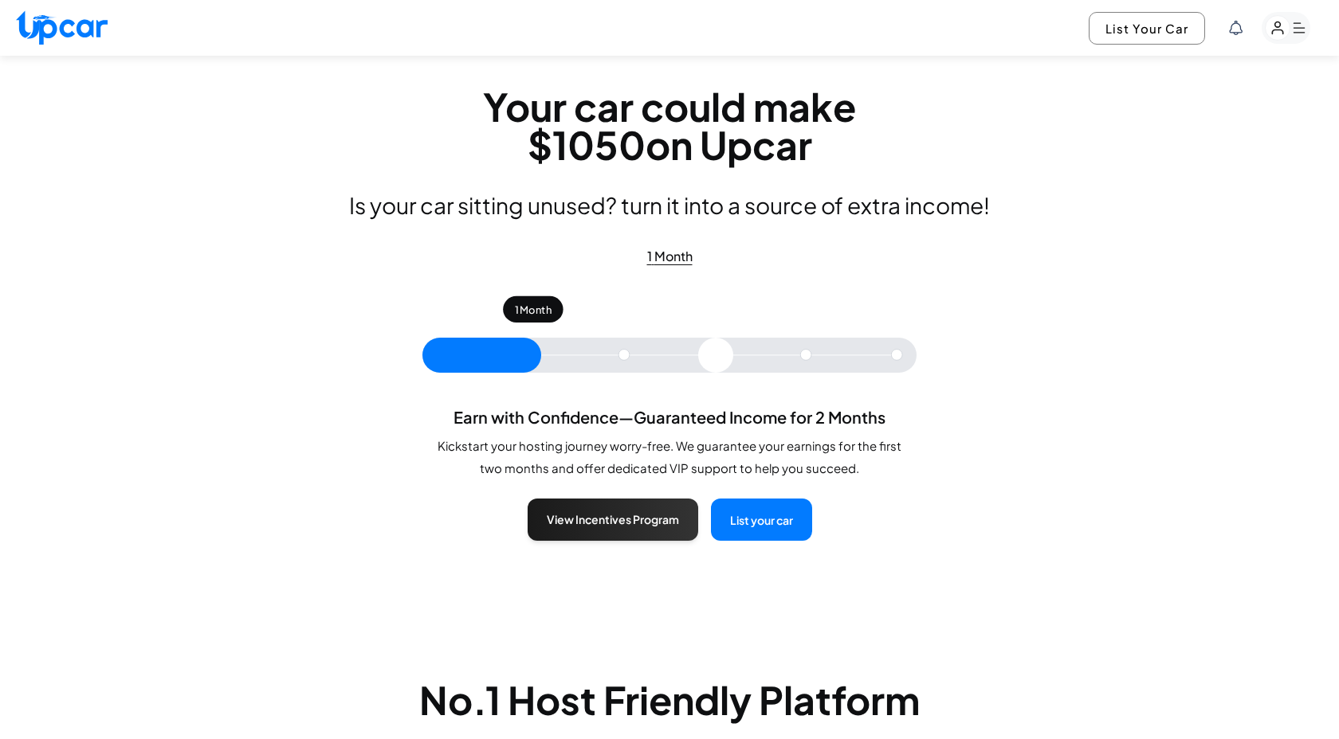
click at [1277, 30] on rect "button" at bounding box center [1277, 28] width 25 height 25
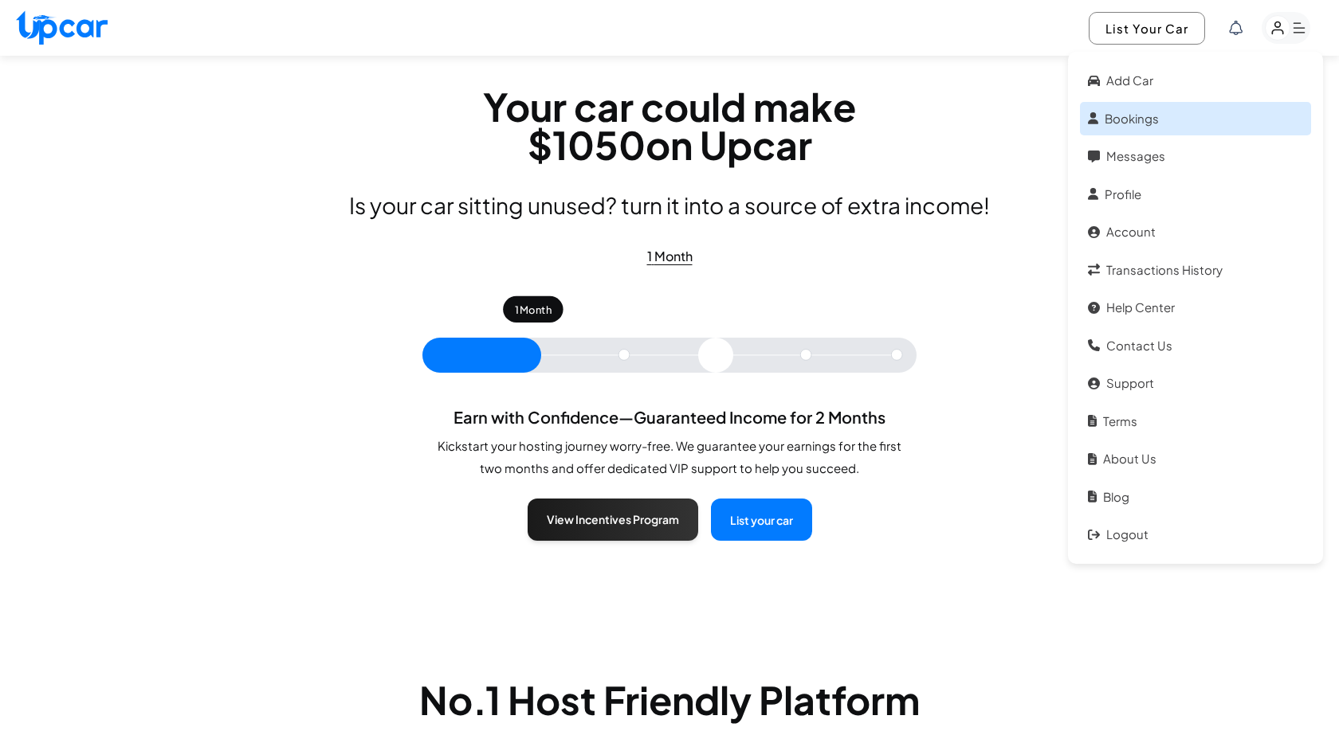
click at [1139, 121] on link "Bookings" at bounding box center [1195, 119] width 231 height 34
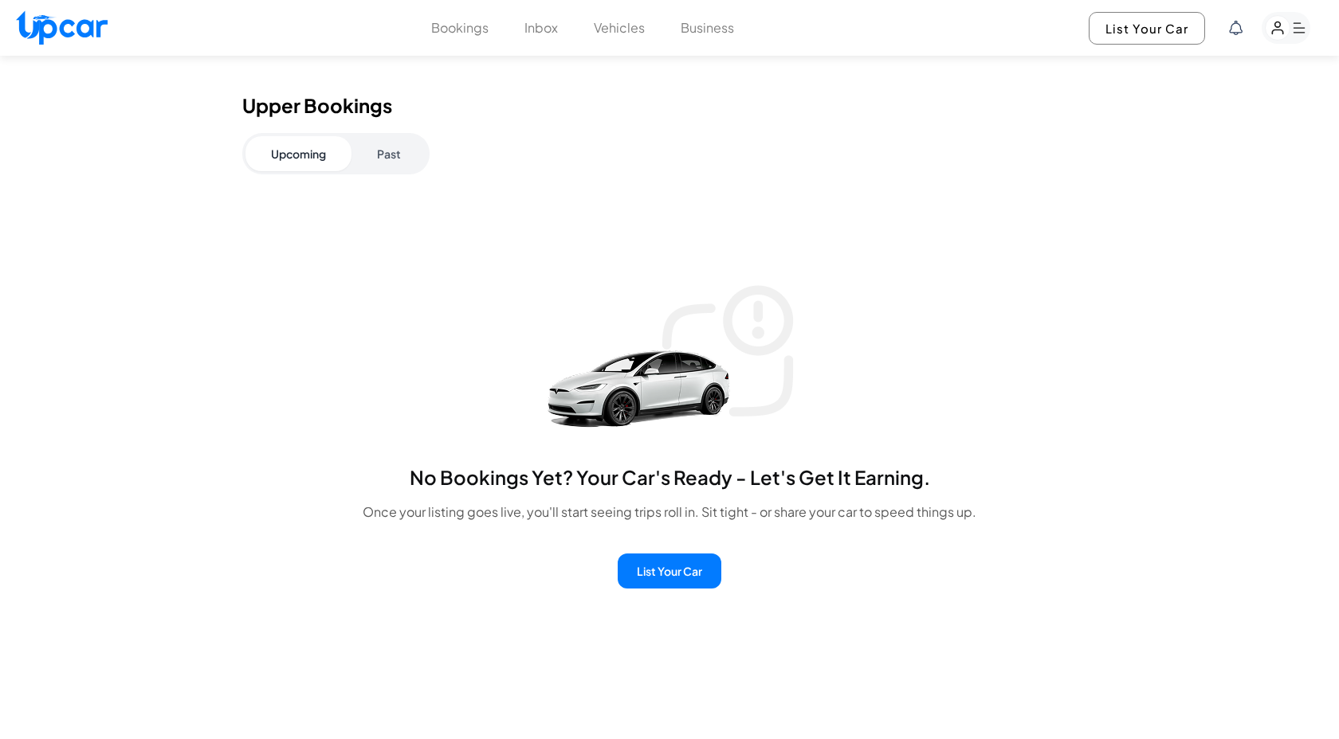
click at [395, 154] on button "Past" at bounding box center [388, 153] width 75 height 35
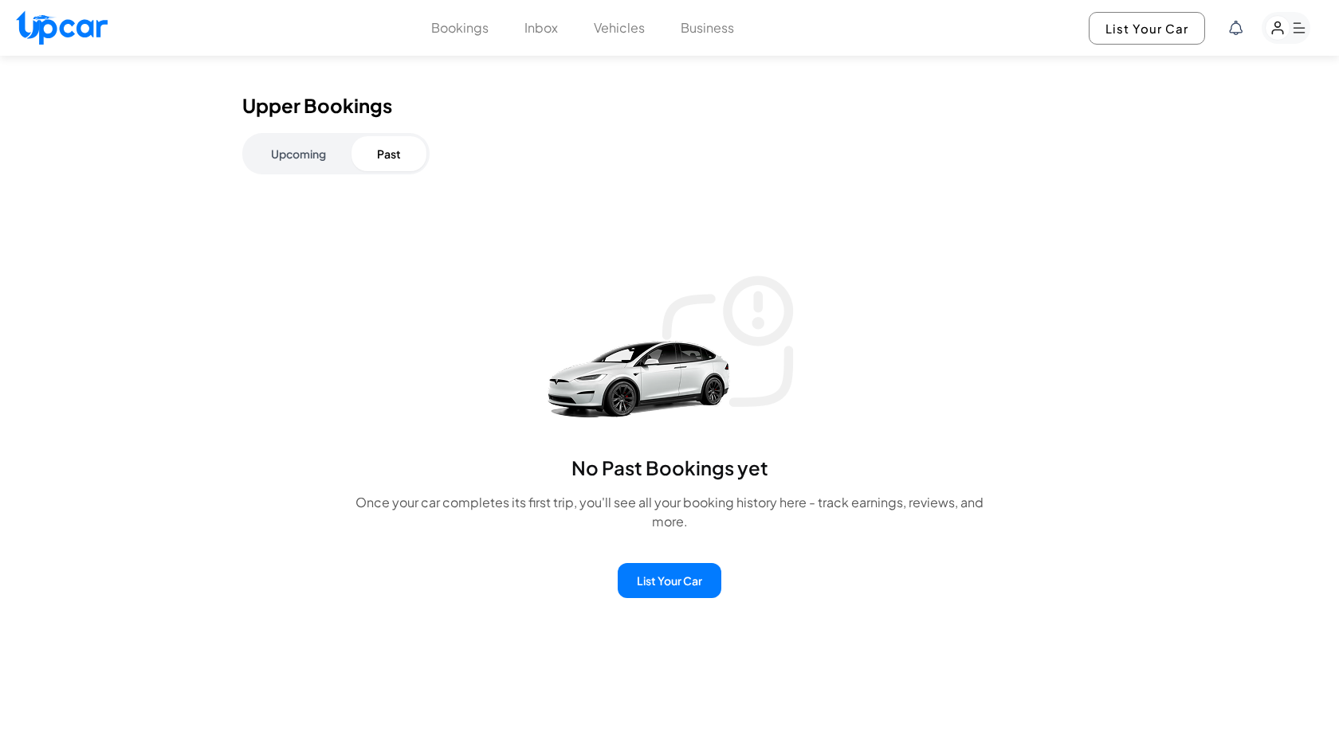
click at [448, 26] on button "Bookings" at bounding box center [459, 27] width 57 height 19
click at [539, 29] on button "Inbox" at bounding box center [540, 27] width 33 height 19
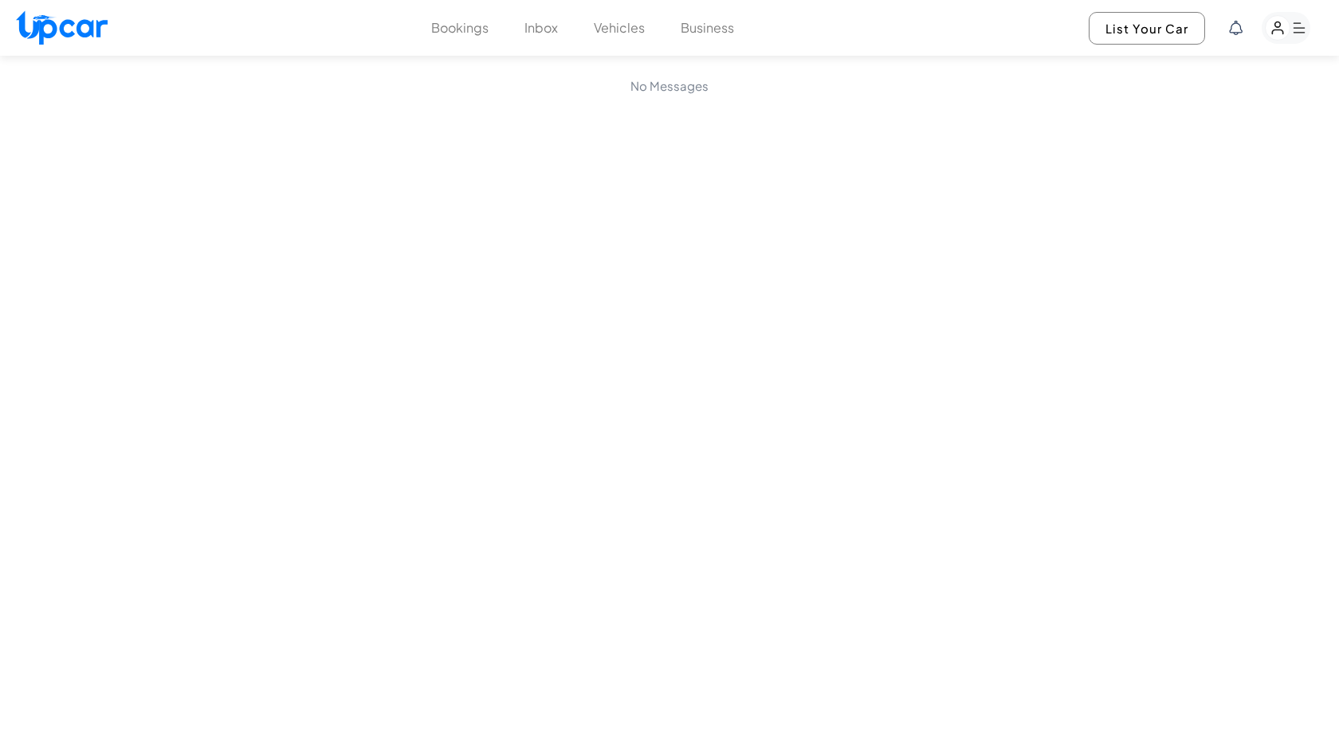
click at [717, 30] on button "Business" at bounding box center [706, 27] width 53 height 19
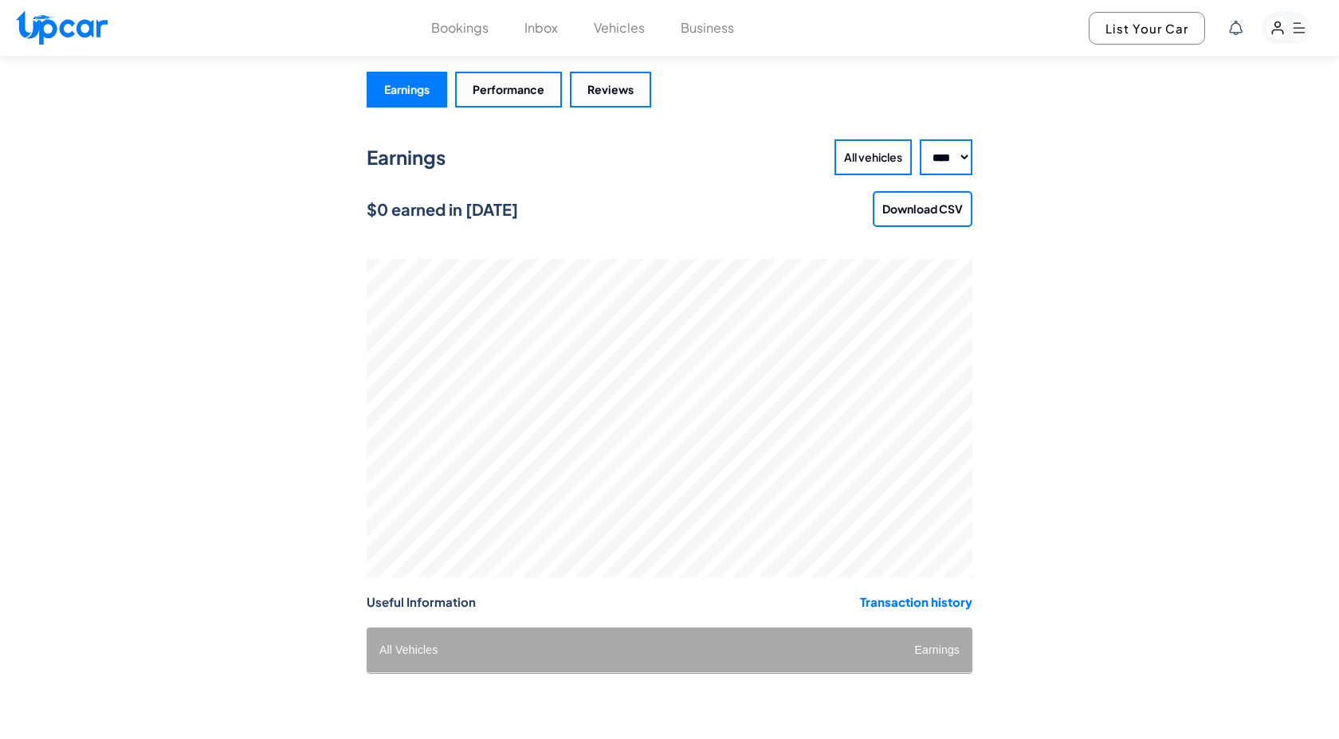
click at [858, 157] on button "All vehicles" at bounding box center [872, 157] width 77 height 36
click at [958, 163] on select "**** **** **** **** ****" at bounding box center [945, 157] width 53 height 36
select select "****"
click at [919, 139] on select "**** **** **** **** ****" at bounding box center [945, 157] width 53 height 36
click at [946, 210] on button "Download CSV" at bounding box center [922, 209] width 100 height 36
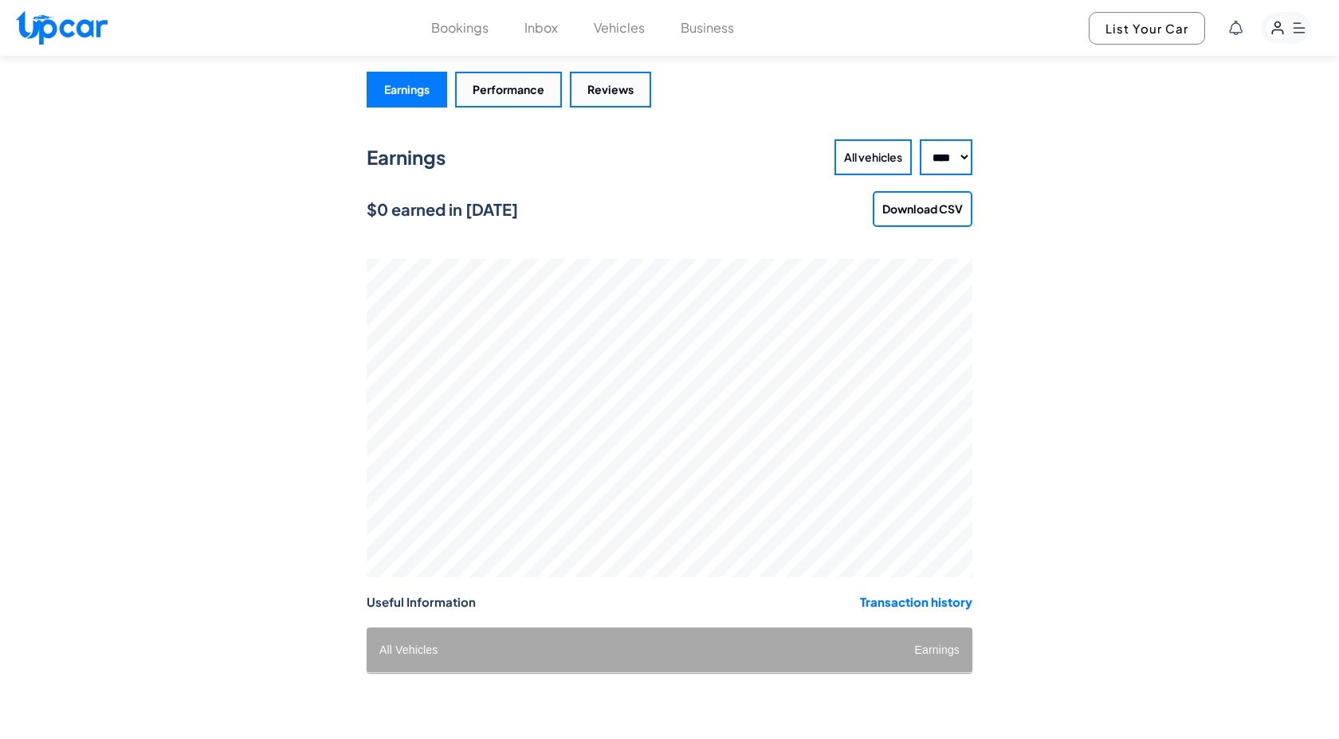
click at [1133, 218] on div "Earnings Performance Reviews Earnings All vehicles **** **** **** **** **** $0 …" at bounding box center [669, 425] width 1339 height 739
click at [505, 82] on button "Performance" at bounding box center [508, 90] width 107 height 36
click at [609, 91] on button "Reviews" at bounding box center [610, 90] width 81 height 36
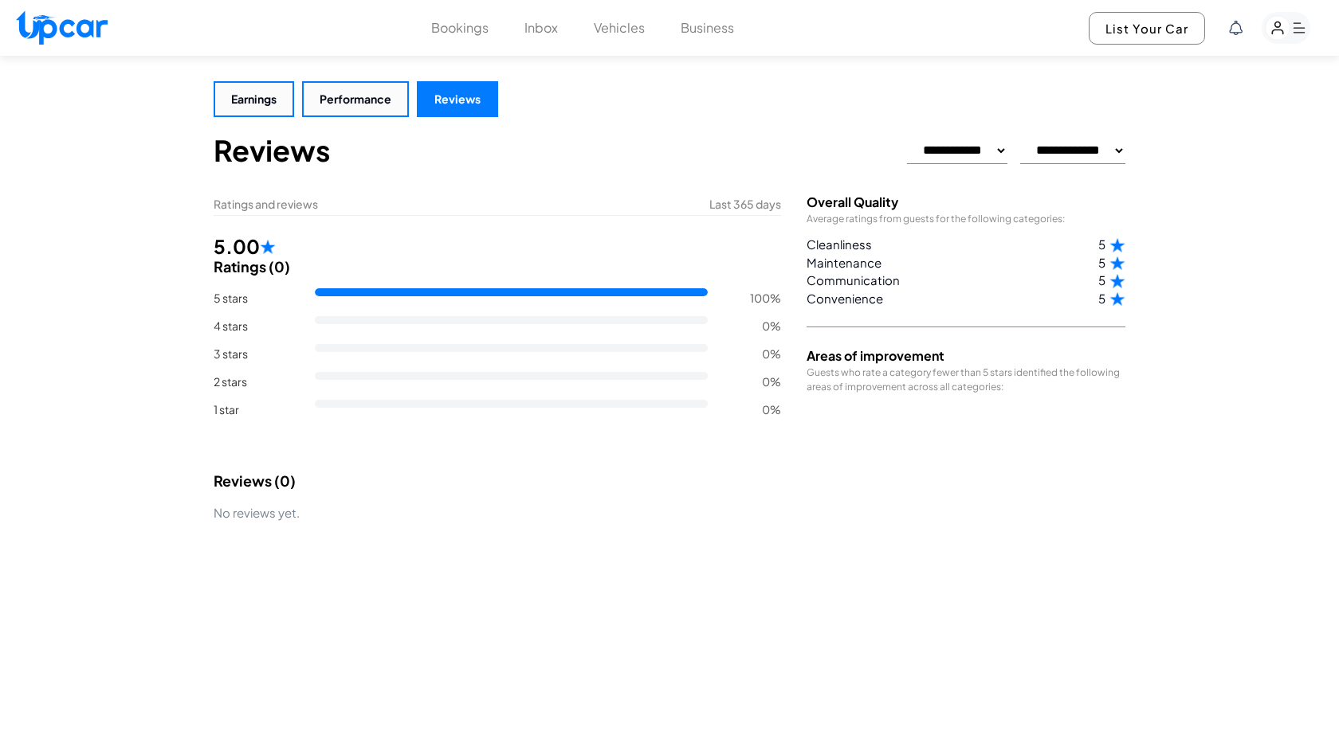
click at [473, 31] on button "Bookings" at bounding box center [459, 27] width 57 height 19
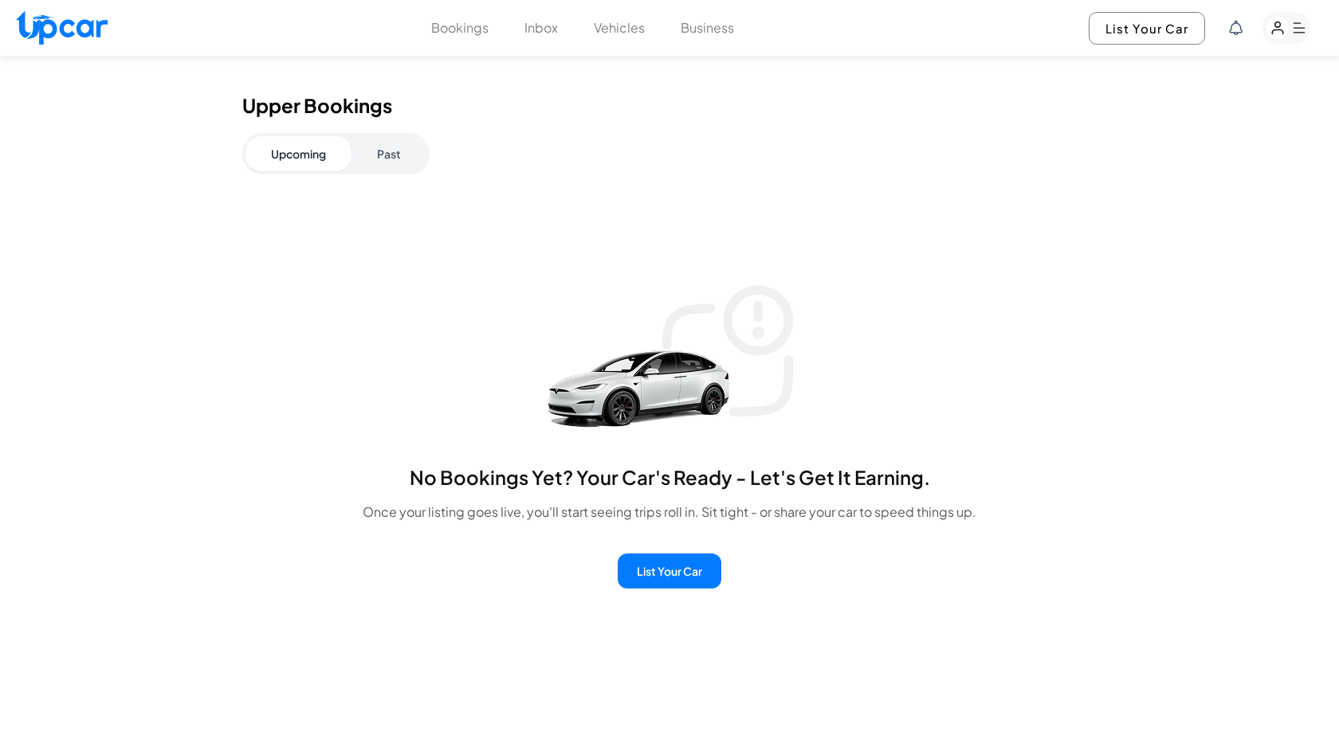
click at [1029, 156] on div "Upcoming Past" at bounding box center [669, 153] width 854 height 41
click at [1282, 32] on icon "button" at bounding box center [1277, 28] width 10 height 12
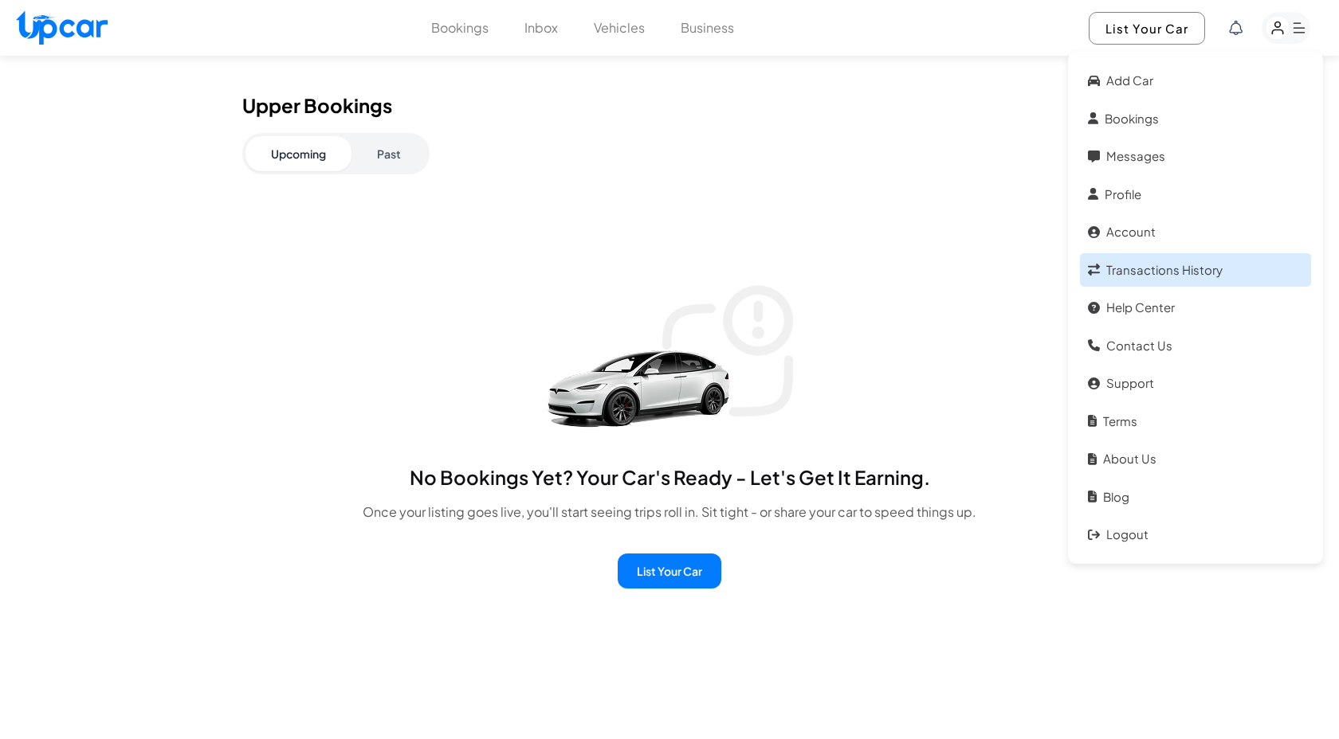
click at [1153, 275] on link "Transactions History" at bounding box center [1195, 270] width 231 height 34
select select "****"
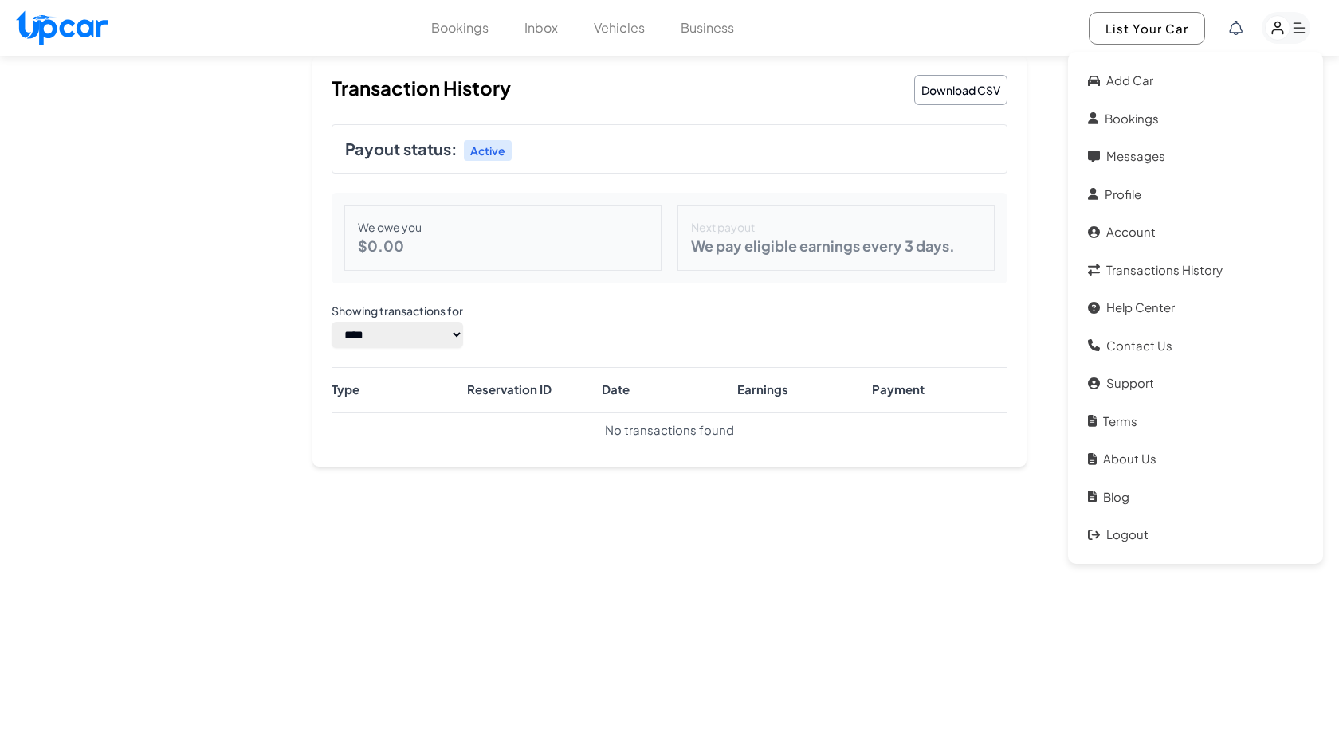
click at [854, 95] on header "Transaction History Download CSV" at bounding box center [669, 90] width 676 height 30
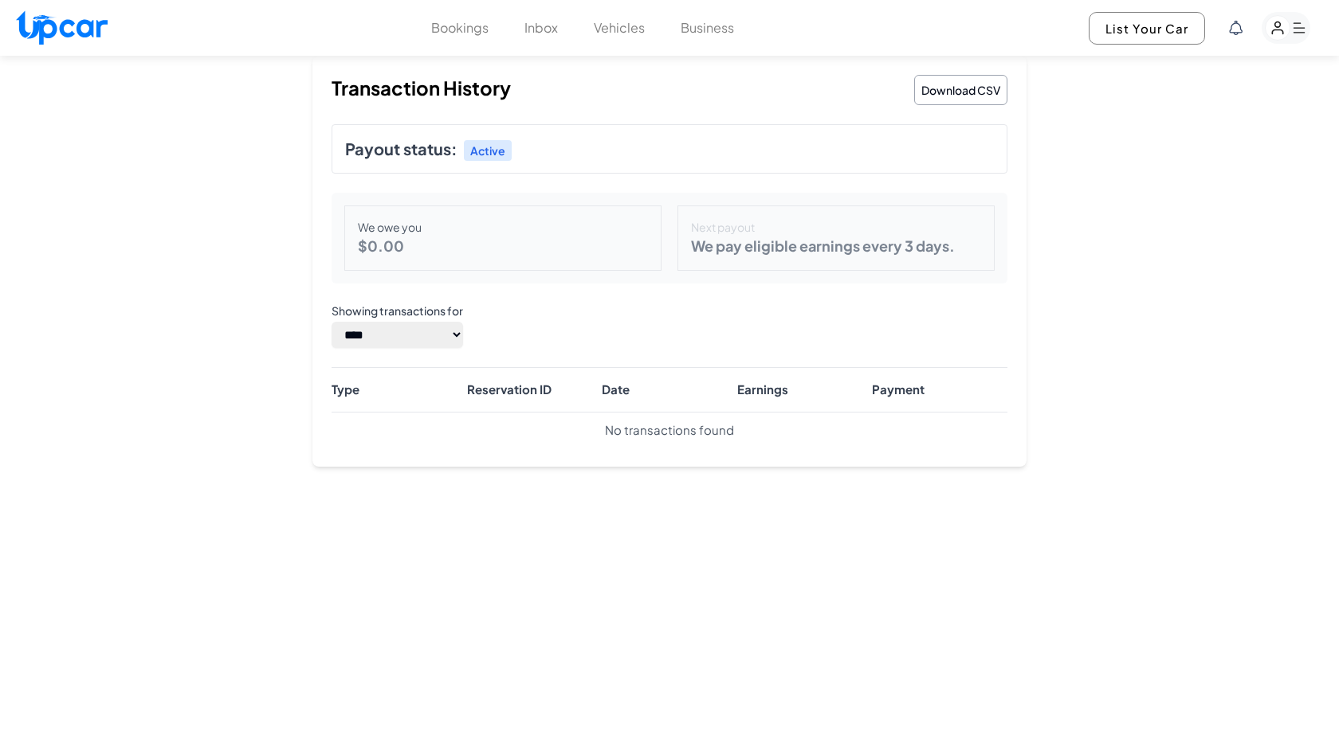
click at [794, 246] on p "We pay eligible earnings every 3 days." at bounding box center [836, 246] width 290 height 22
click at [818, 278] on div "We owe you $ 0.00 Next payout We pay eligible earnings every 3 days." at bounding box center [669, 238] width 676 height 91
click at [466, 33] on button "Bookings" at bounding box center [459, 27] width 57 height 19
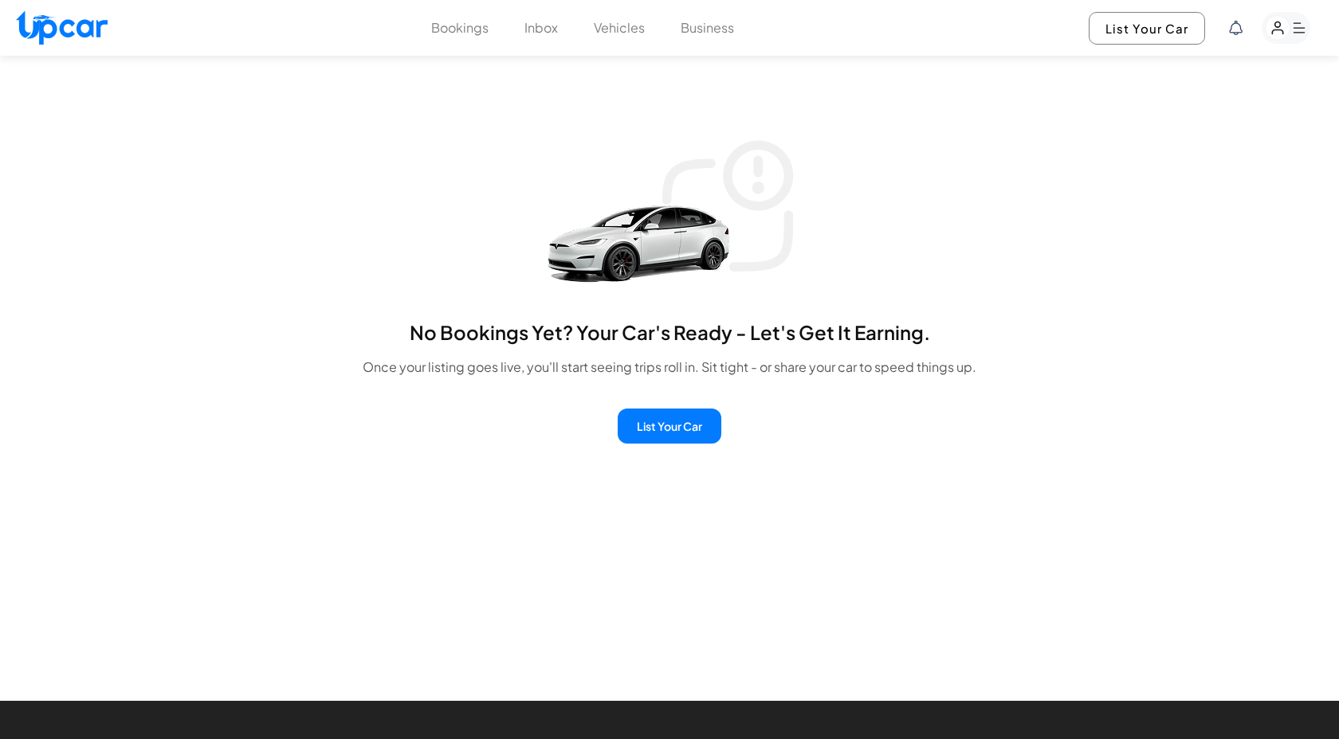
scroll to position [65, 0]
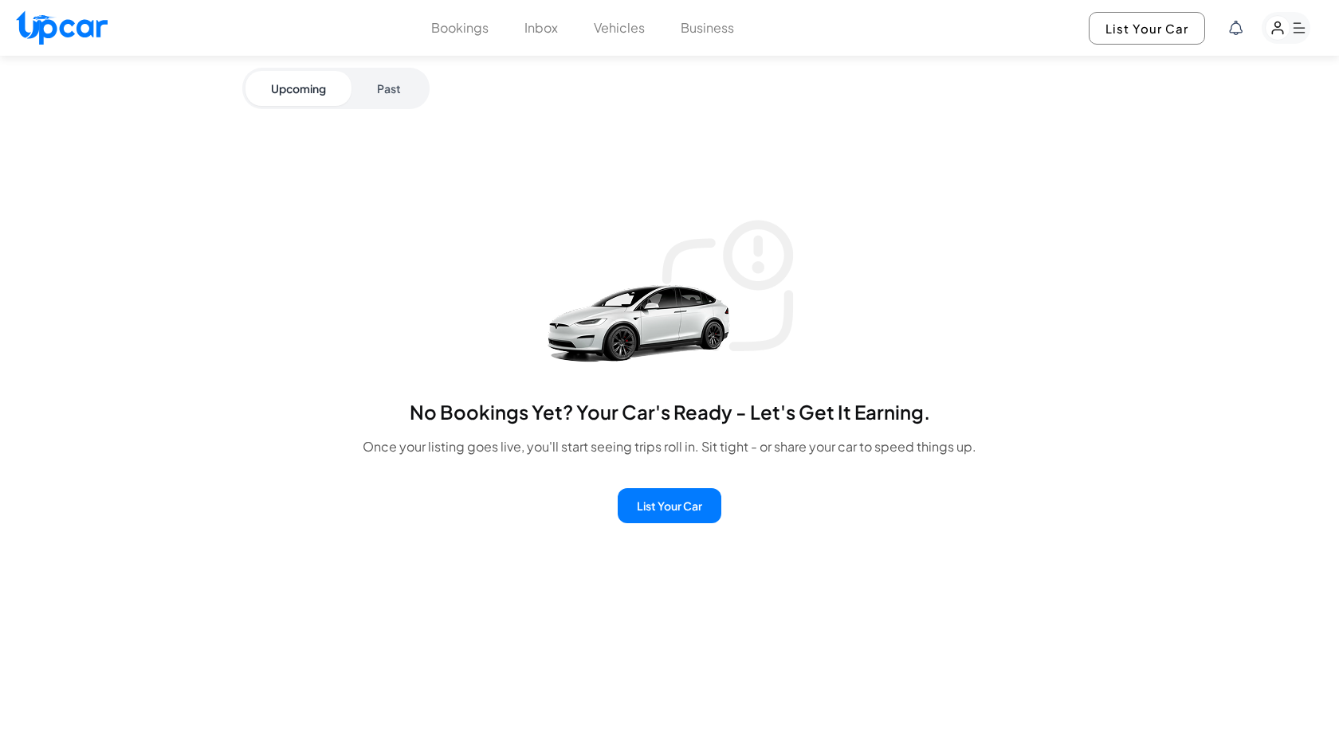
click at [1300, 31] on rect "button" at bounding box center [1285, 28] width 49 height 32
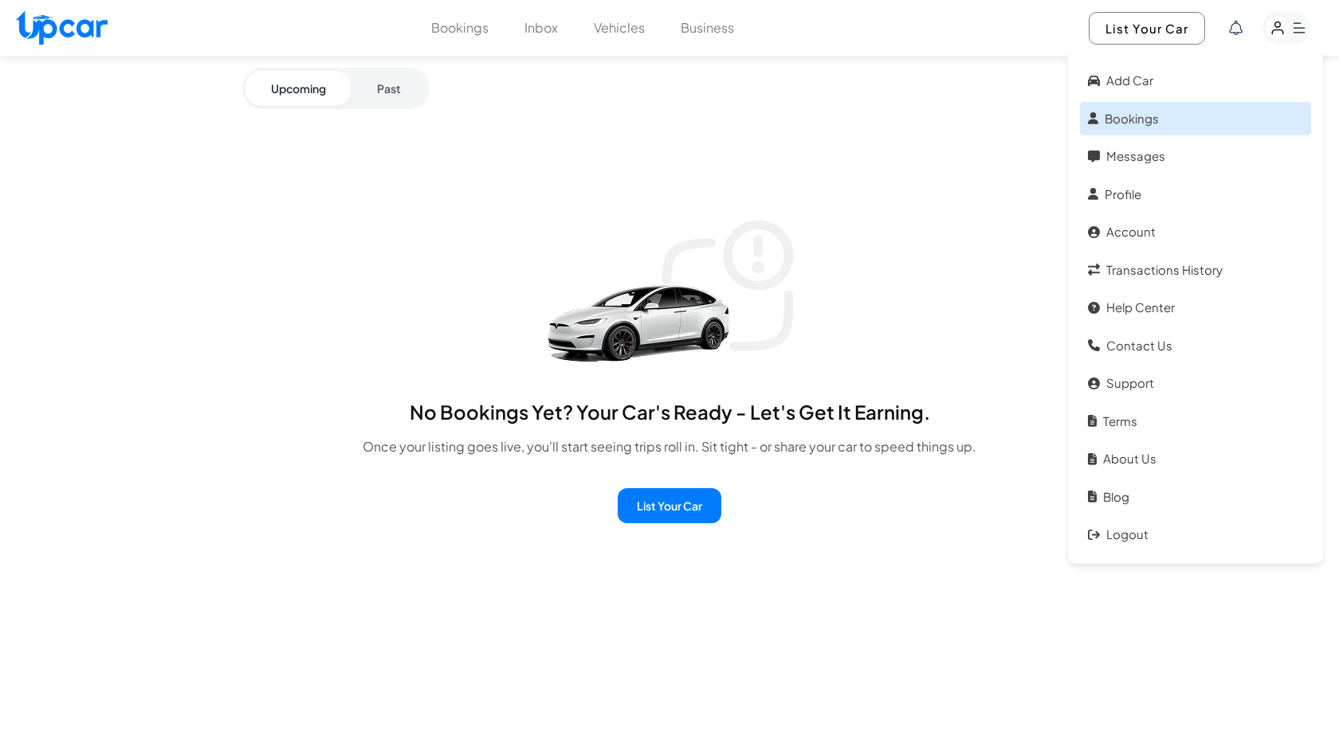
click at [1112, 113] on link "Bookings" at bounding box center [1195, 119] width 231 height 34
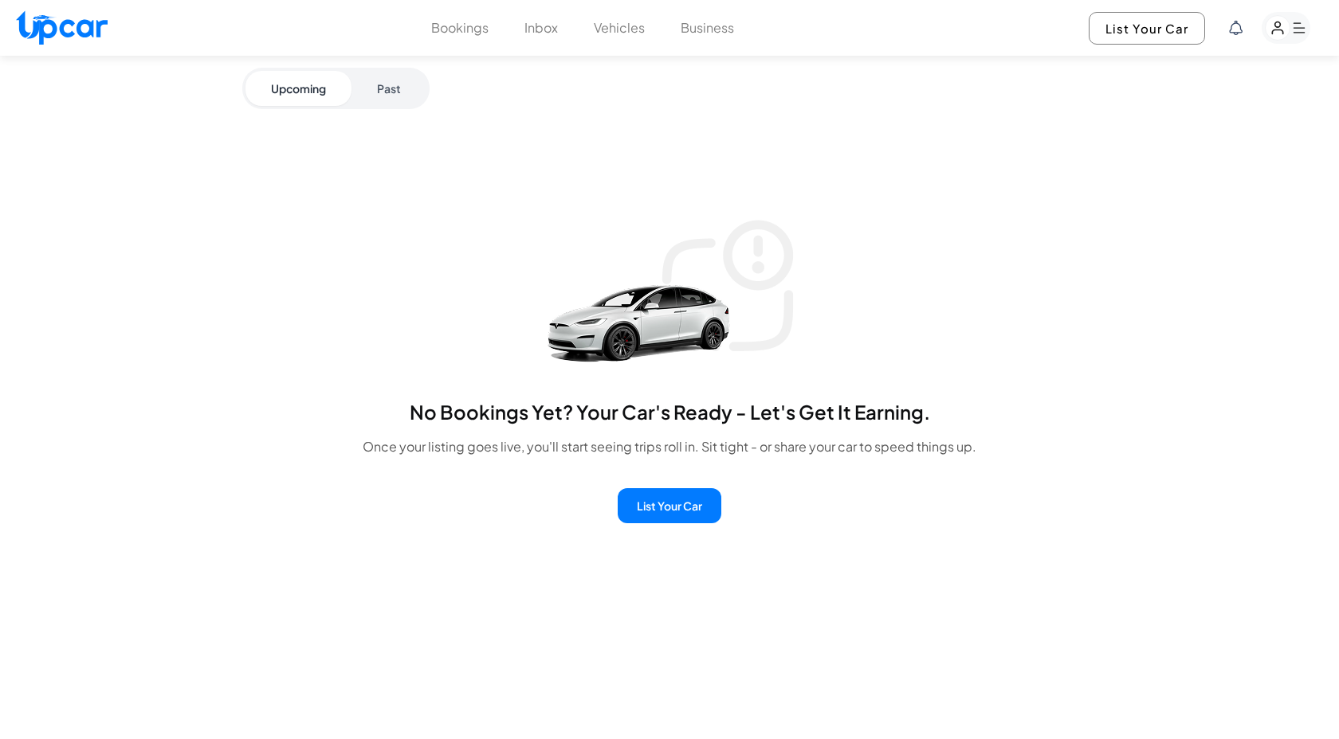
scroll to position [0, 0]
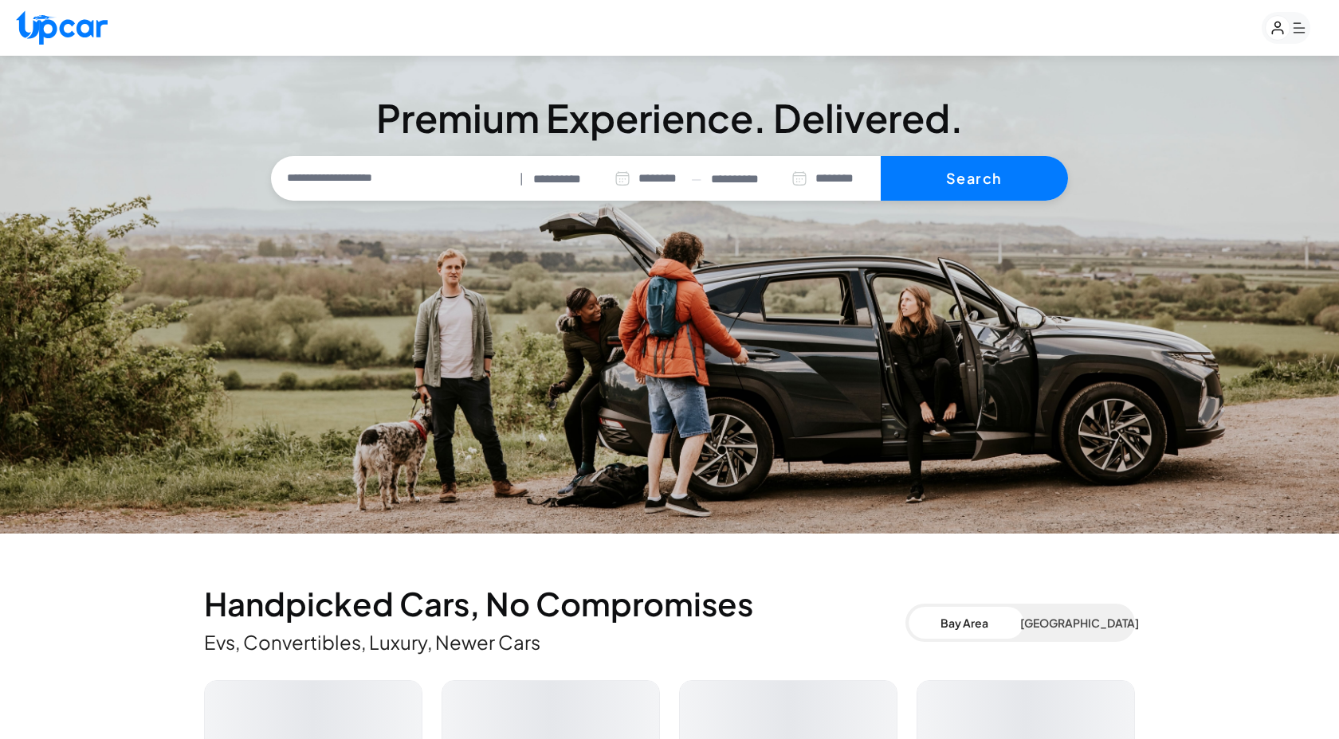
select select "********"
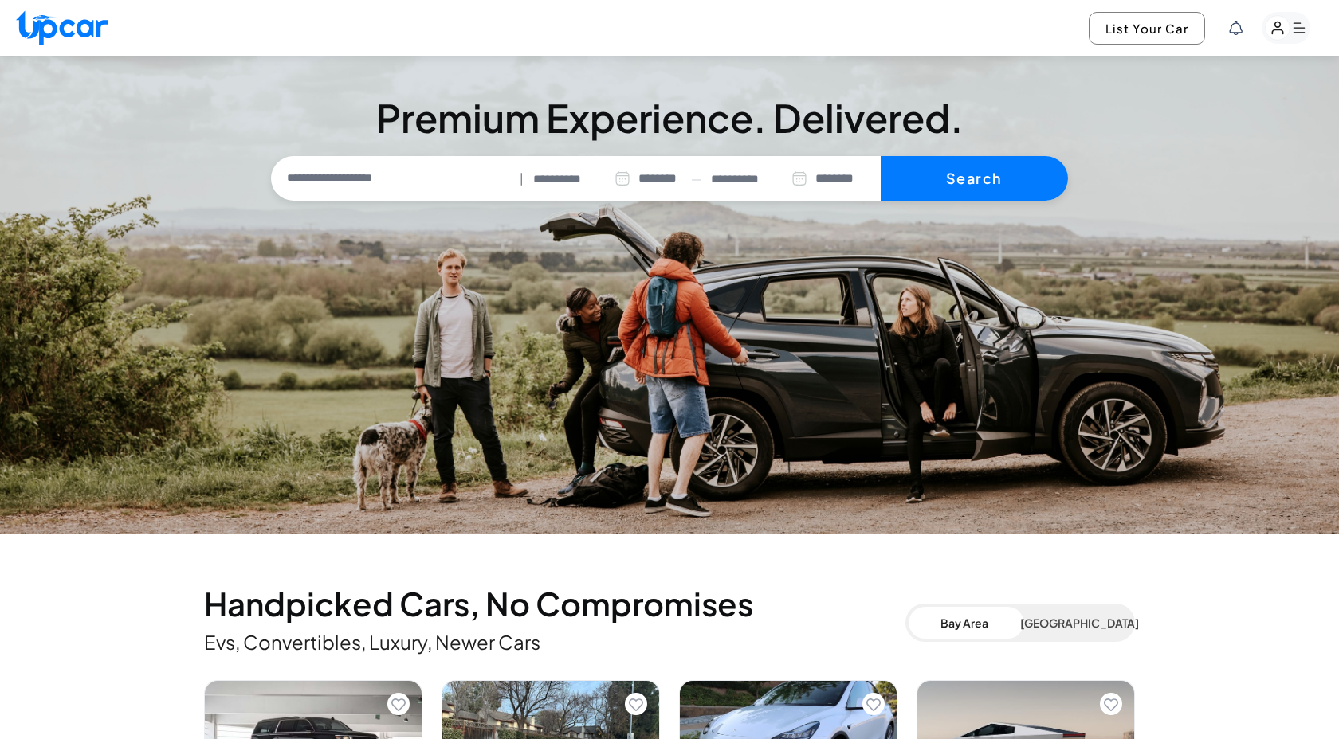
click at [402, 186] on input "text" at bounding box center [394, 178] width 239 height 33
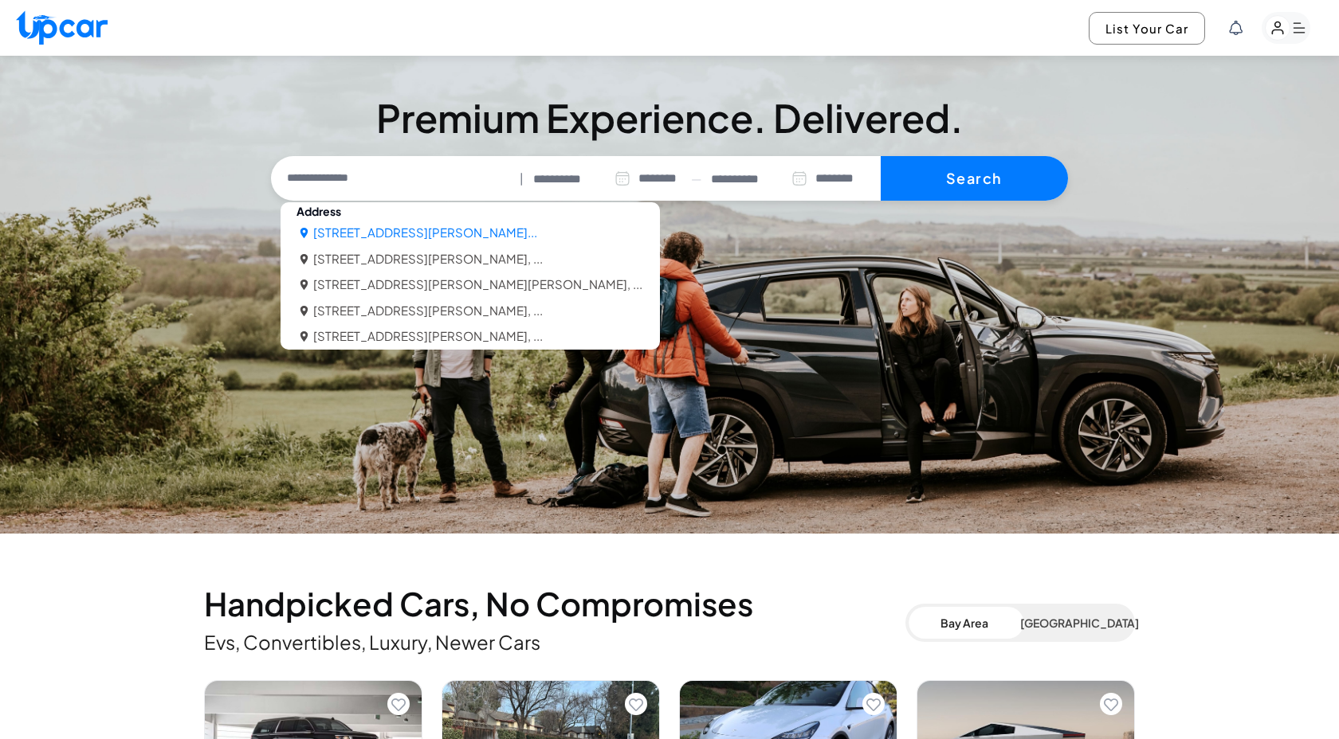
click at [458, 236] on li "3670 Andrews Dr, Pleasanton, CA 94588, U..." at bounding box center [425, 233] width 224 height 18
type input "**********"
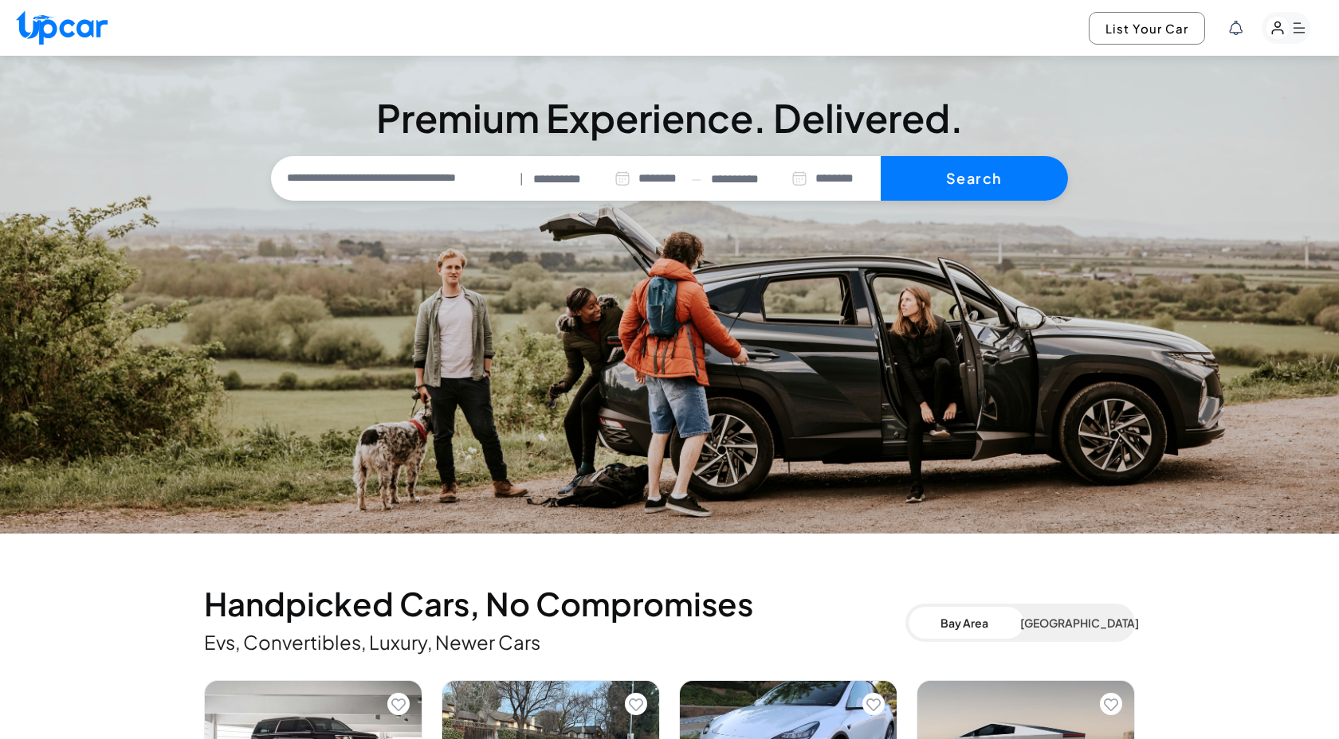
click at [615, 179] on icon at bounding box center [622, 179] width 16 height 16
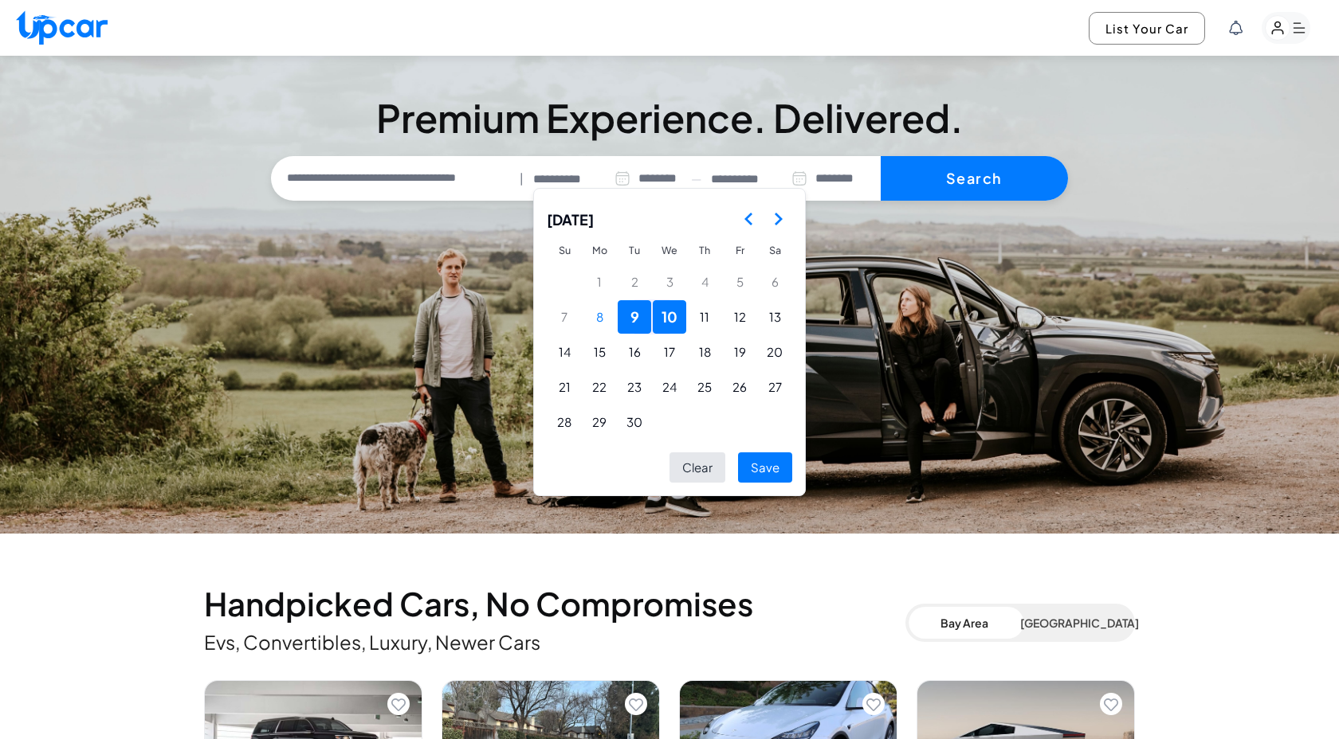
click at [748, 217] on icon "Go to the Previous Month" at bounding box center [748, 219] width 19 height 19
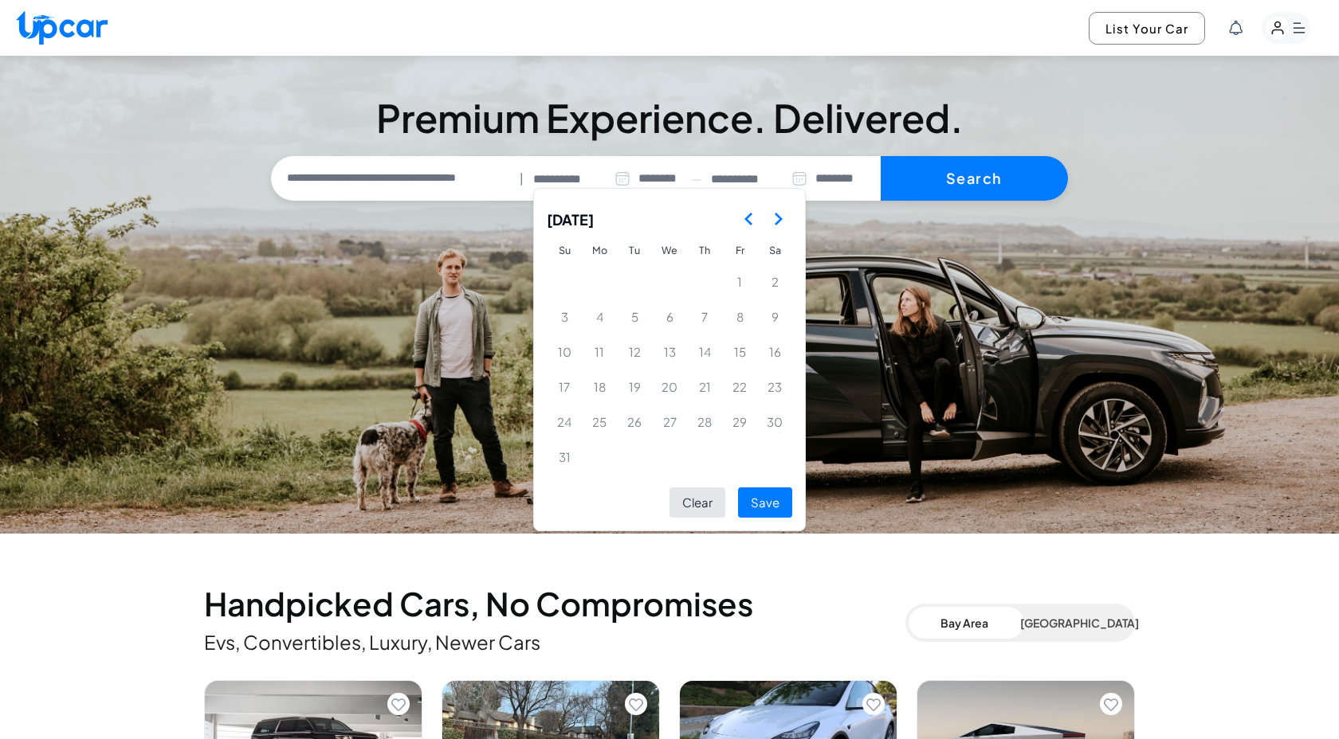
click at [748, 217] on icon "Go to the Previous Month" at bounding box center [748, 219] width 19 height 19
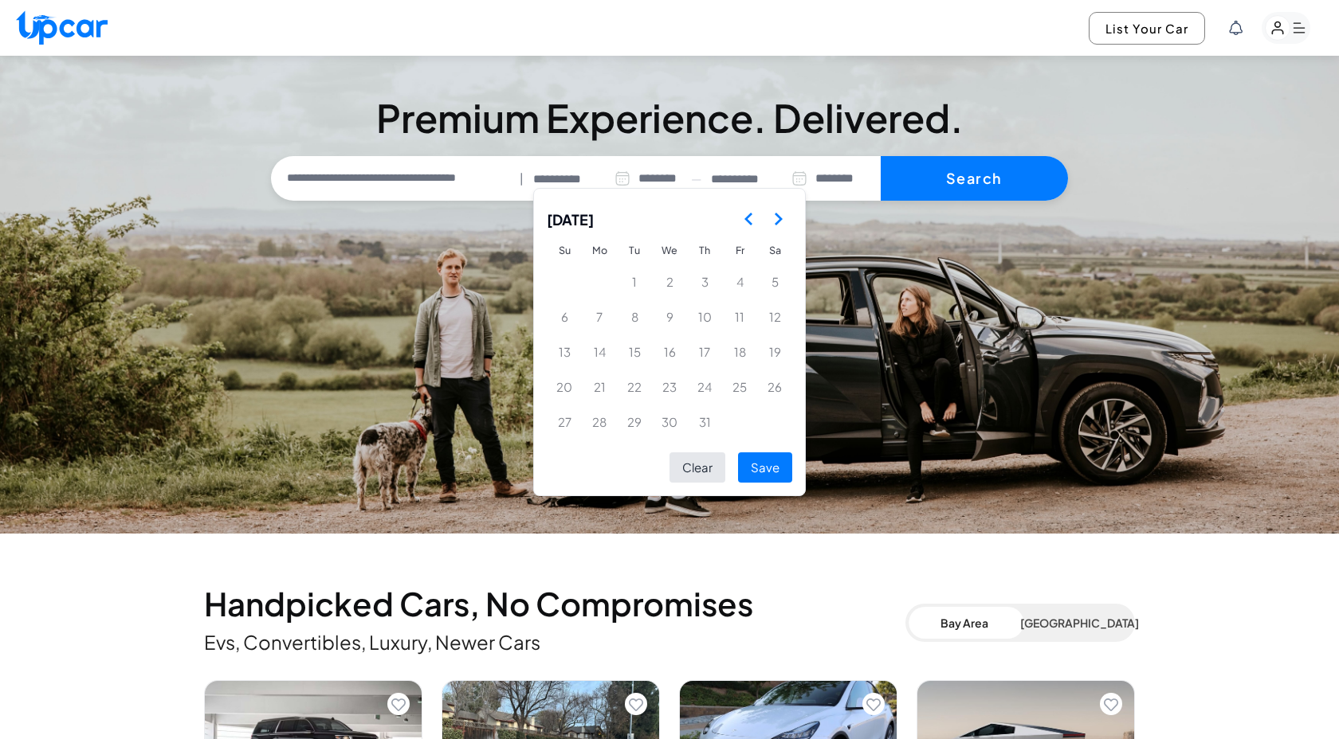
click at [746, 222] on icon "Go to the Previous Month" at bounding box center [748, 219] width 19 height 19
click at [778, 222] on icon "Go to the Next Month" at bounding box center [777, 219] width 19 height 19
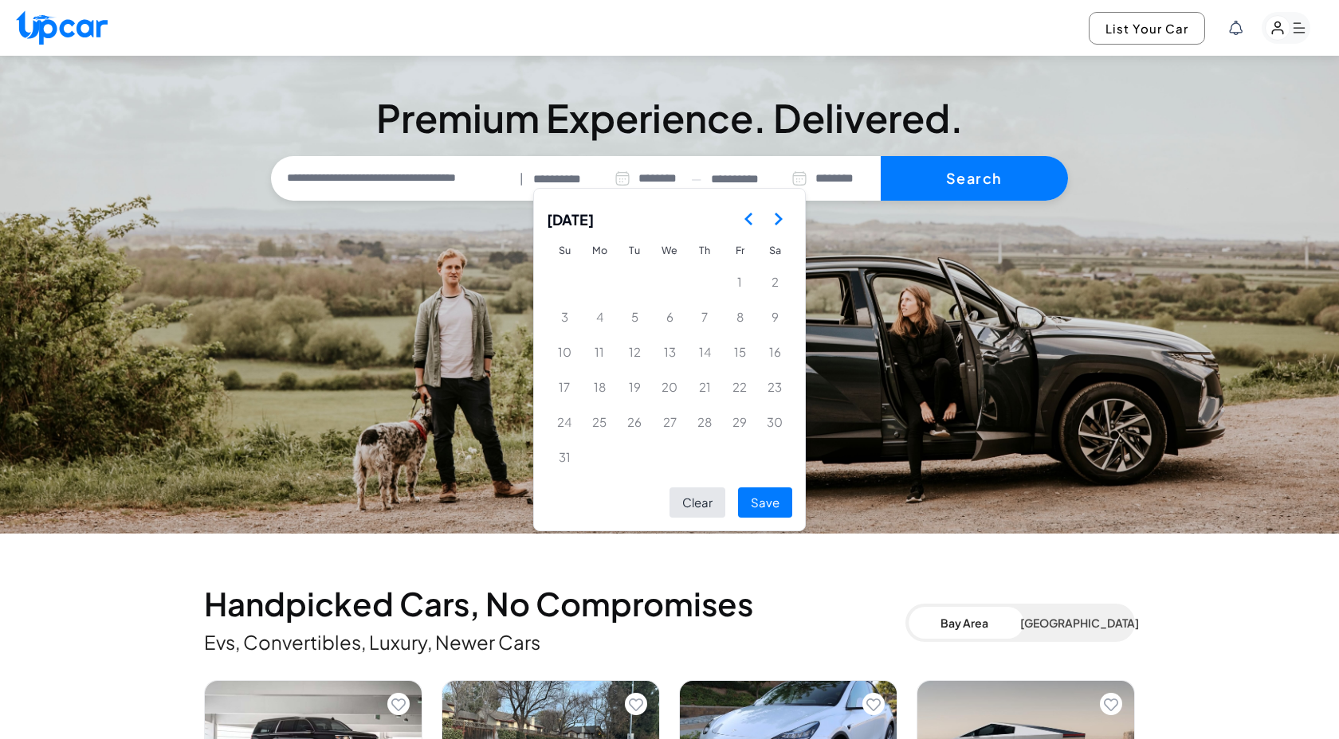
click at [778, 217] on polygon "Go to the Next Month" at bounding box center [778, 219] width 8 height 13
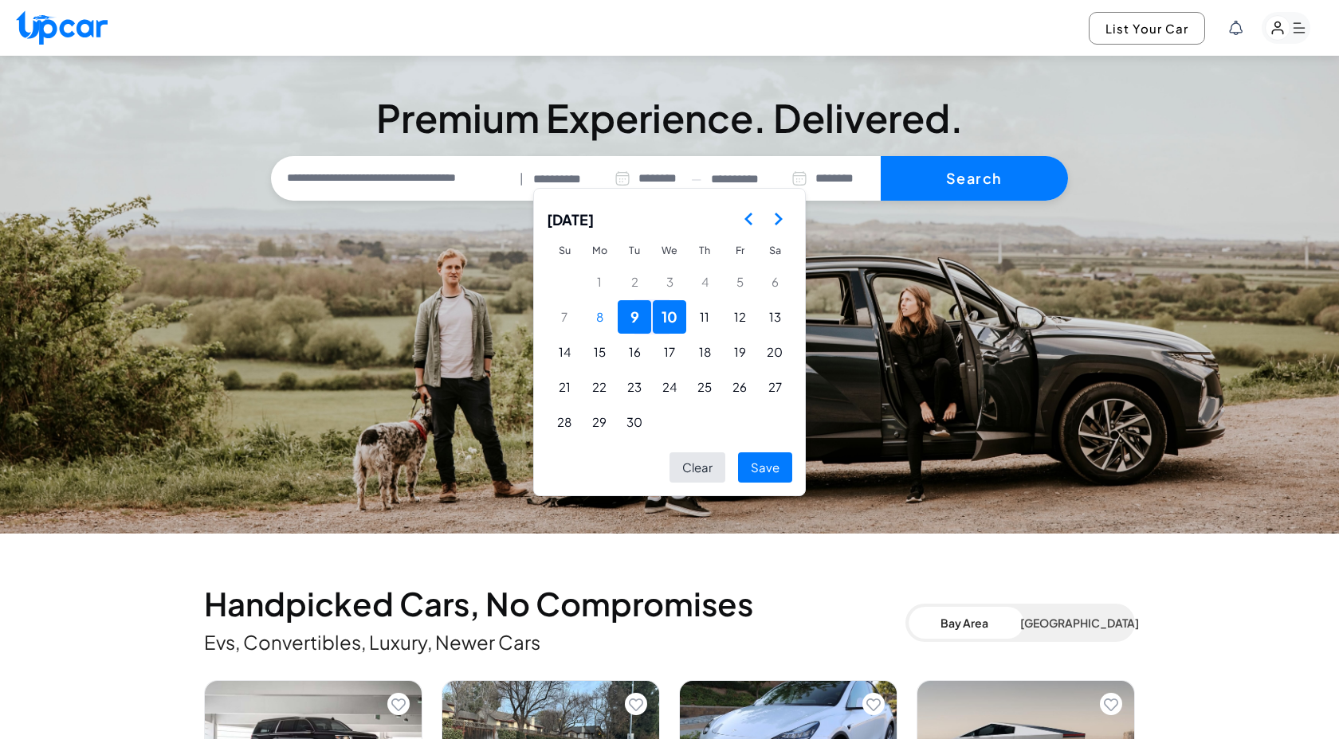
click at [747, 221] on polygon "Go to the Previous Month" at bounding box center [748, 219] width 8 height 13
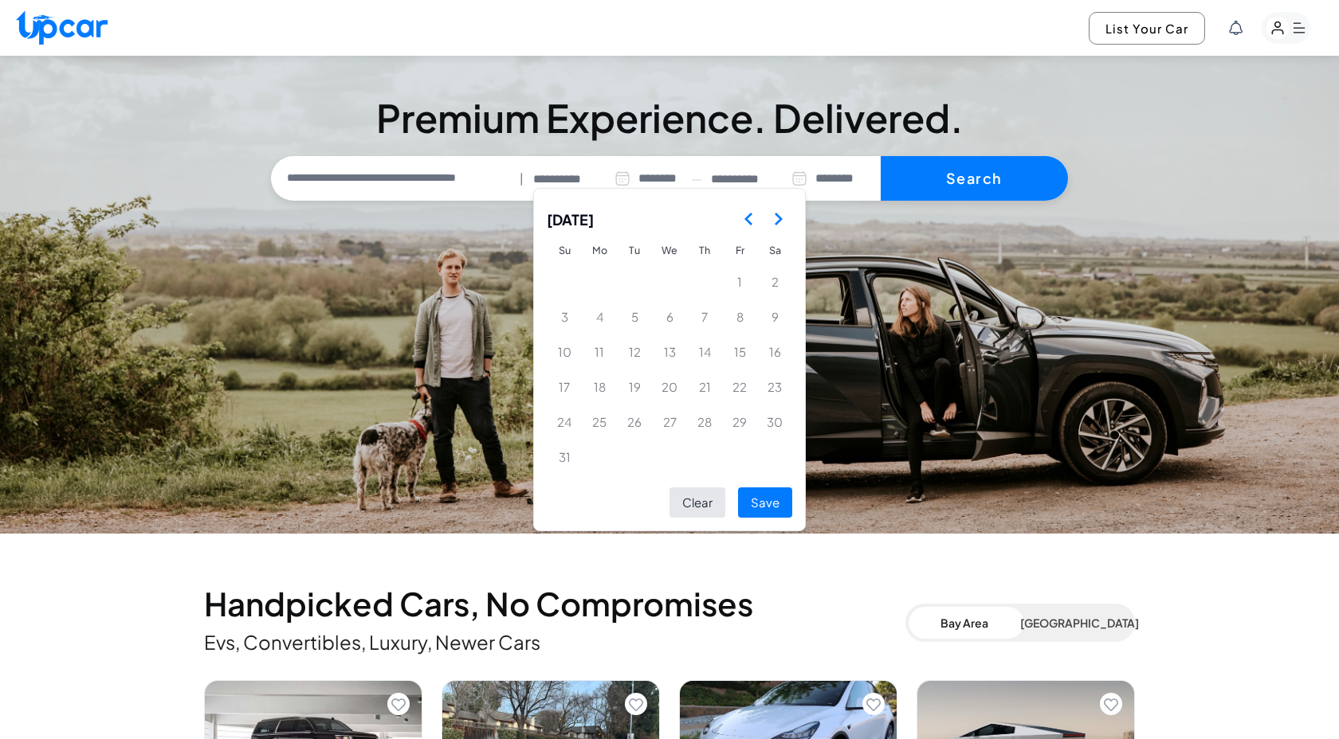
click at [778, 221] on polygon "Go to the Next Month" at bounding box center [778, 219] width 8 height 13
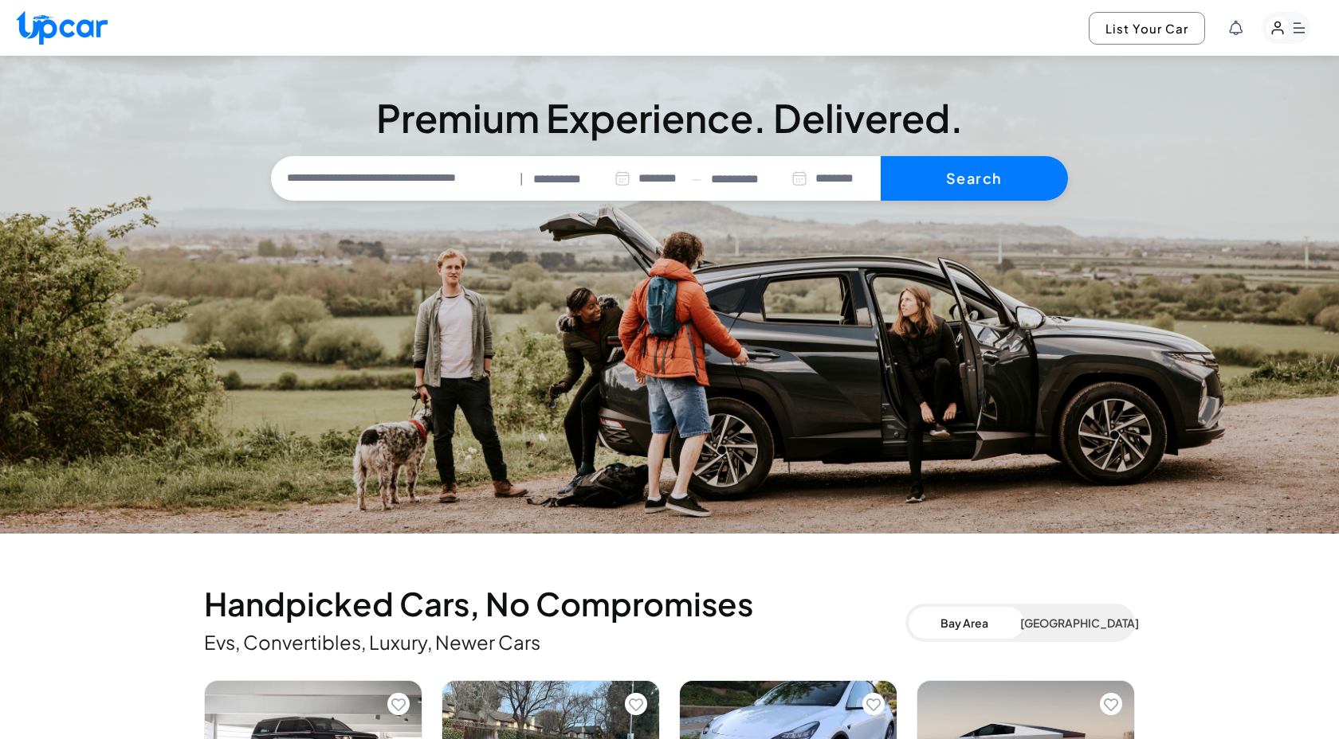
click at [896, 232] on section "**********" at bounding box center [669, 295] width 1339 height 478
click at [614, 184] on icon at bounding box center [622, 179] width 16 height 16
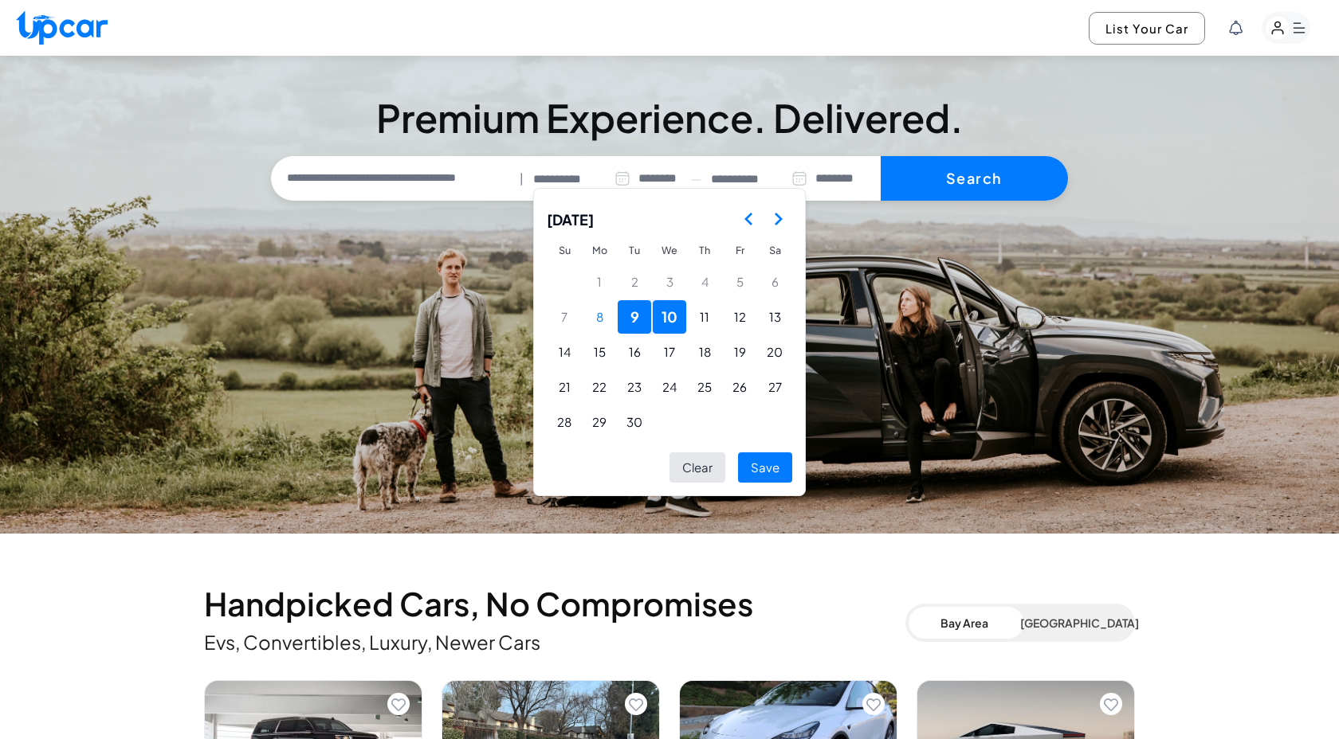
click at [614, 184] on icon at bounding box center [622, 179] width 16 height 16
click at [955, 253] on section "**********" at bounding box center [669, 295] width 1339 height 478
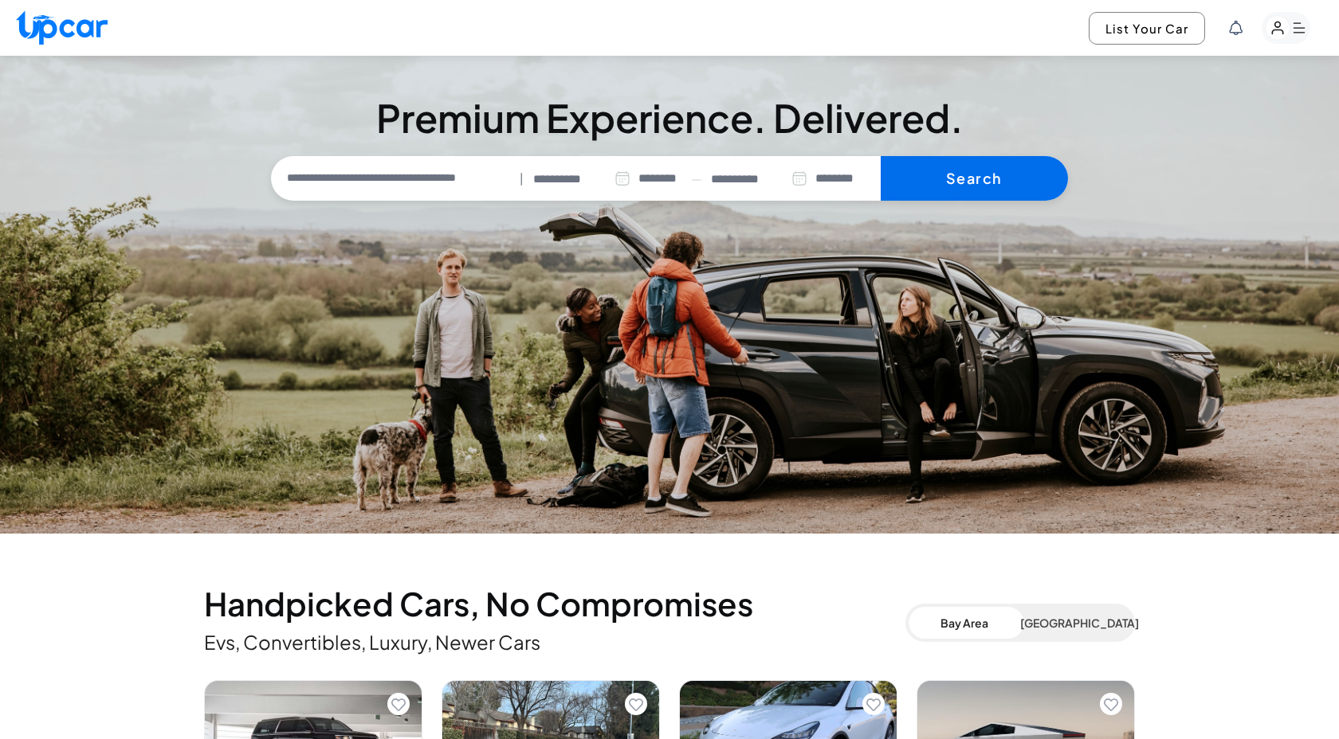
click at [1035, 178] on button "Search" at bounding box center [973, 178] width 187 height 45
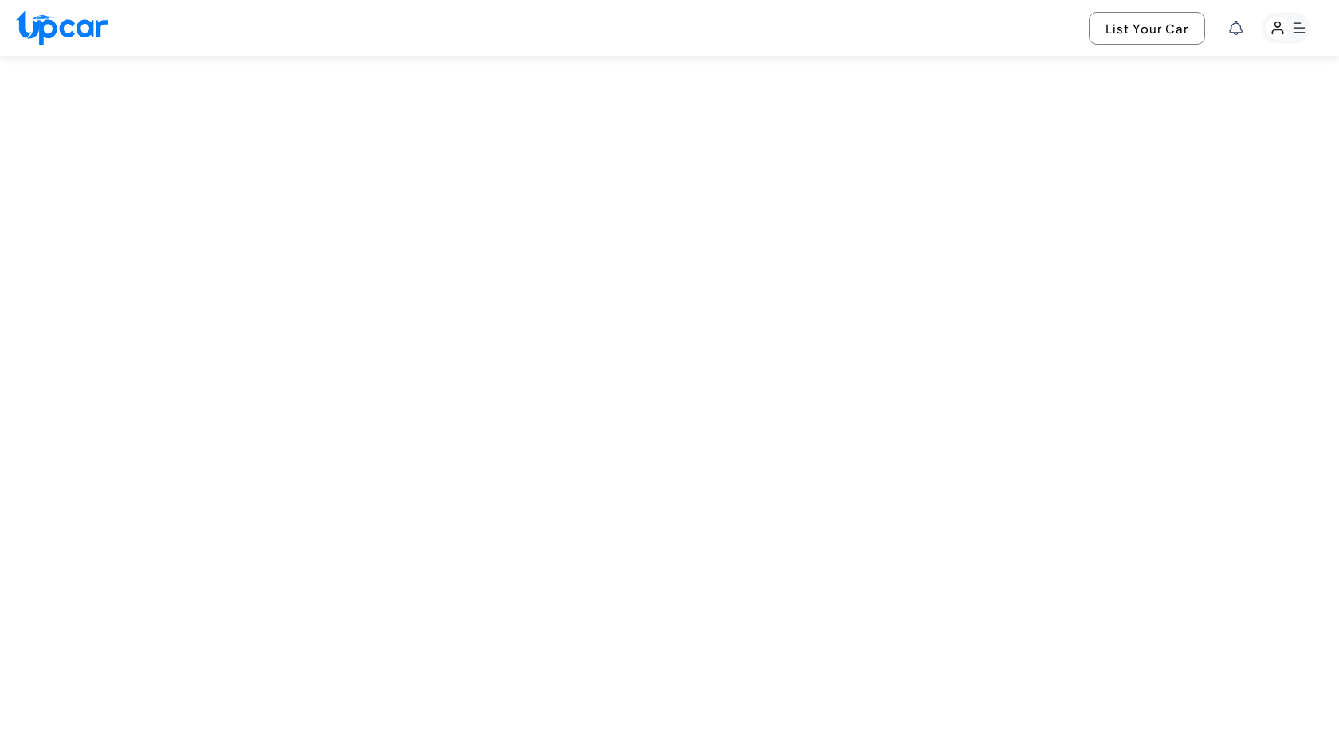
select select "********"
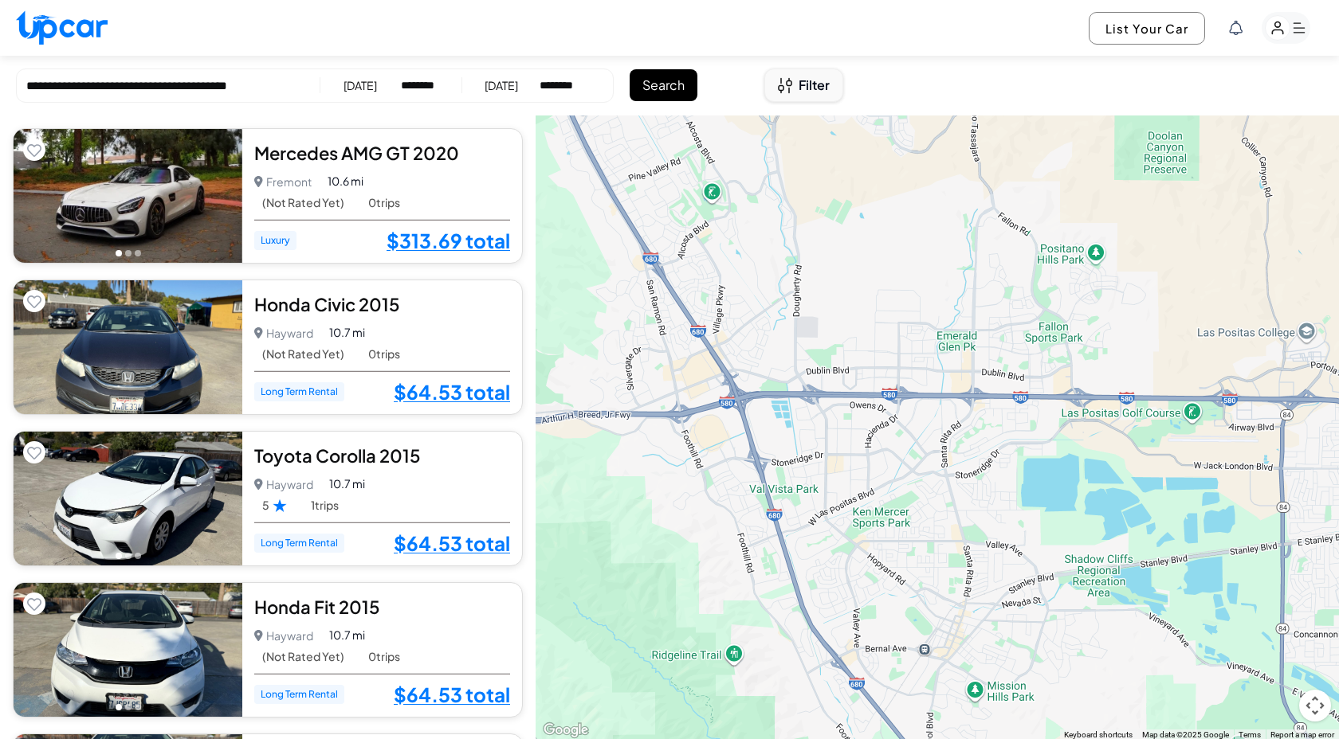
click at [815, 84] on span "Filter" at bounding box center [813, 85] width 31 height 19
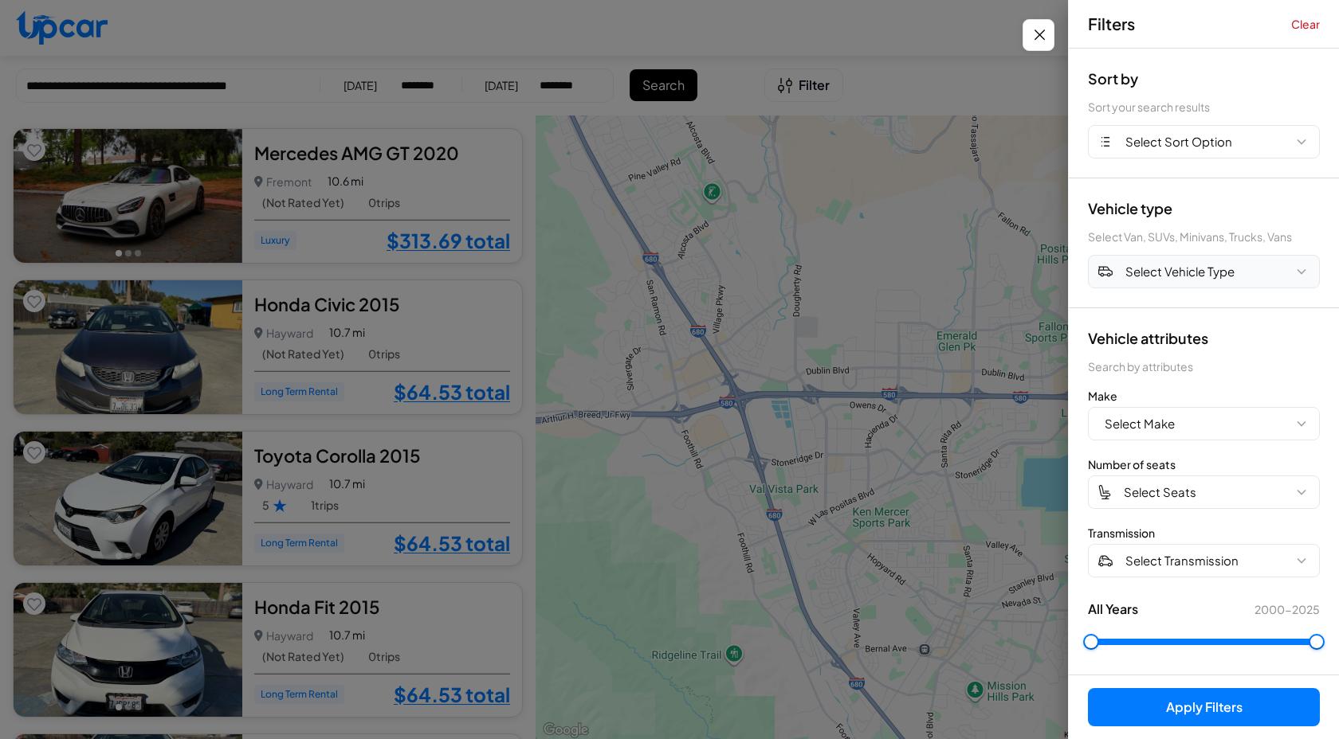
scroll to position [4, 0]
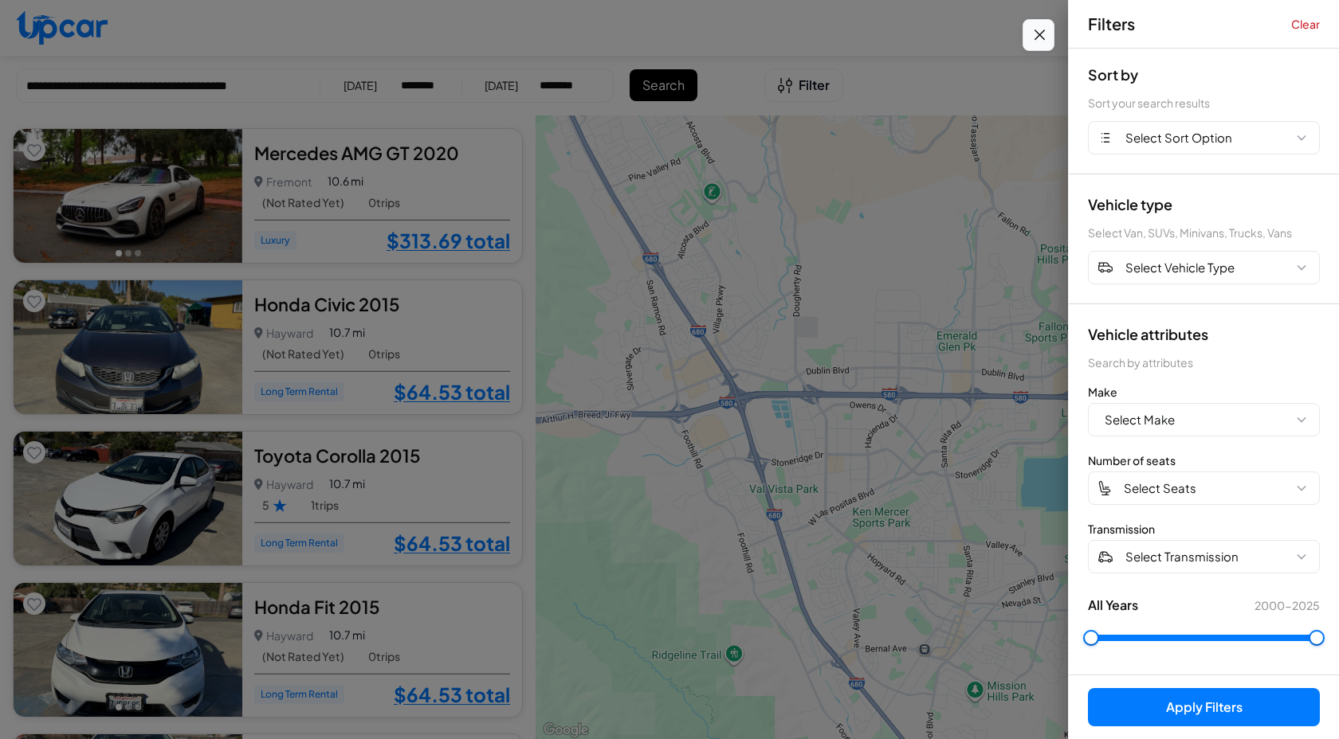
click at [1033, 37] on icon "Close filters" at bounding box center [1039, 34] width 20 height 19
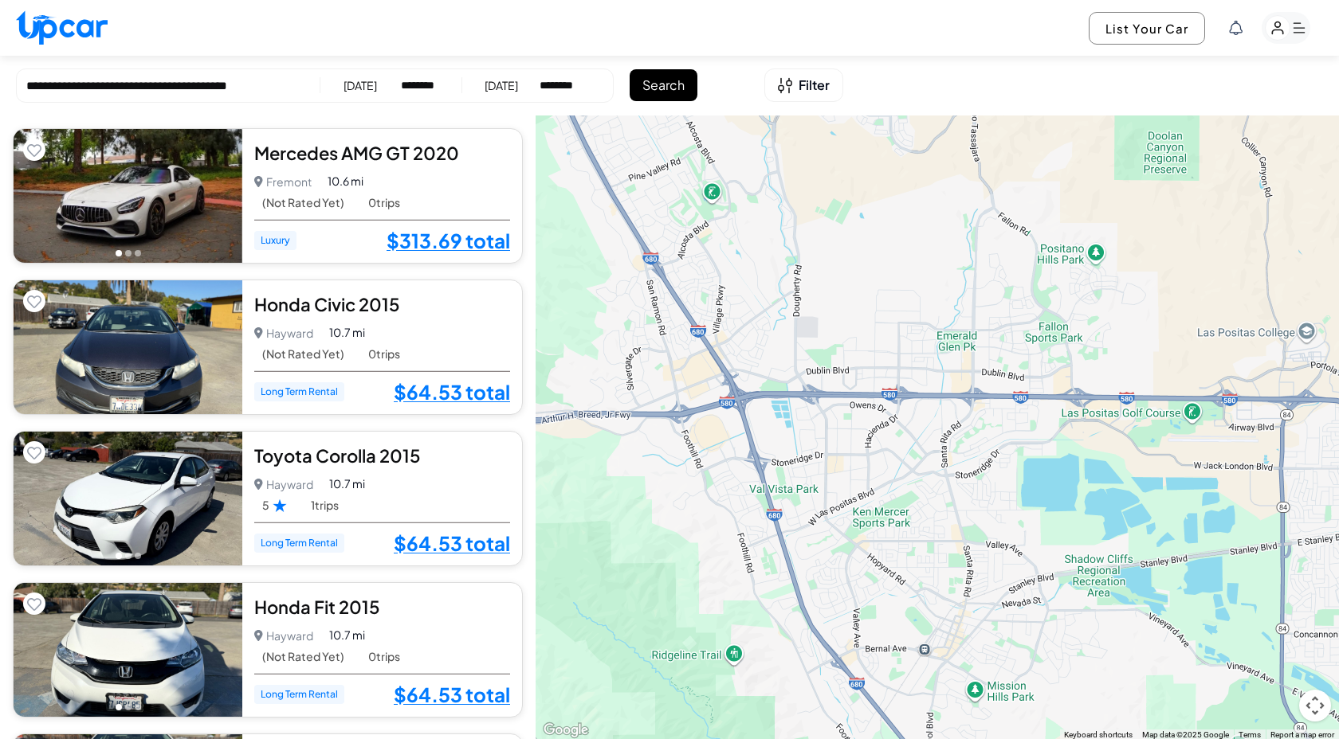
click at [919, 88] on div "**********" at bounding box center [669, 86] width 1339 height 60
click at [113, 84] on input "**********" at bounding box center [168, 86] width 284 height 18
click at [728, 111] on div "**********" at bounding box center [669, 86] width 1339 height 60
click at [790, 88] on icon "Open filters" at bounding box center [785, 85] width 14 height 17
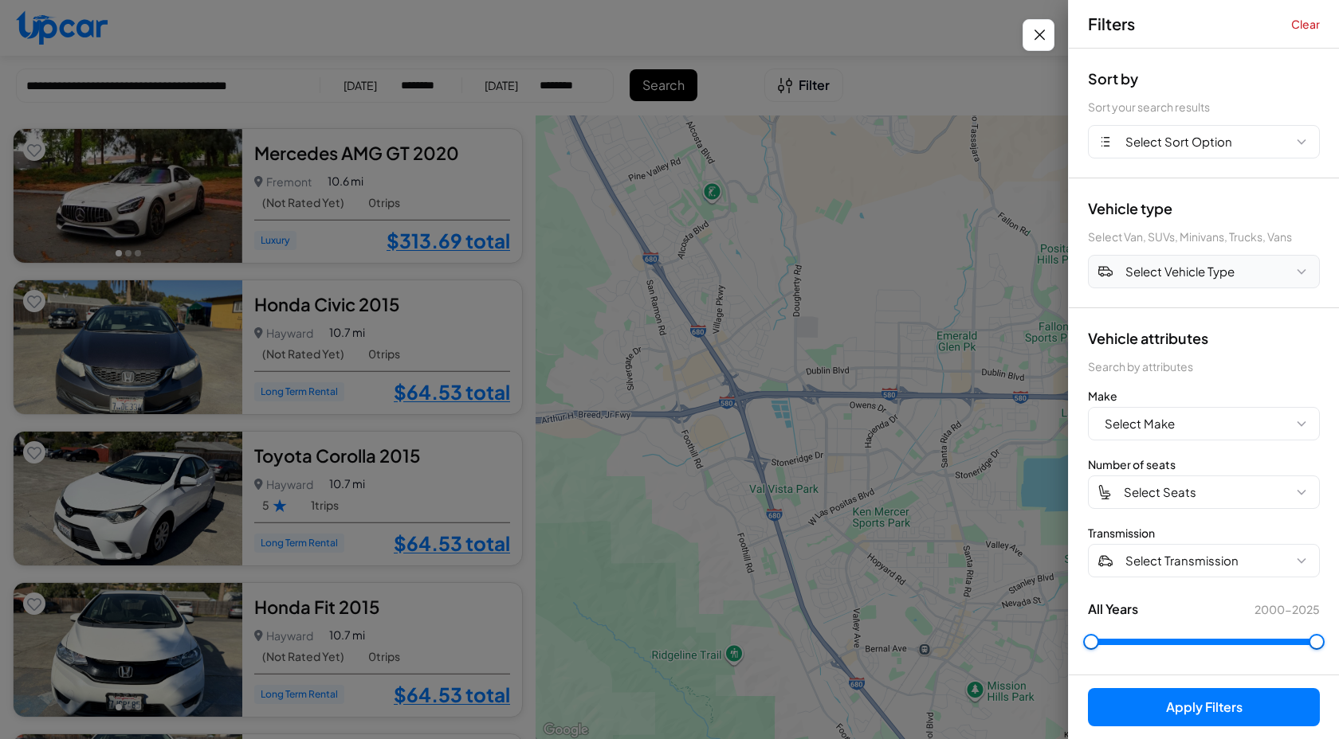
click at [1210, 275] on span "Select Vehicle Type" at bounding box center [1179, 272] width 109 height 18
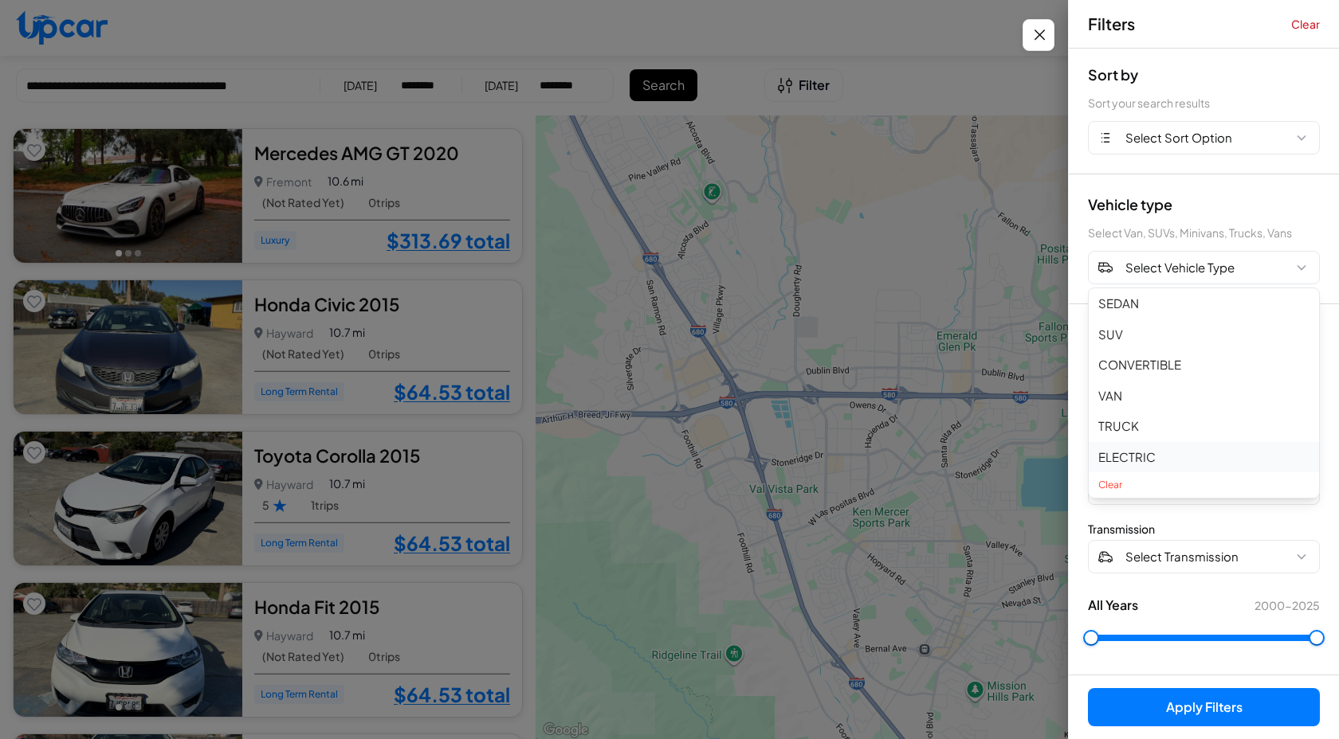
click at [1141, 460] on button "ELECTRIC" at bounding box center [1203, 457] width 230 height 31
click at [1192, 713] on button "Apply Filters (1)" at bounding box center [1204, 707] width 232 height 38
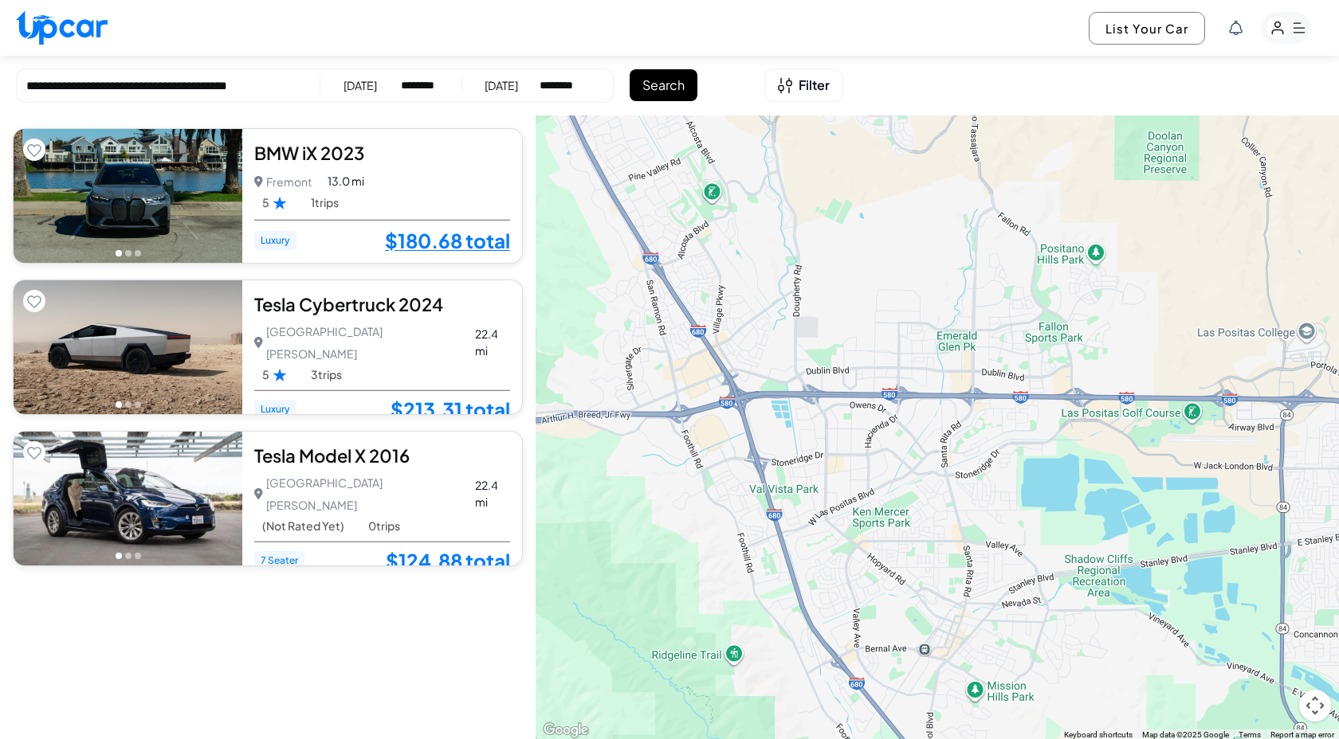
click at [1304, 32] on icon "button" at bounding box center [1299, 28] width 12 height 10
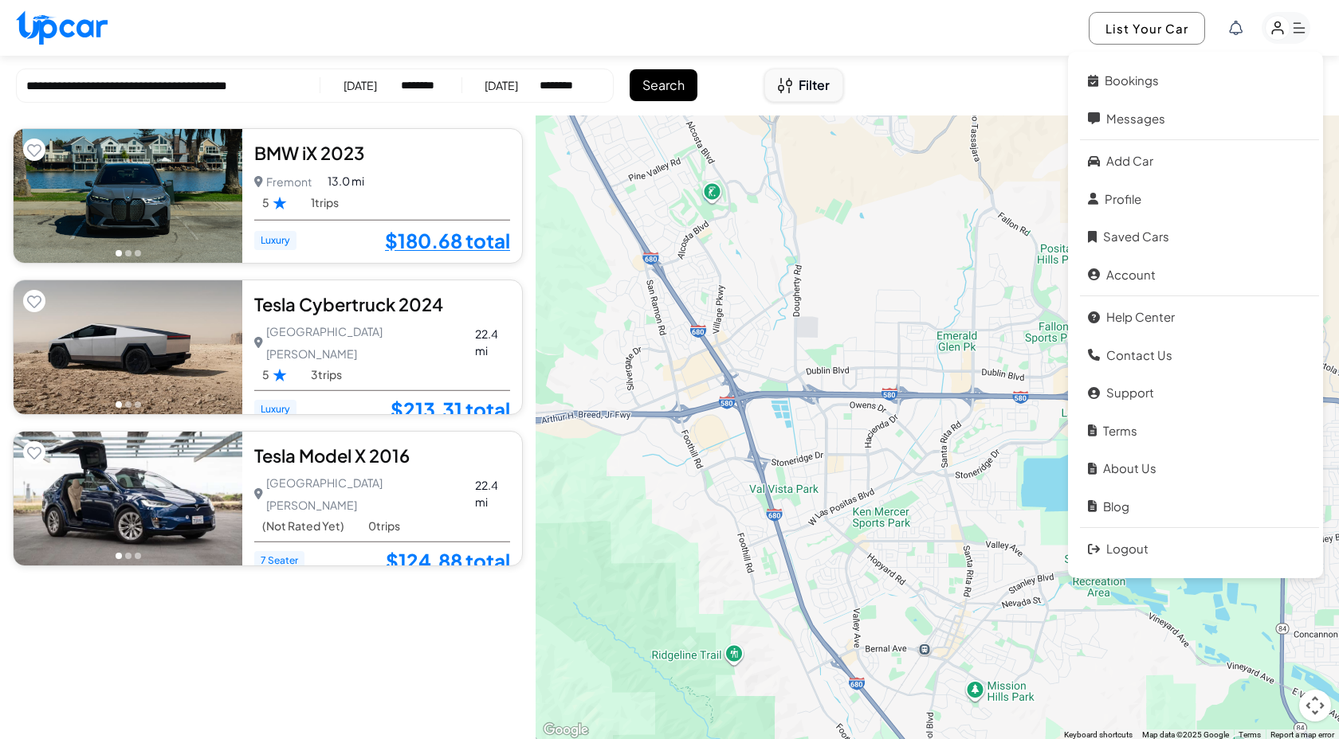
click at [821, 81] on span "Filter" at bounding box center [813, 85] width 31 height 19
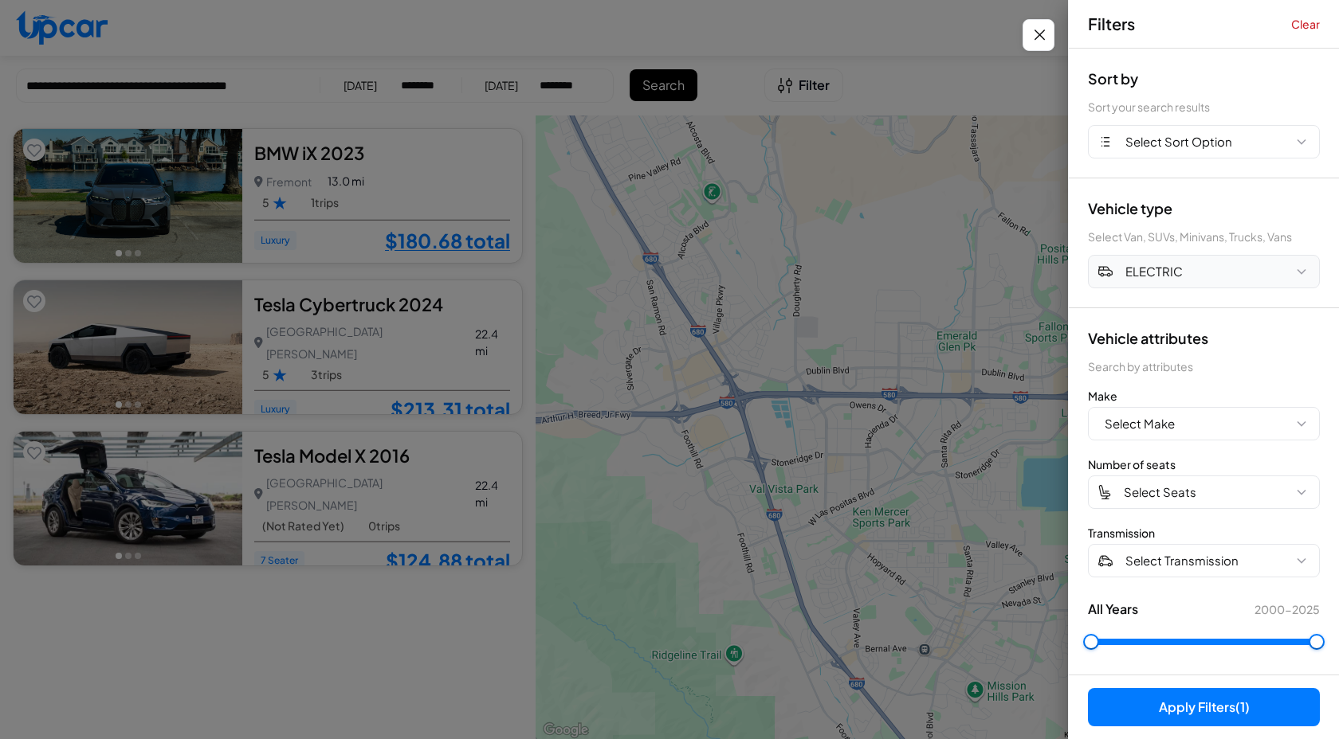
click at [1193, 273] on button "ELECTRIC" at bounding box center [1204, 271] width 232 height 33
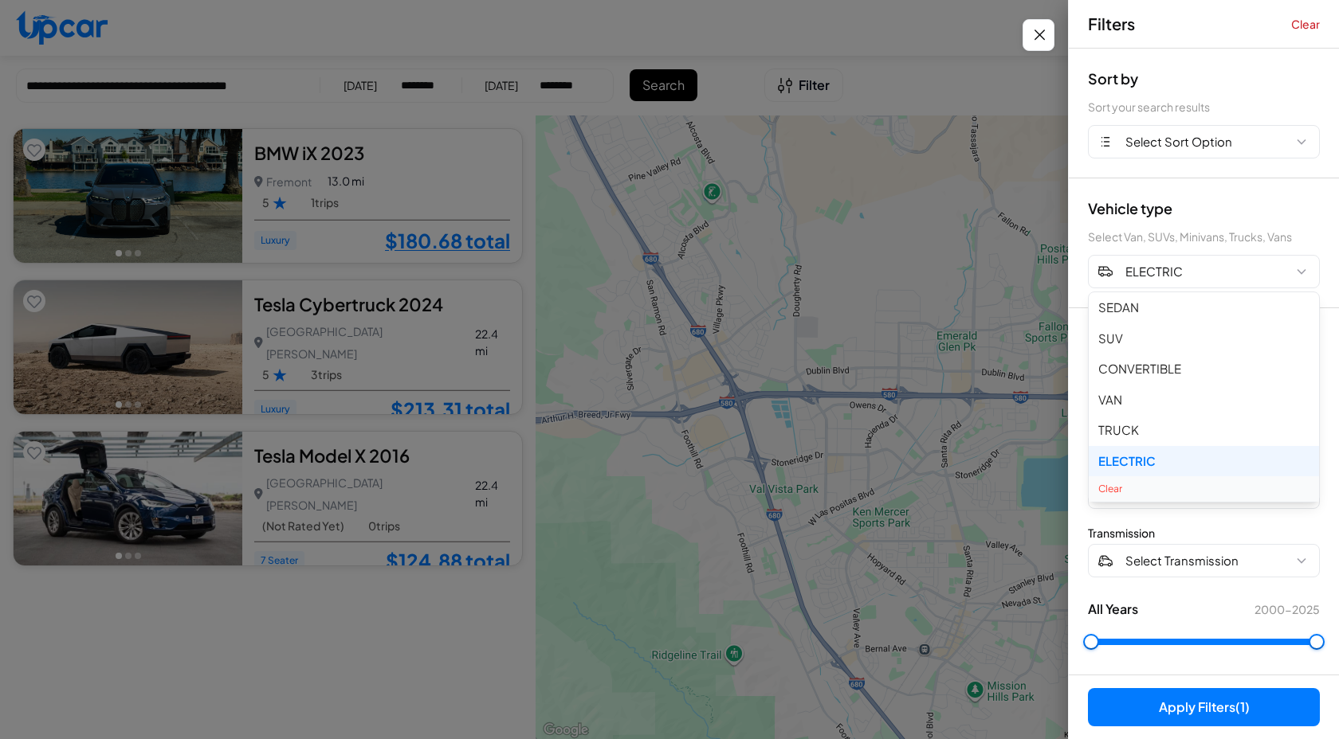
click at [1160, 489] on button "Clear" at bounding box center [1203, 488] width 230 height 25
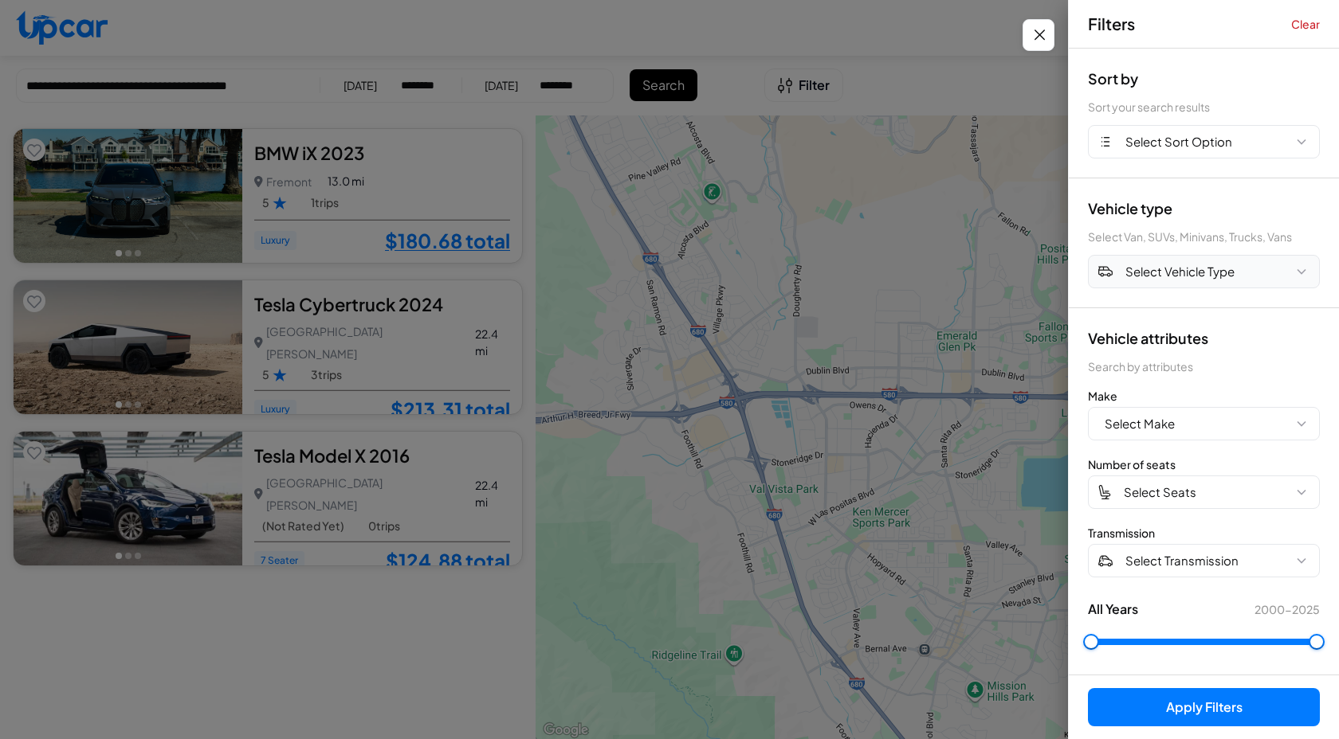
click at [1193, 267] on span "Select Vehicle Type" at bounding box center [1179, 272] width 109 height 18
click at [1304, 28] on button "Clear" at bounding box center [1305, 24] width 29 height 16
click at [1032, 41] on icon "Close filters" at bounding box center [1039, 34] width 20 height 19
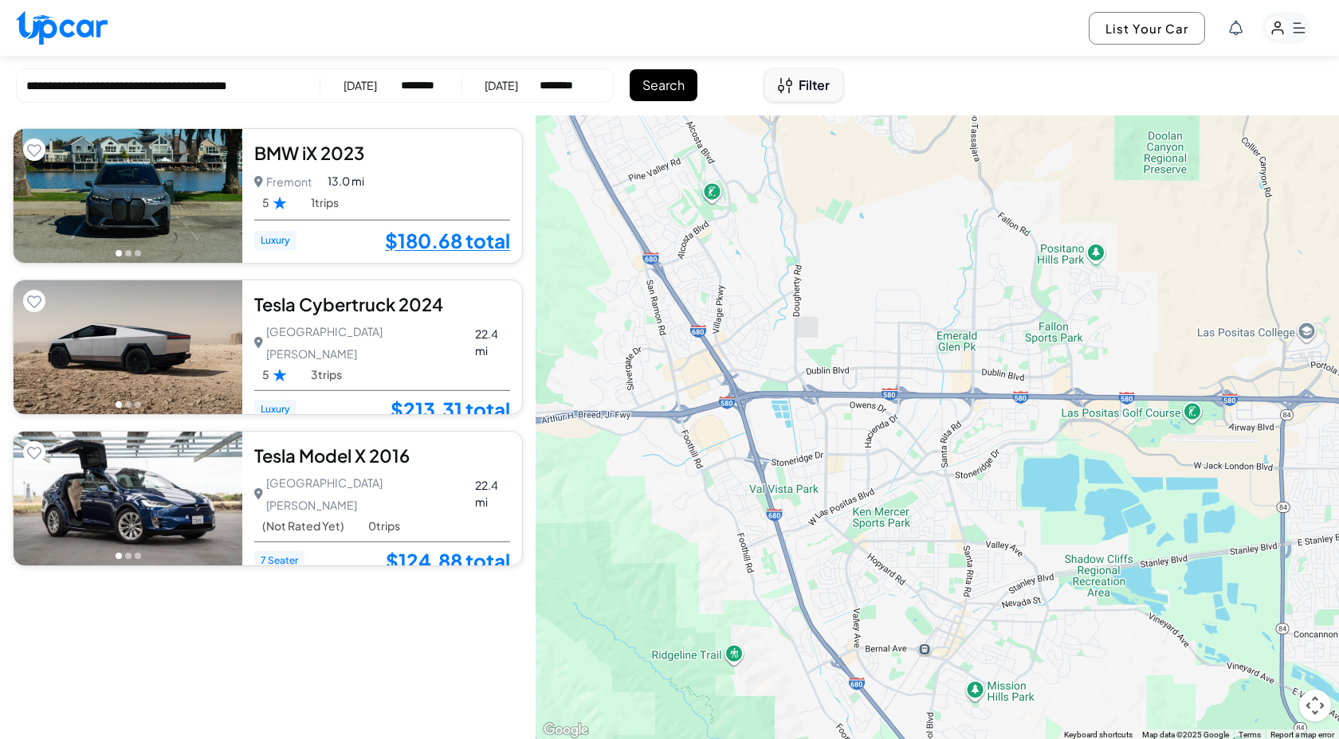
click at [811, 89] on span "Filter" at bounding box center [813, 85] width 31 height 19
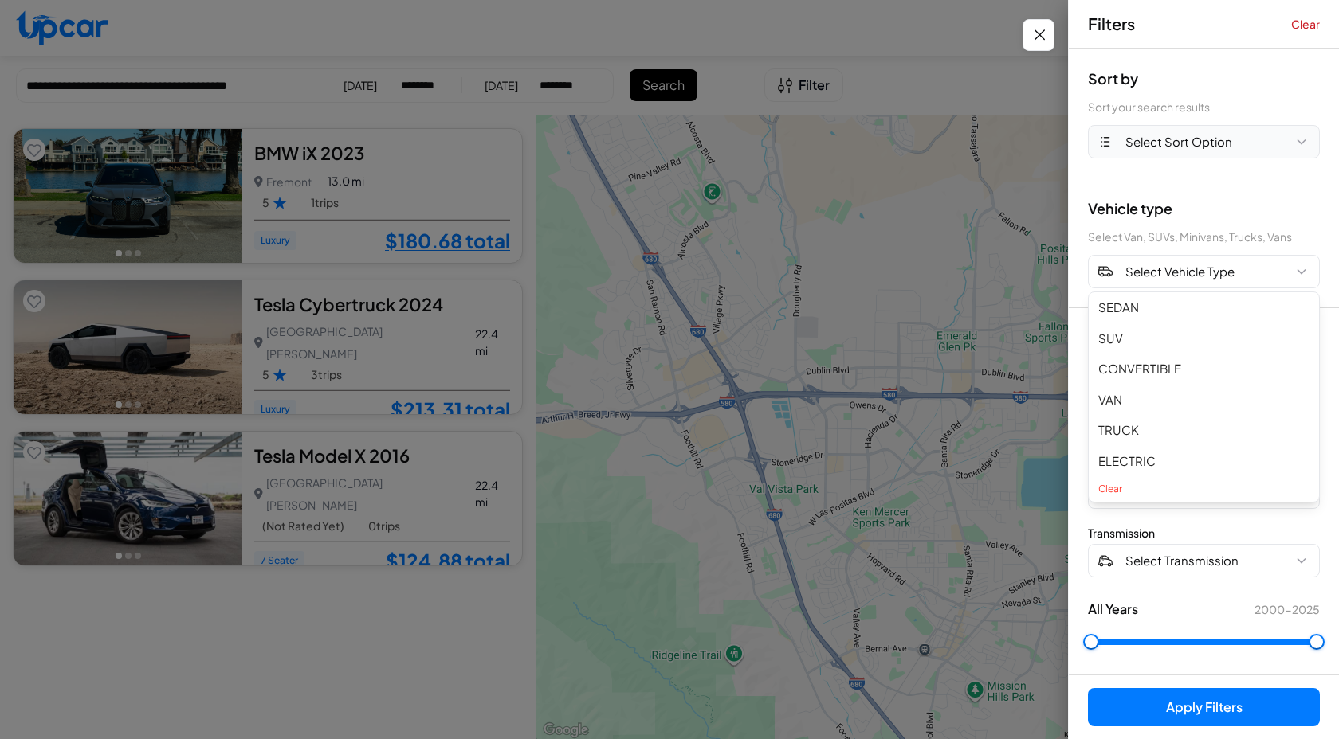
click at [1182, 134] on span "Select Sort Option" at bounding box center [1178, 142] width 107 height 18
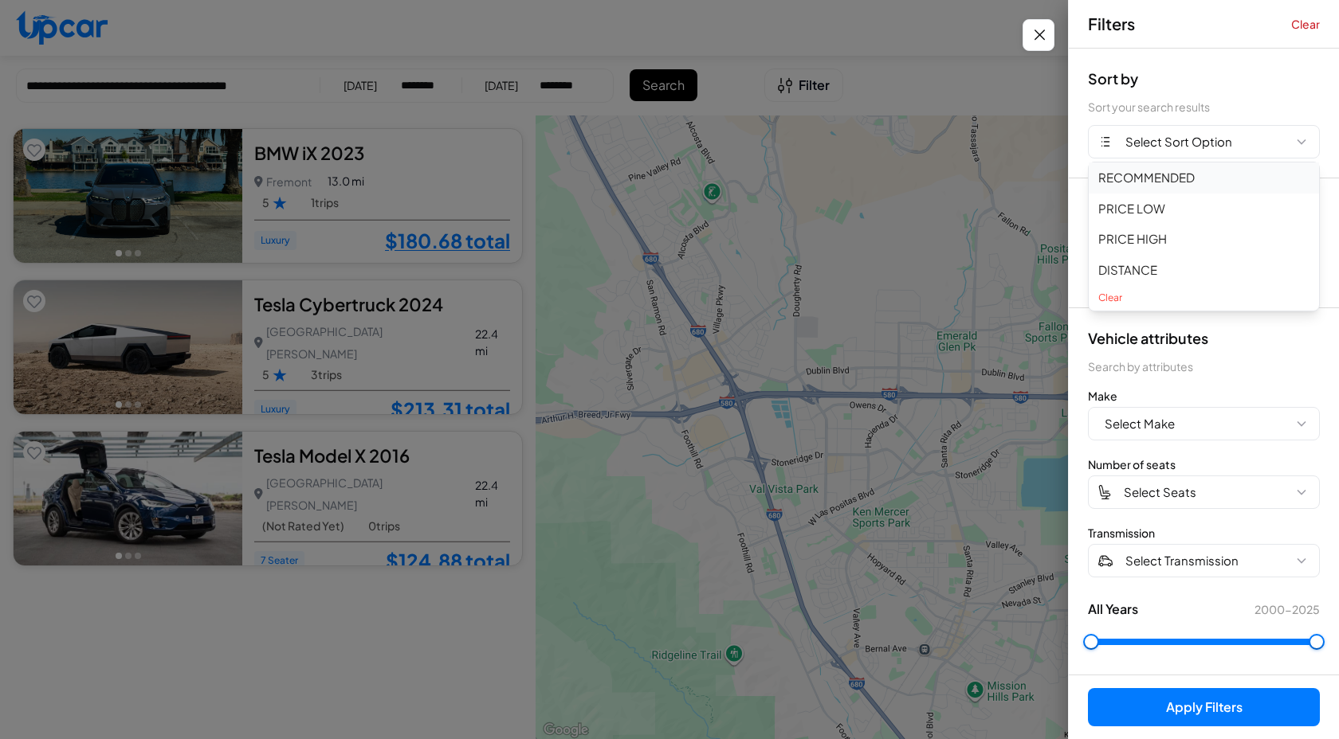
click at [1162, 179] on button "RECOMMENDED" at bounding box center [1203, 178] width 230 height 31
click at [1162, 422] on span "Select Make" at bounding box center [1139, 424] width 70 height 18
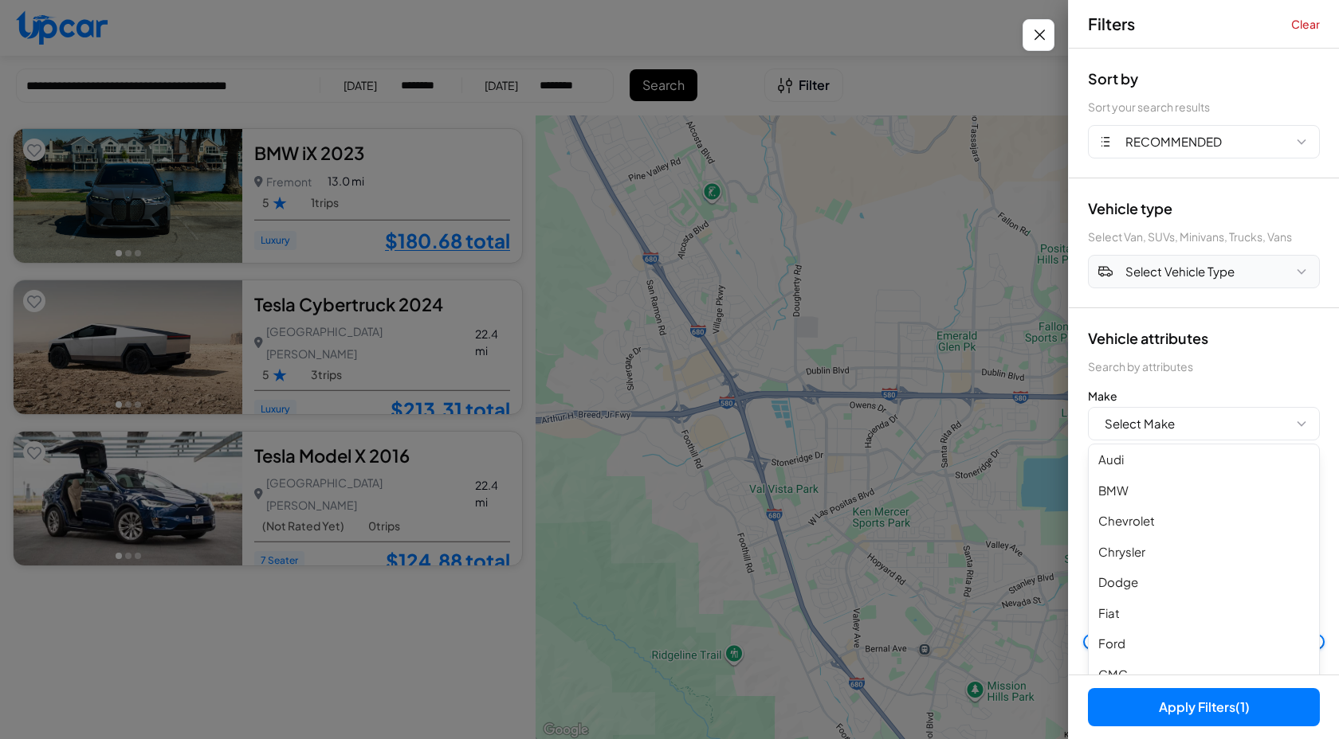
click at [1190, 268] on span "Select Vehicle Type" at bounding box center [1179, 272] width 109 height 18
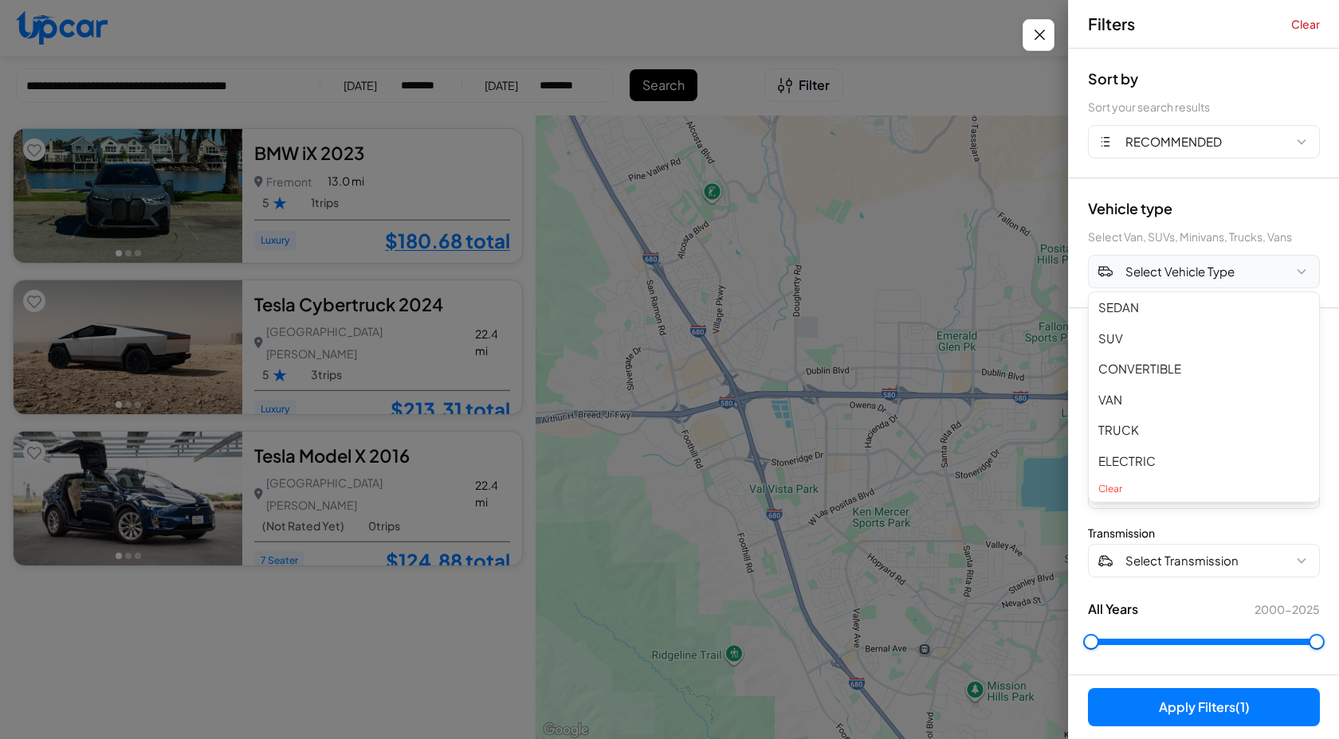
click at [1190, 268] on span "Select Vehicle Type" at bounding box center [1179, 272] width 109 height 18
click at [1143, 457] on button "ELECTRIC" at bounding box center [1203, 461] width 230 height 31
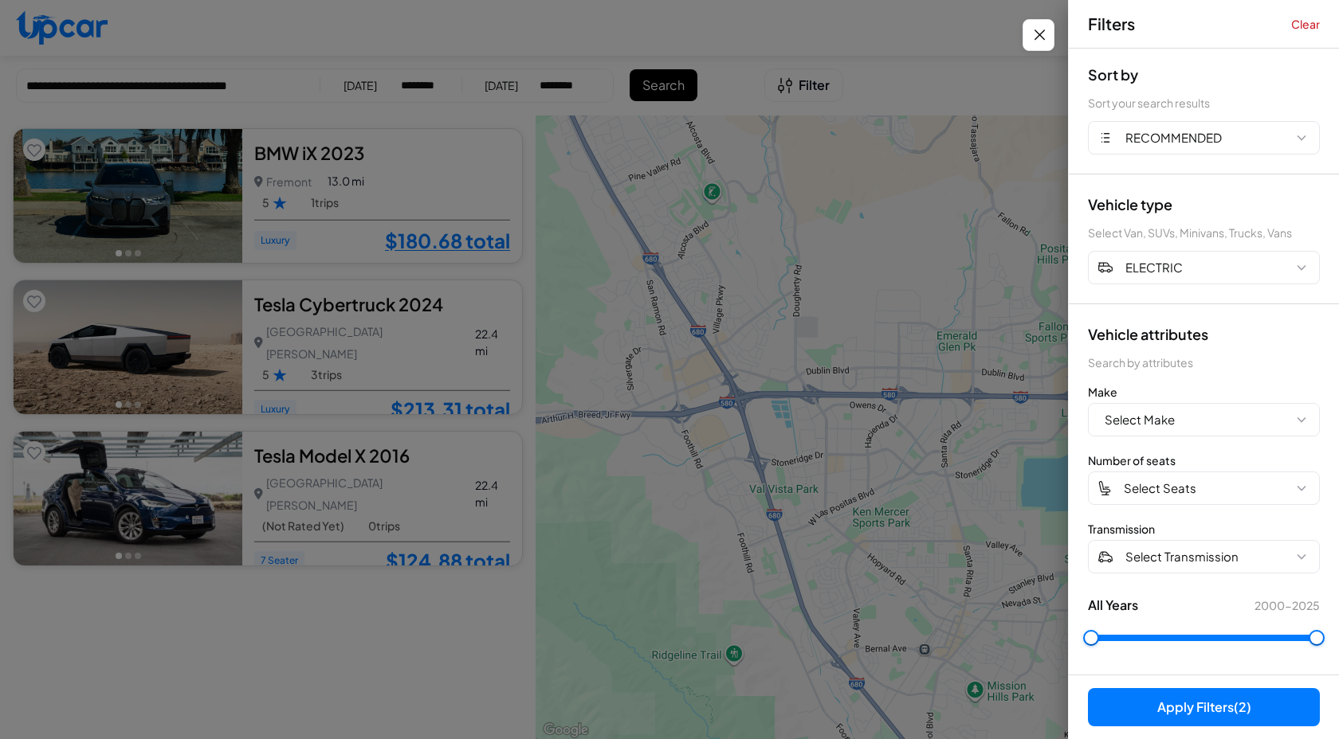
click at [1194, 695] on button "Apply Filters (2)" at bounding box center [1204, 707] width 232 height 38
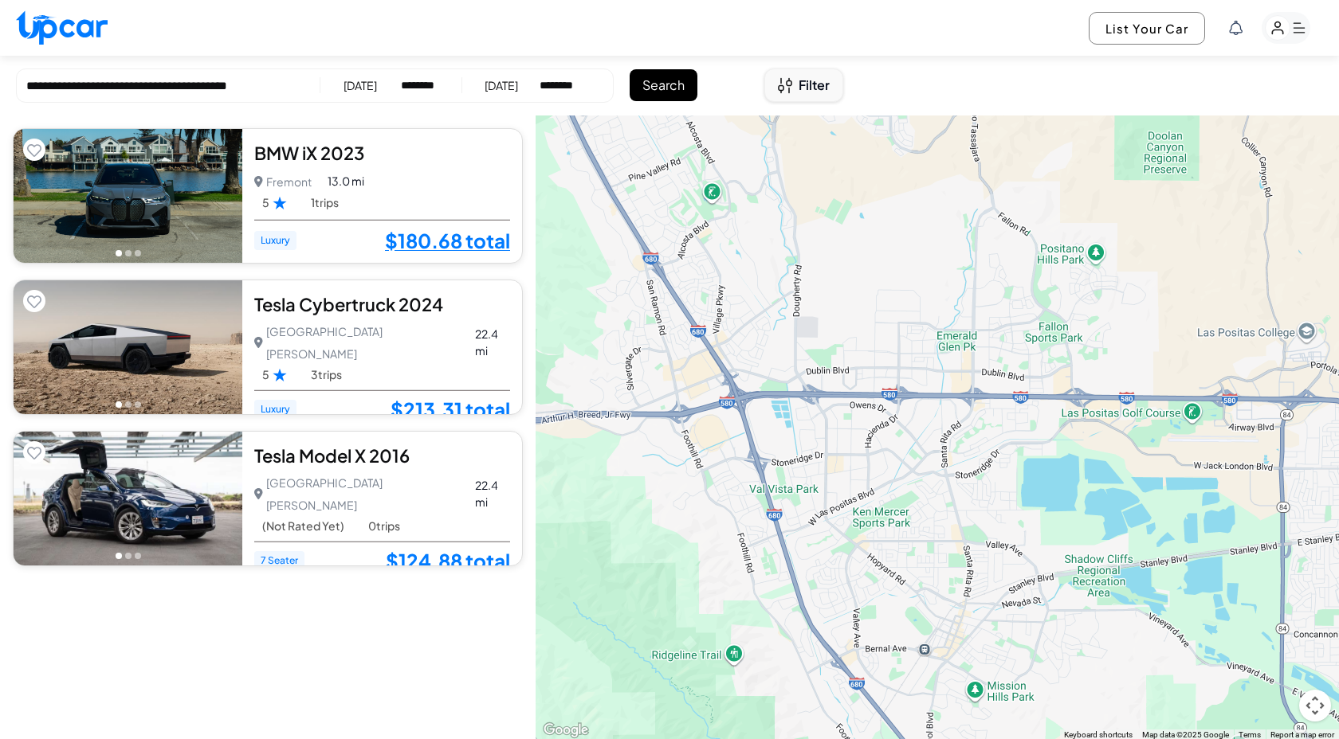
click at [829, 91] on span "Filter" at bounding box center [813, 85] width 31 height 19
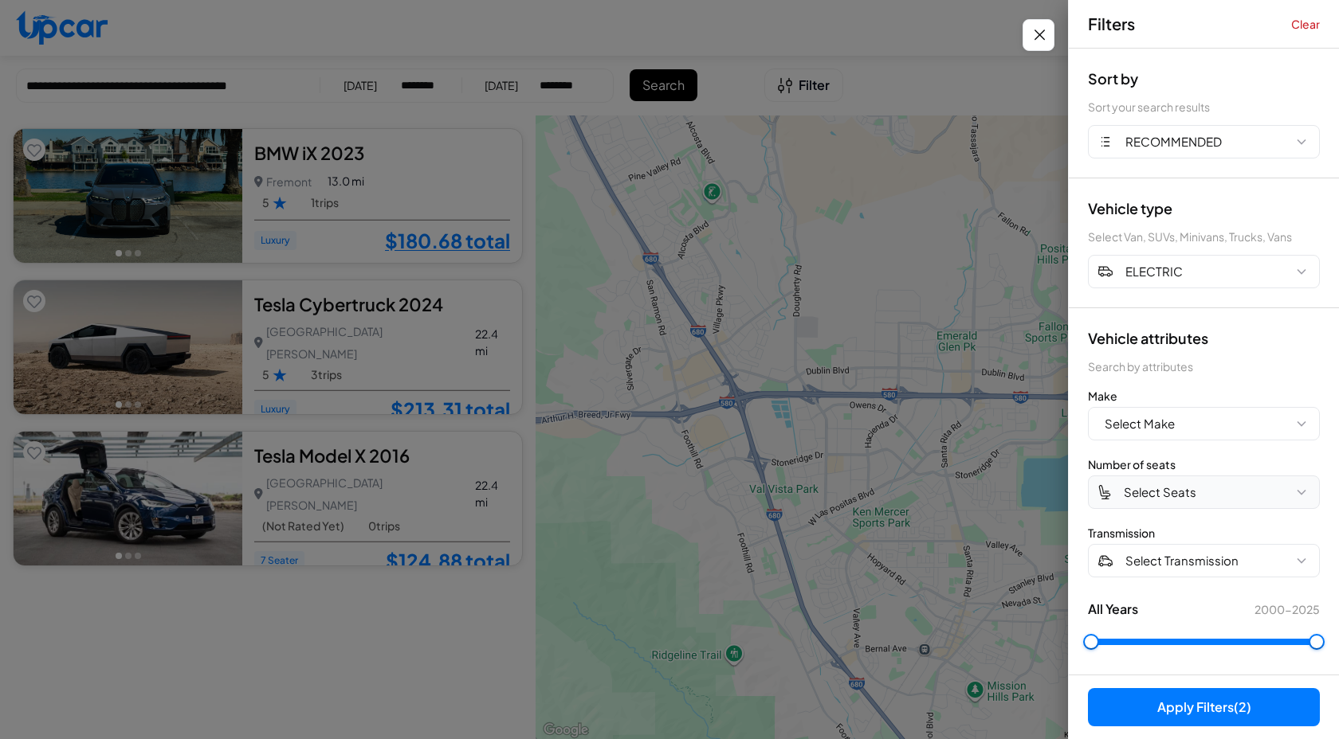
click at [1170, 499] on span "Select Seats" at bounding box center [1159, 493] width 73 height 18
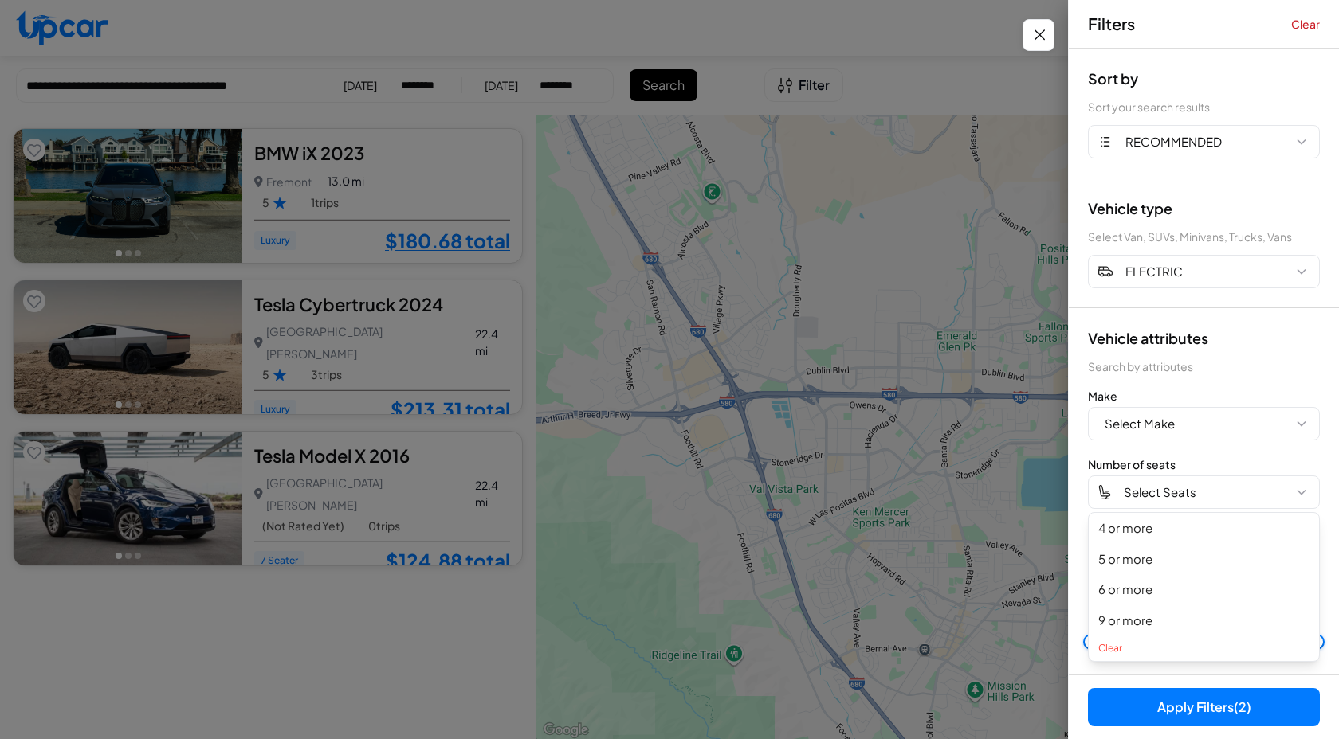
click at [1217, 65] on div "Sort by Sort your search results RECOMMENDED" at bounding box center [1203, 114] width 270 height 130
click at [1206, 151] on span "RECOMMENDED" at bounding box center [1173, 142] width 96 height 18
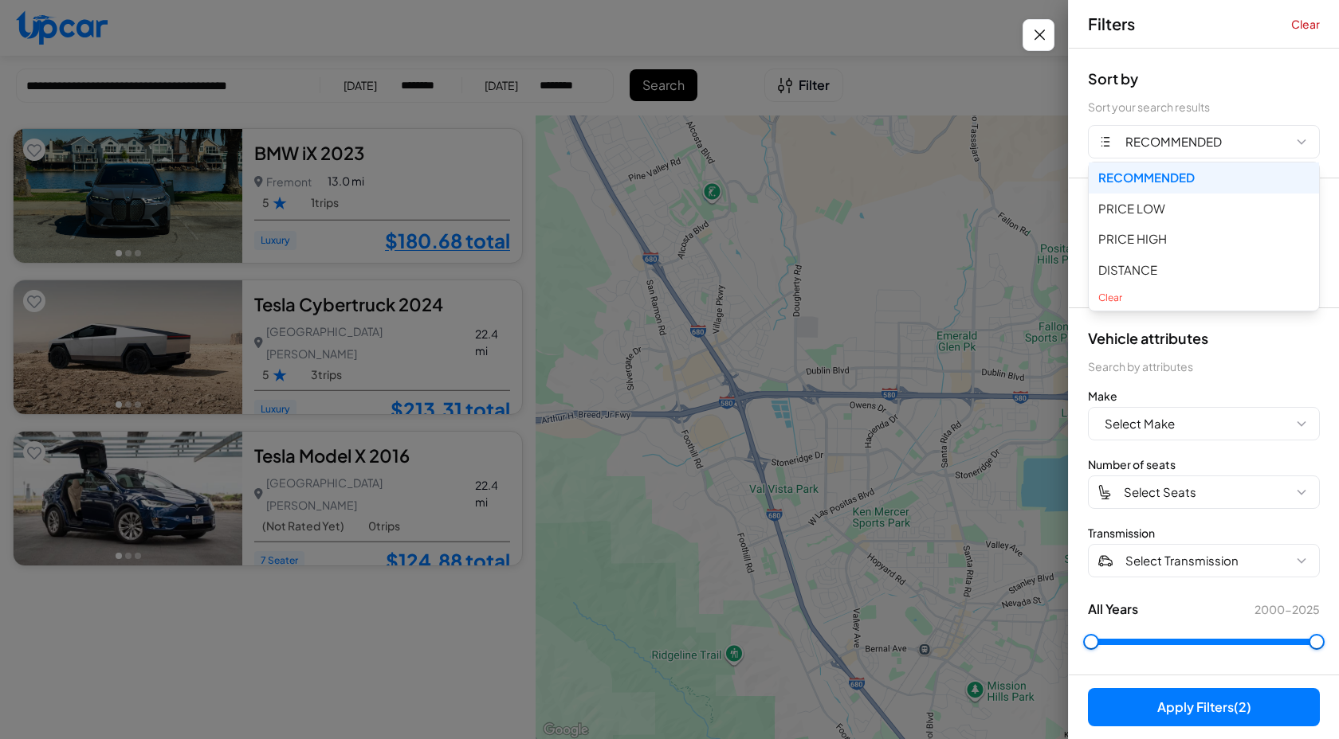
click at [1021, 76] on div at bounding box center [669, 369] width 1339 height 739
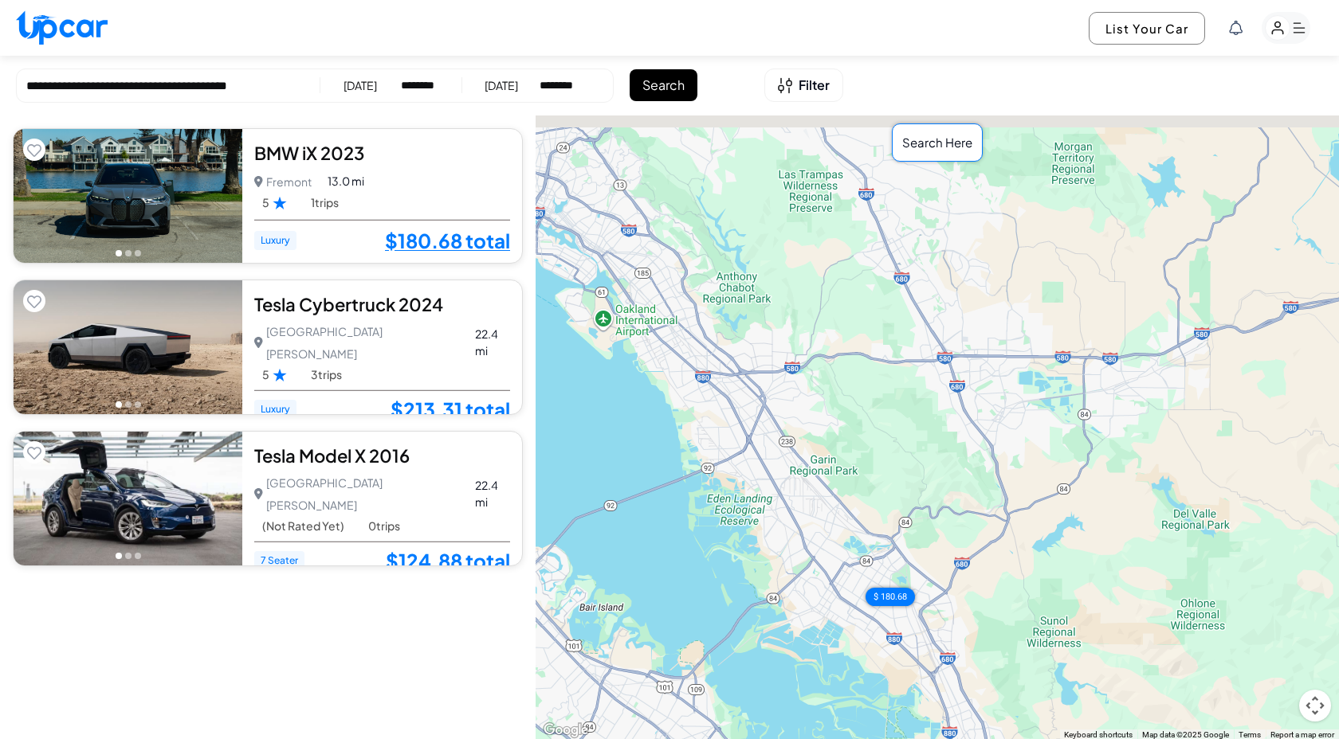
drag, startPoint x: 1022, startPoint y: 308, endPoint x: 1006, endPoint y: 421, distance: 113.6
click at [1006, 421] on div "$ 180.68 $ 213.31 $ 124.88" at bounding box center [936, 428] width 803 height 625
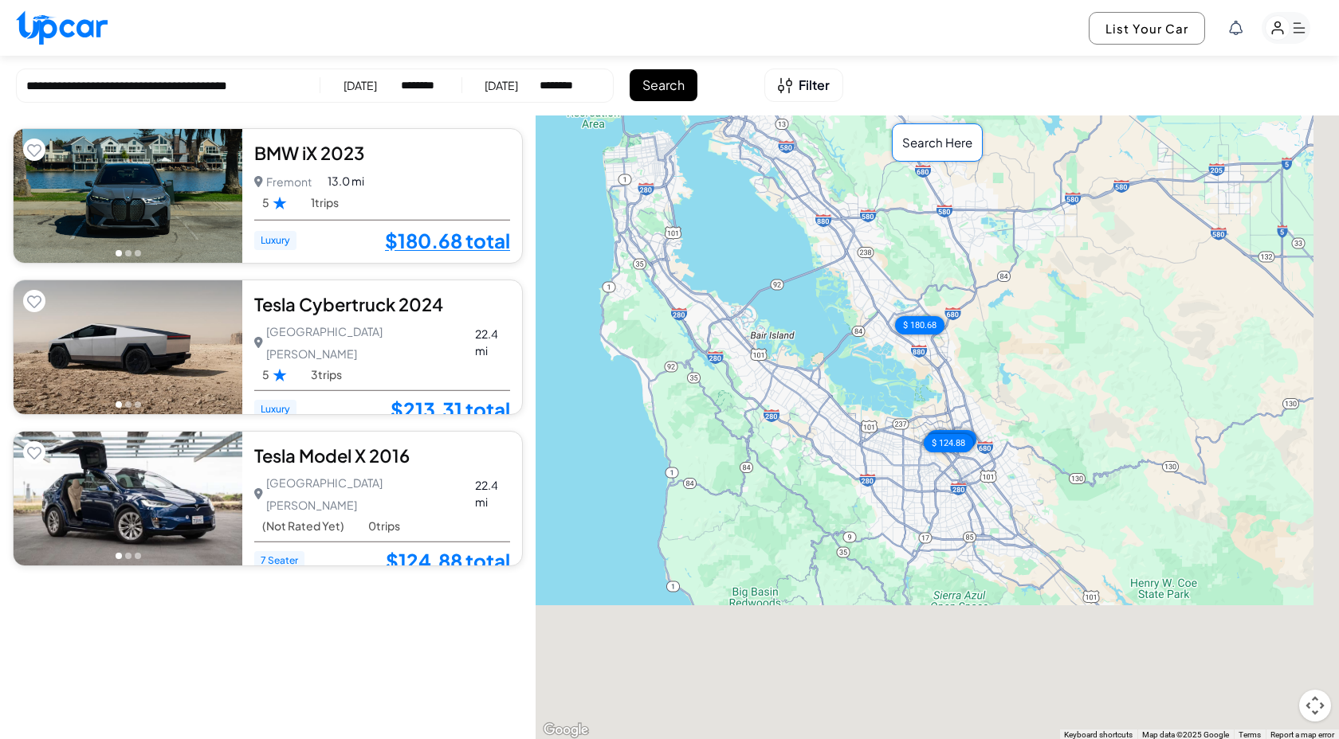
drag, startPoint x: 1006, startPoint y: 580, endPoint x: 978, endPoint y: 370, distance: 212.2
click at [978, 370] on div "$ 180.68 $ 213.31 $ 124.88" at bounding box center [936, 428] width 803 height 625
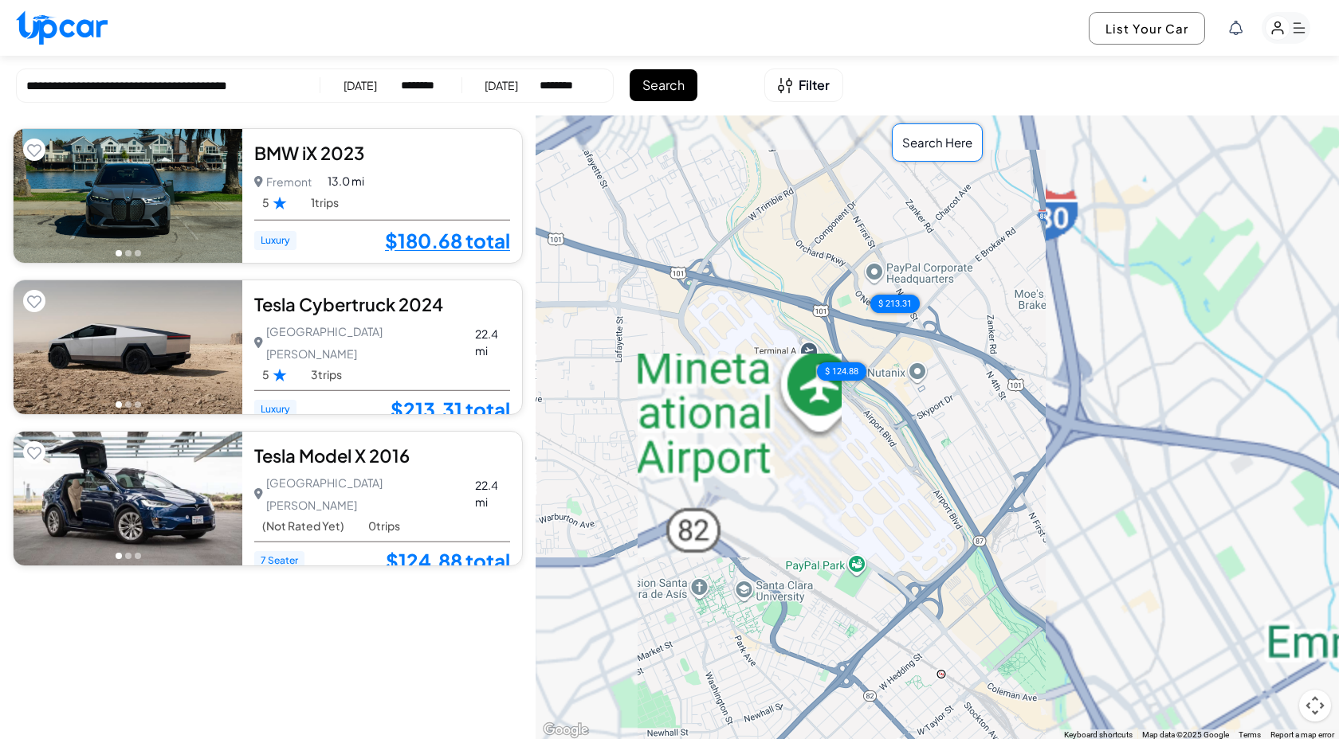
drag, startPoint x: 868, startPoint y: 313, endPoint x: 1002, endPoint y: 449, distance: 191.0
click at [1002, 449] on div "$ 180.68 $ 213.31 $ 124.88" at bounding box center [936, 428] width 803 height 625
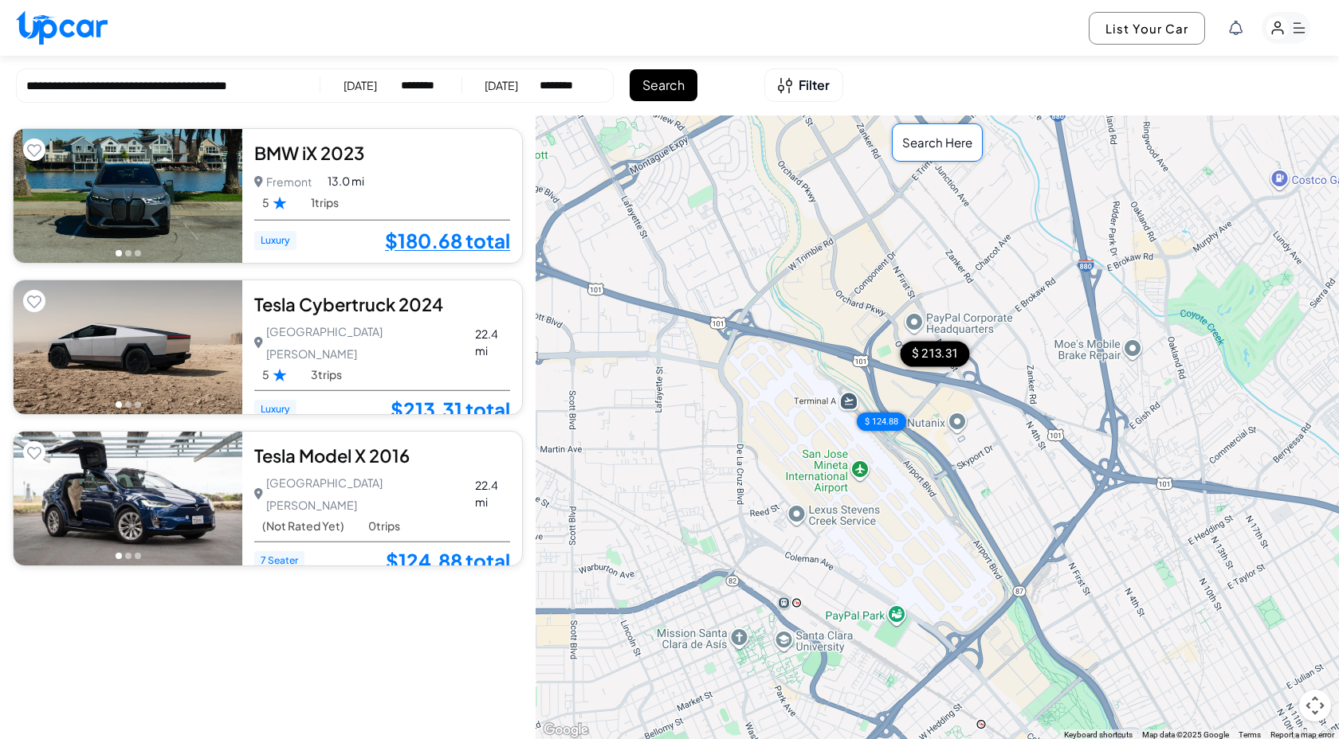
click at [940, 360] on div "$ 213.31" at bounding box center [934, 353] width 69 height 25
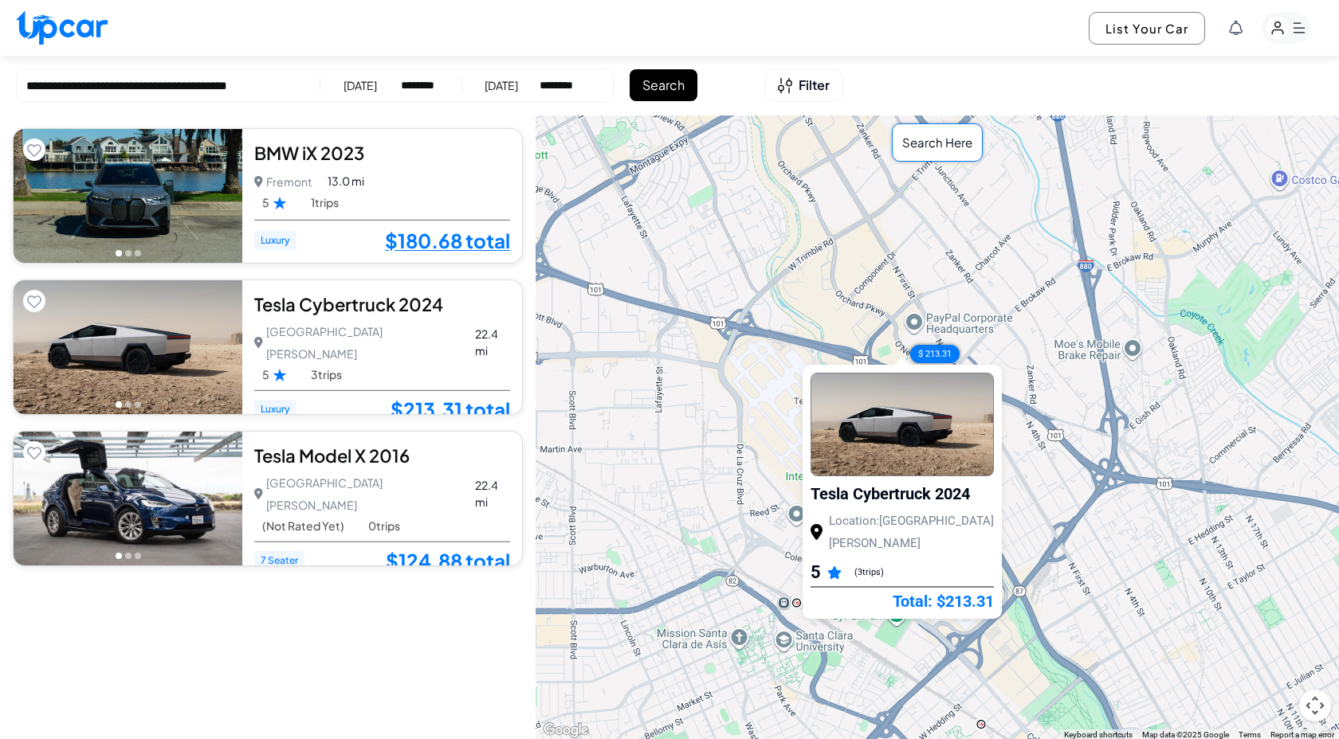
click at [704, 359] on div "$ 180.68 $ 213.31 $ 124.88 Tesla Cybertruck 2024 Location: San Jose 5 ( 3 trips…" at bounding box center [936, 428] width 803 height 625
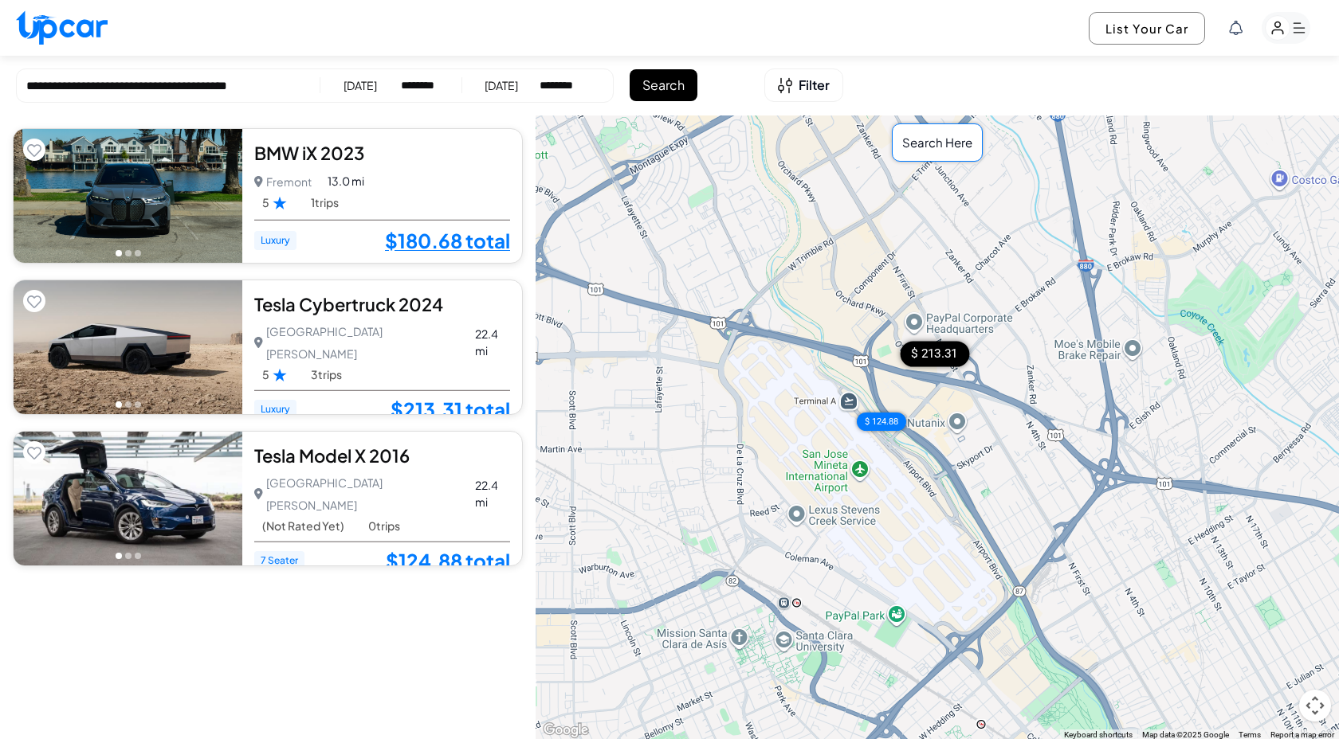
click at [350, 303] on div "Tesla Cybertruck 2024" at bounding box center [382, 304] width 256 height 24
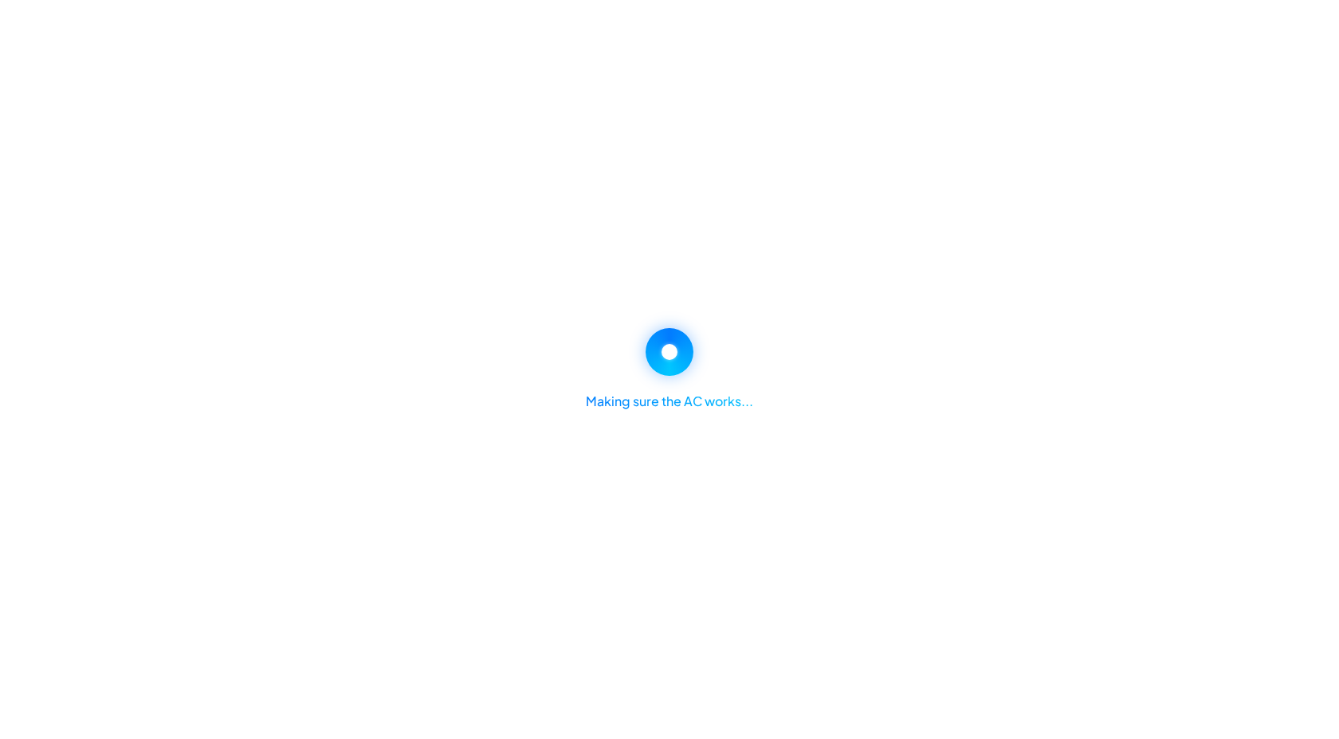
select select "********"
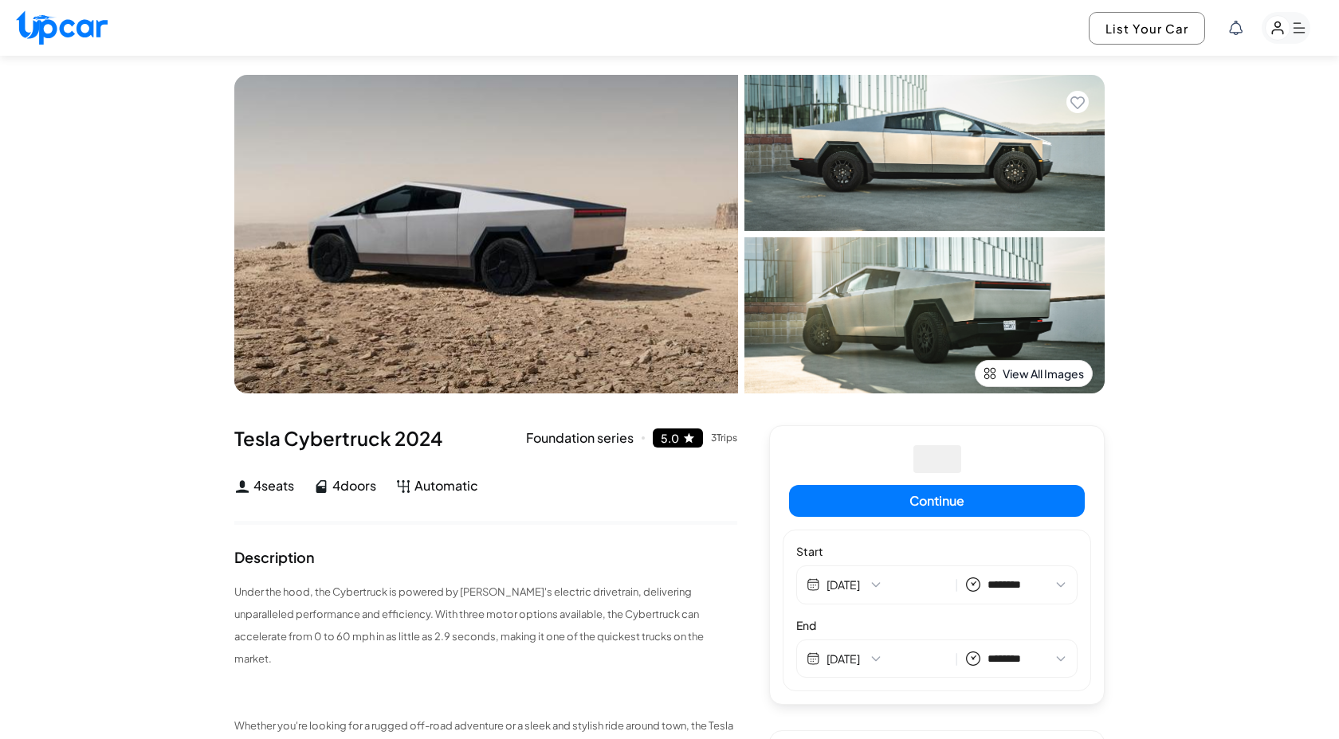
select select "********"
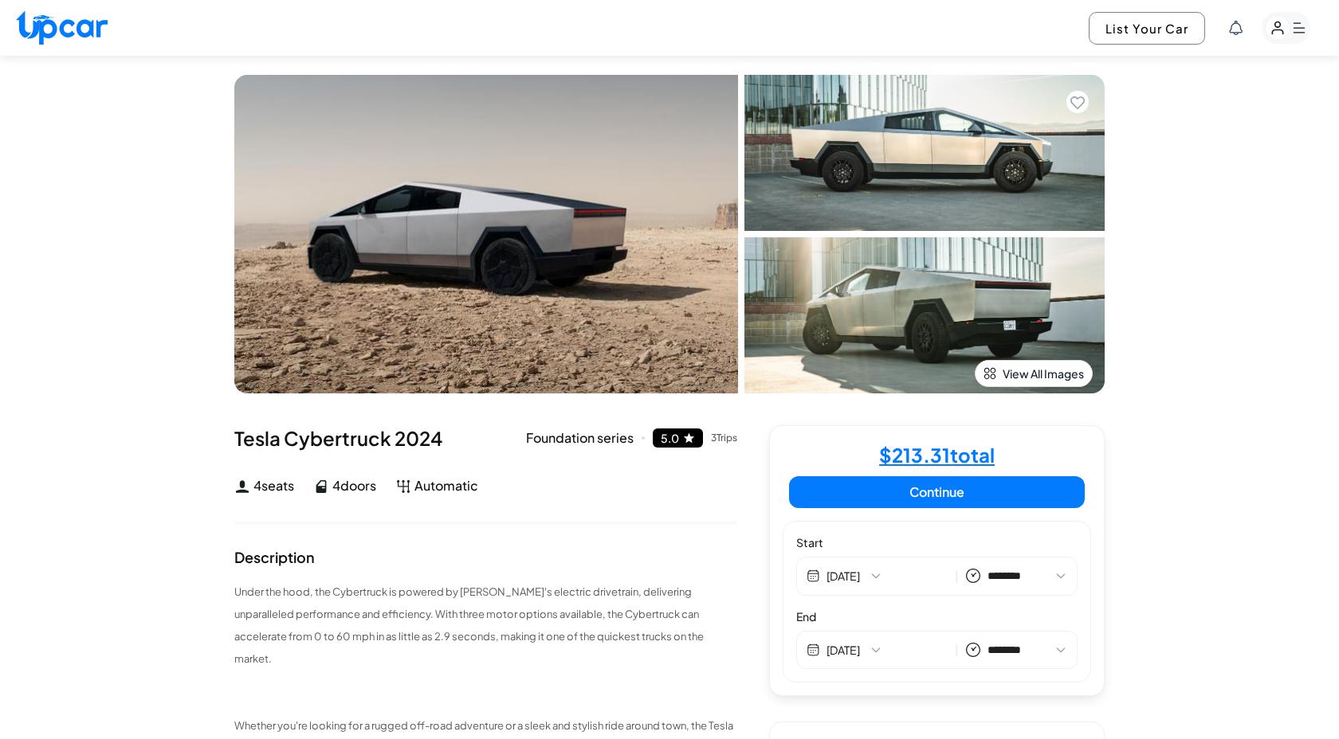
select select "********"
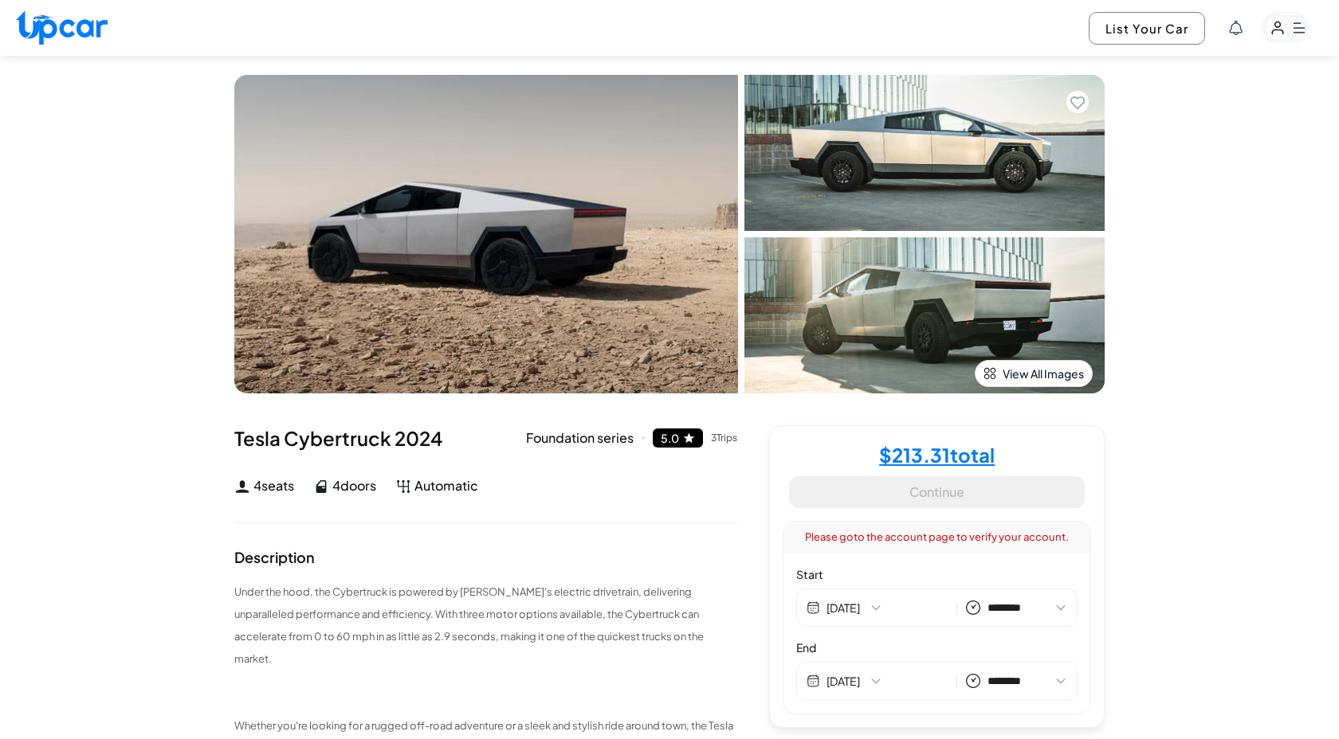
click at [1276, 36] on rect "button" at bounding box center [1277, 28] width 25 height 25
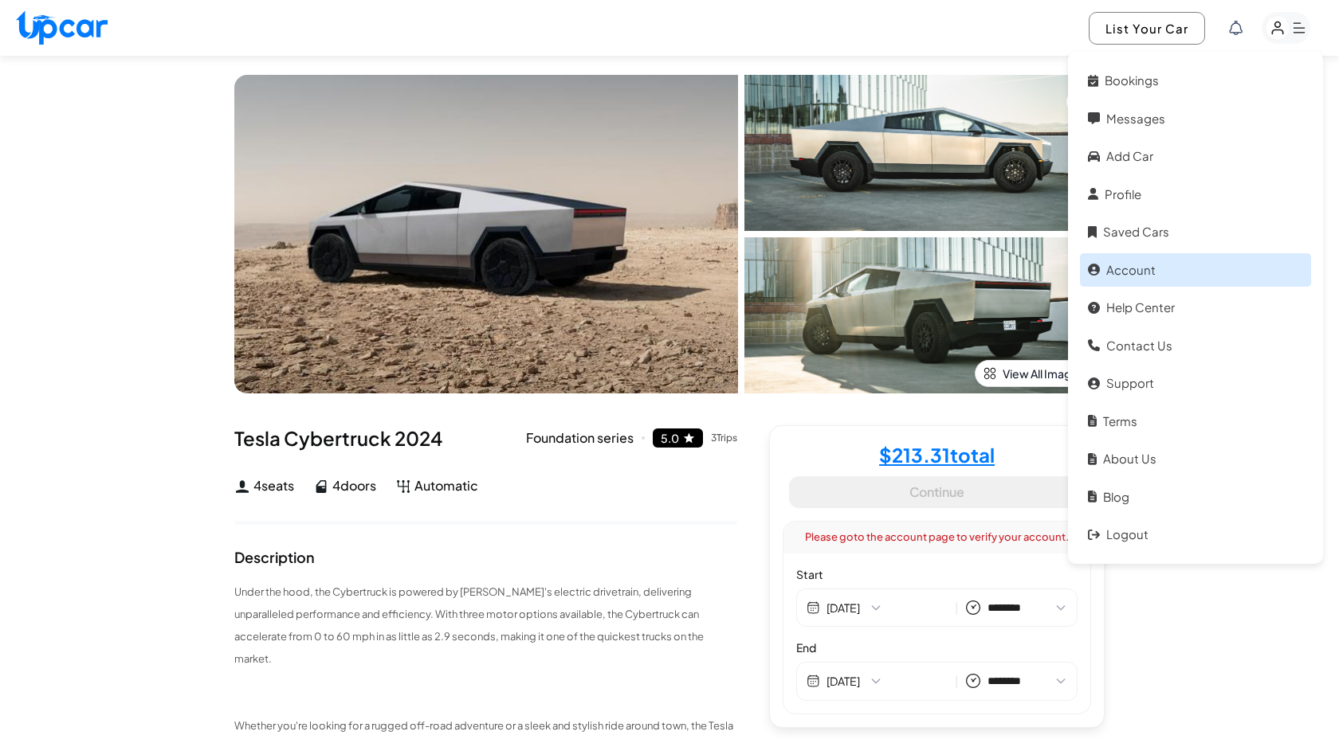
click at [1115, 274] on link "Account" at bounding box center [1195, 270] width 231 height 34
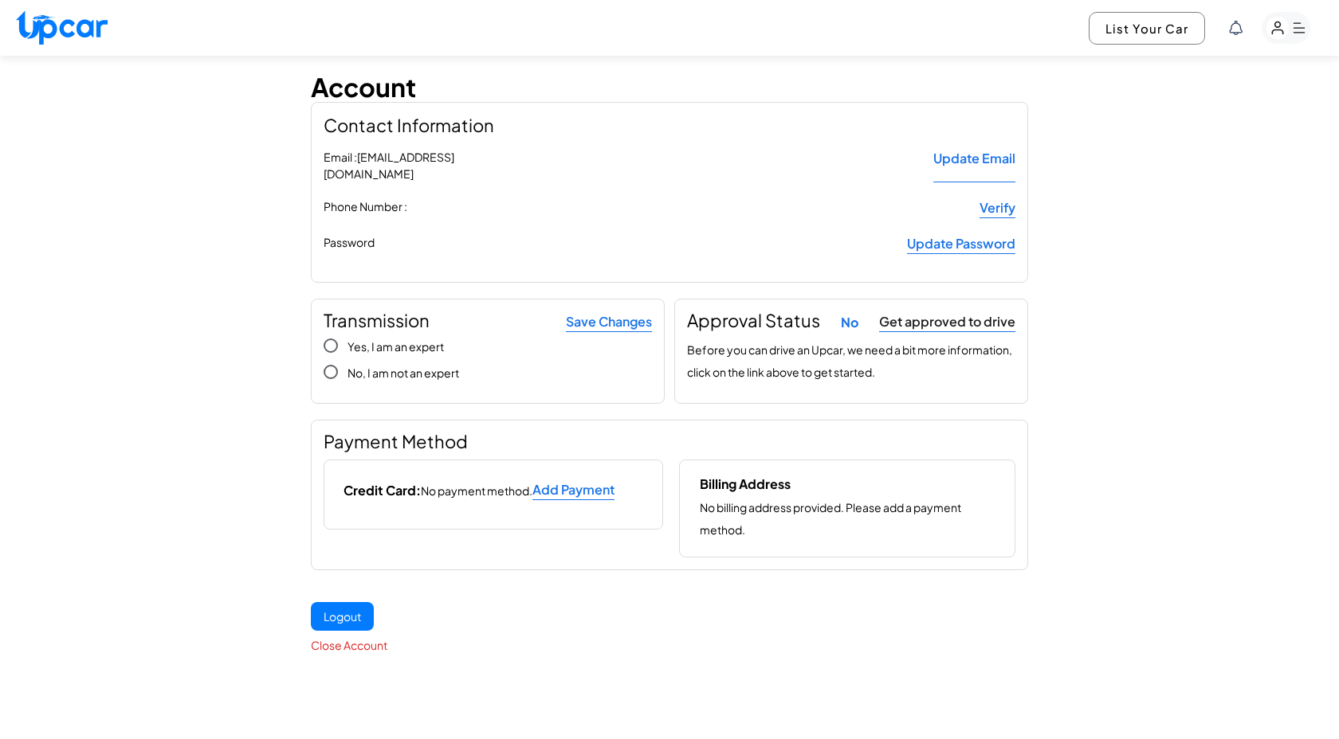
click at [935, 312] on link "Get approved to drive" at bounding box center [947, 322] width 136 height 20
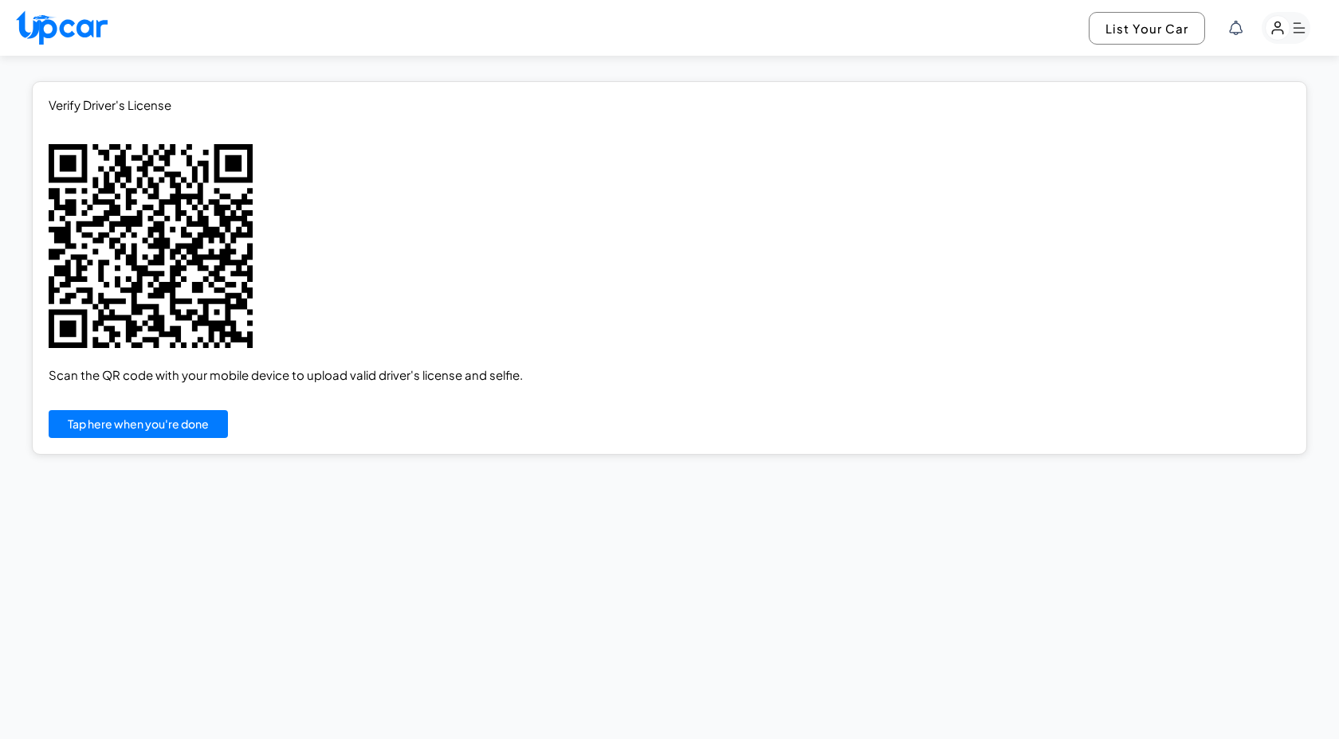
click at [1281, 36] on rect "button" at bounding box center [1277, 28] width 25 height 25
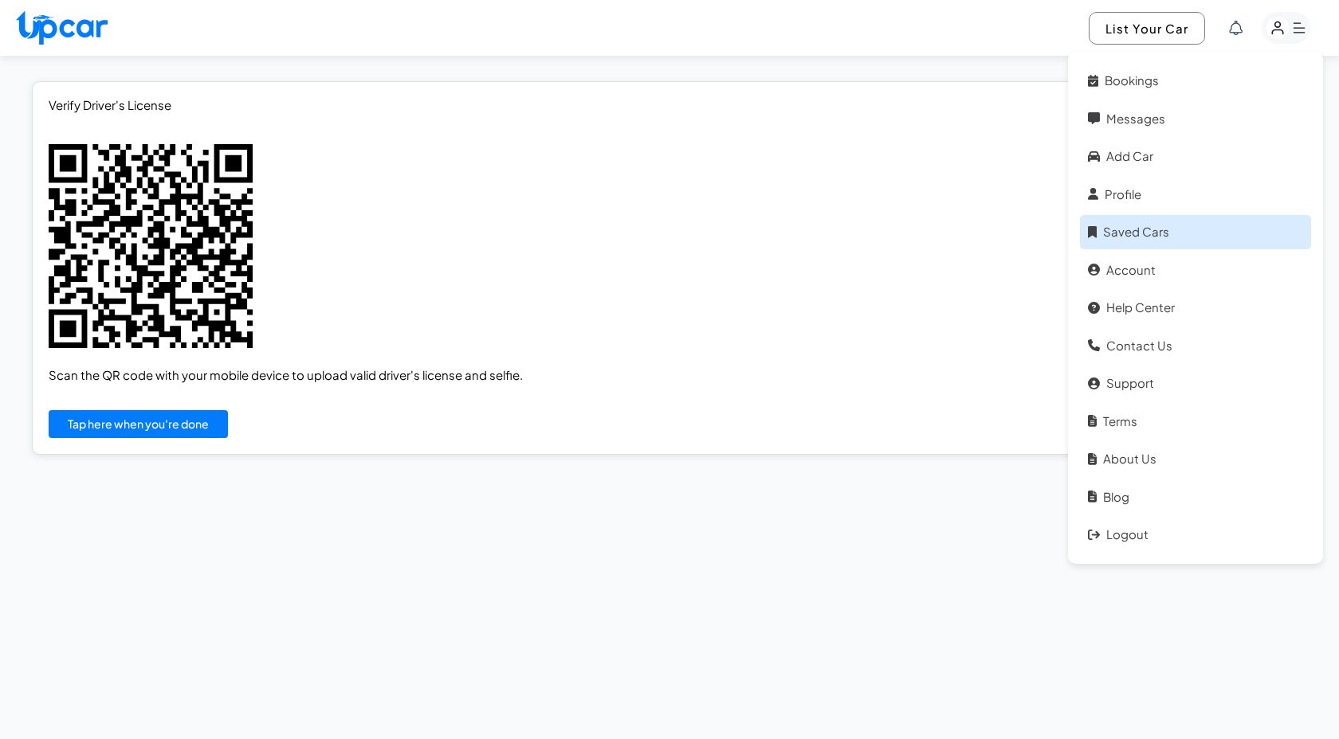
click at [1147, 237] on link "Saved Cars" at bounding box center [1195, 232] width 231 height 34
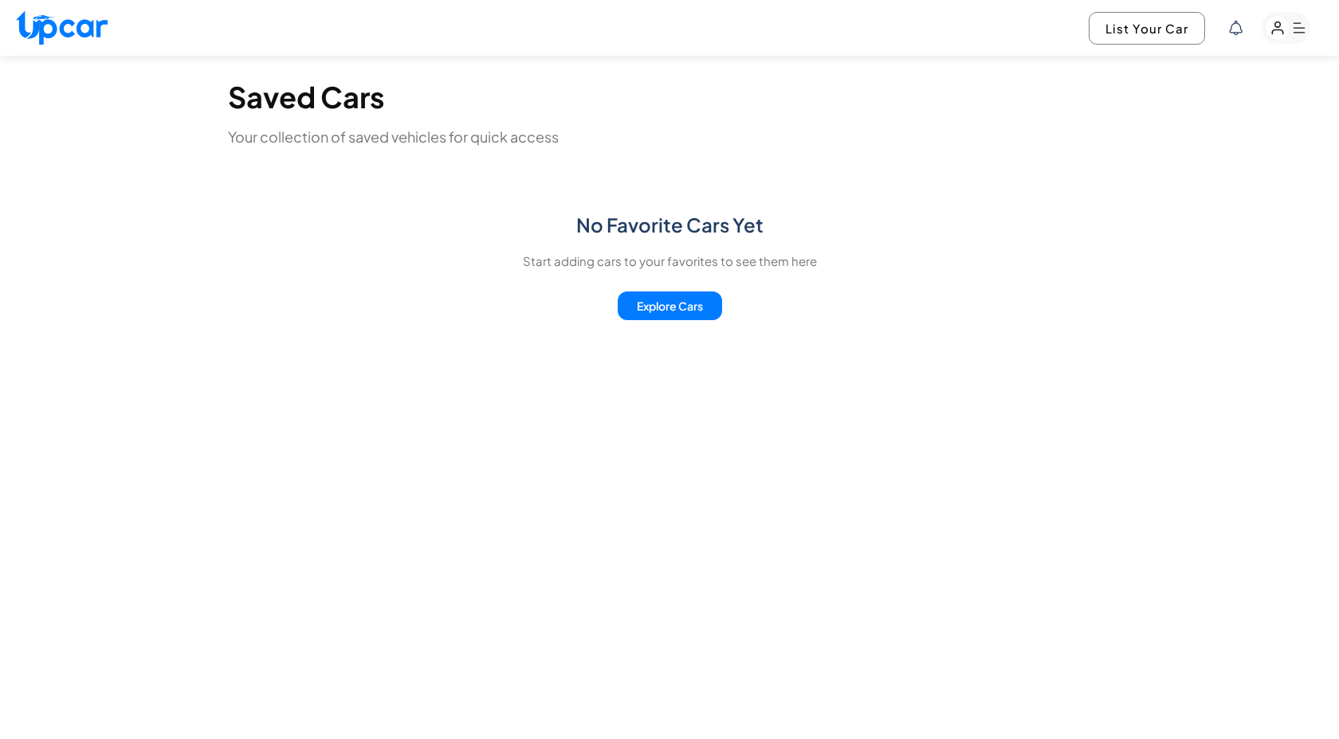
click at [64, 40] on img at bounding box center [62, 27] width 92 height 34
select select "********"
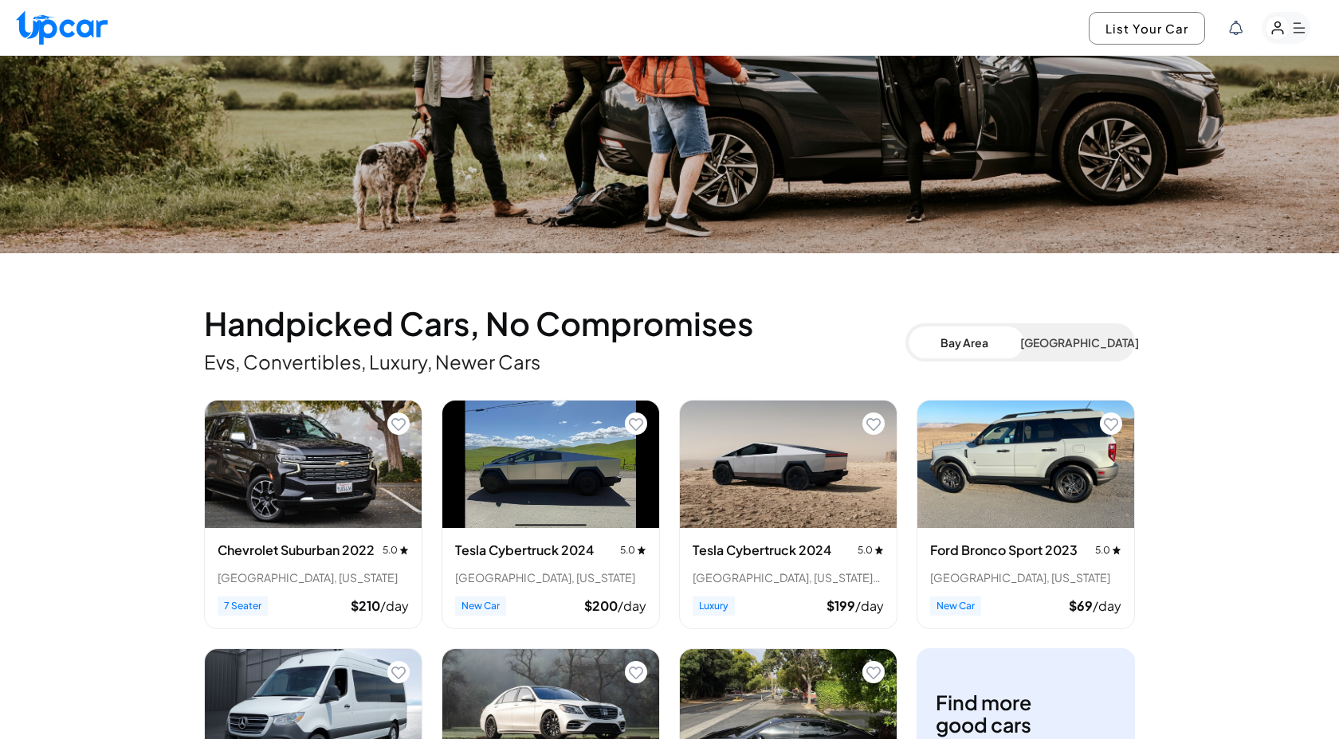
scroll to position [429, 0]
